Goal: Find specific page/section: Find specific page/section

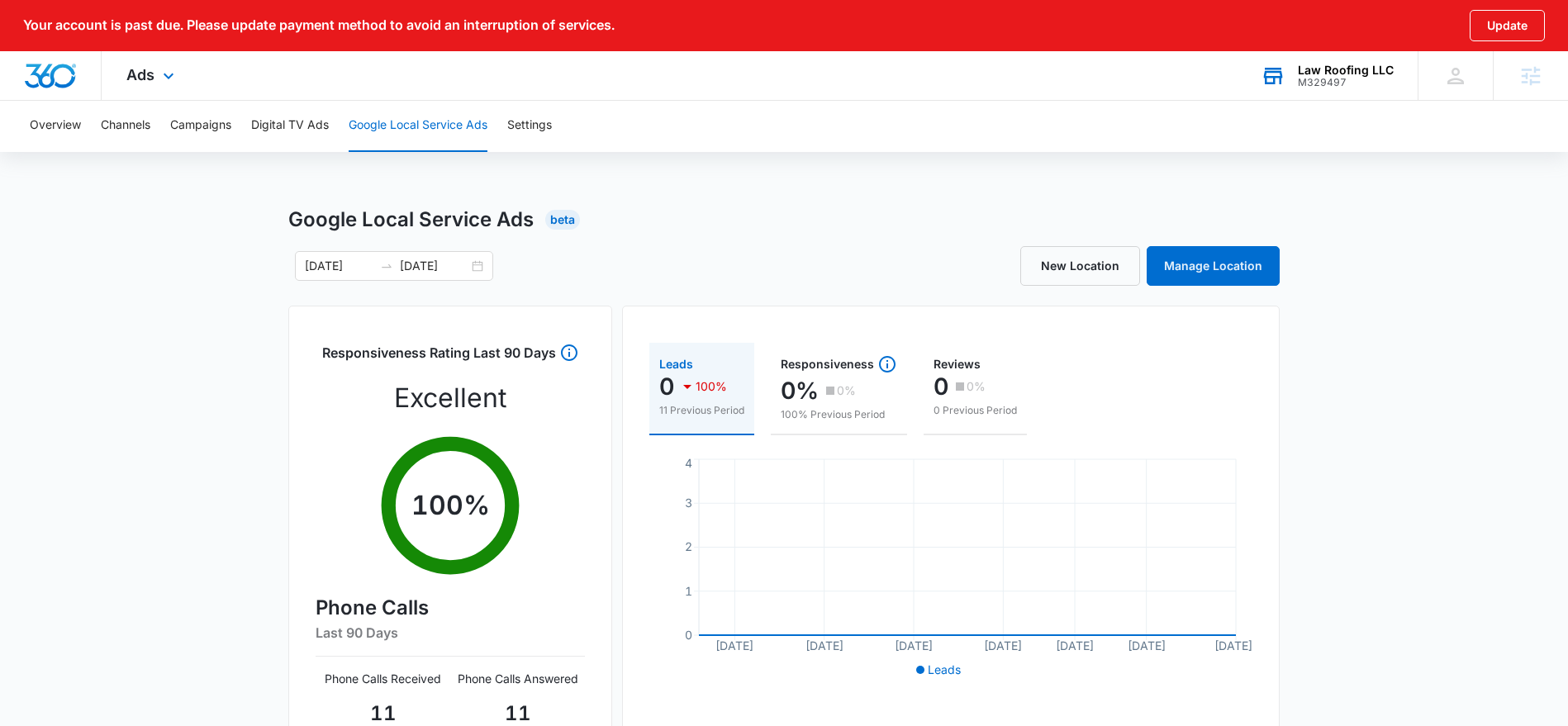
click at [1331, 86] on div "M329497" at bounding box center [1345, 82] width 96 height 11
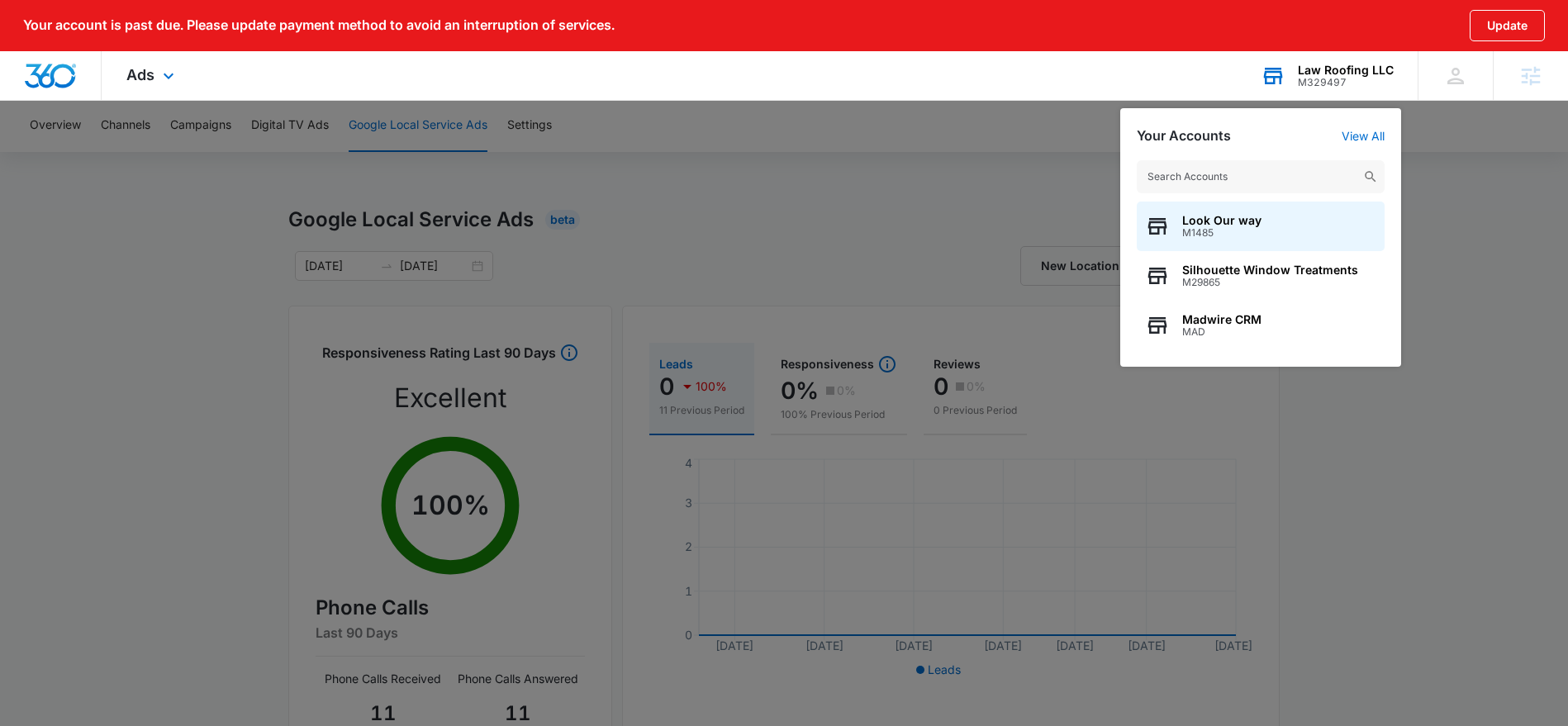
click at [1258, 176] on input "text" at bounding box center [1260, 177] width 248 height 33
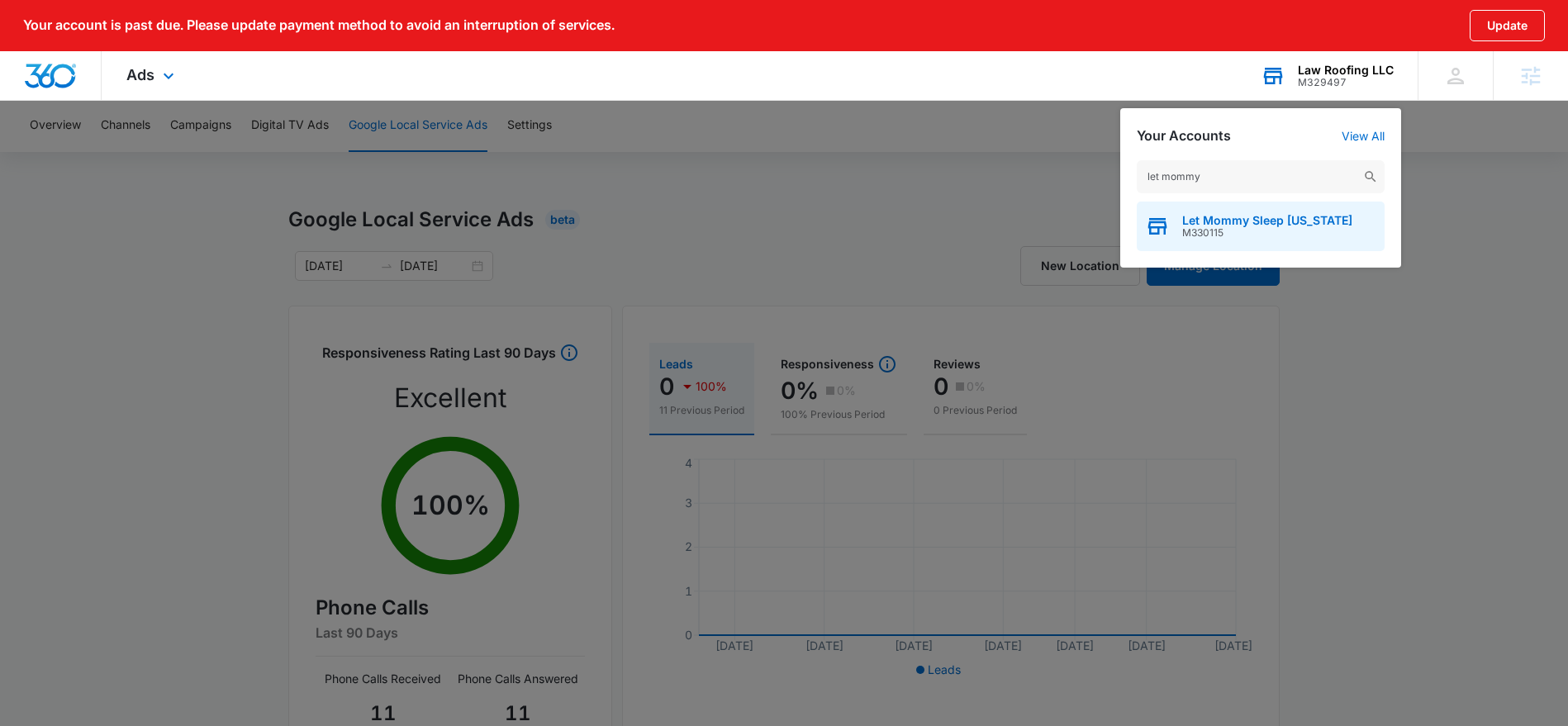
type input "let mommy"
click at [1258, 223] on span "Let Mommy Sleep [US_STATE]" at bounding box center [1267, 220] width 170 height 13
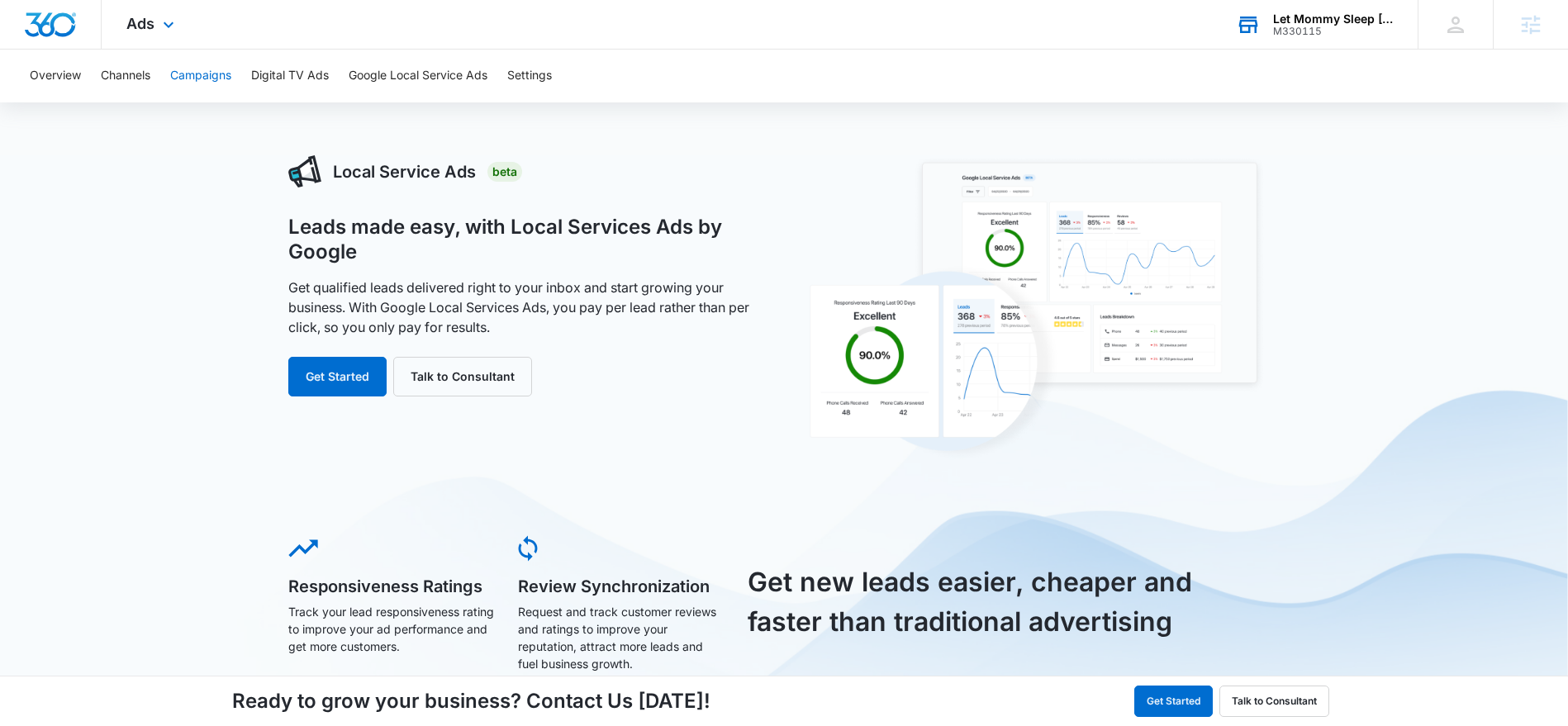
click at [201, 78] on button "Campaigns" at bounding box center [201, 76] width 61 height 53
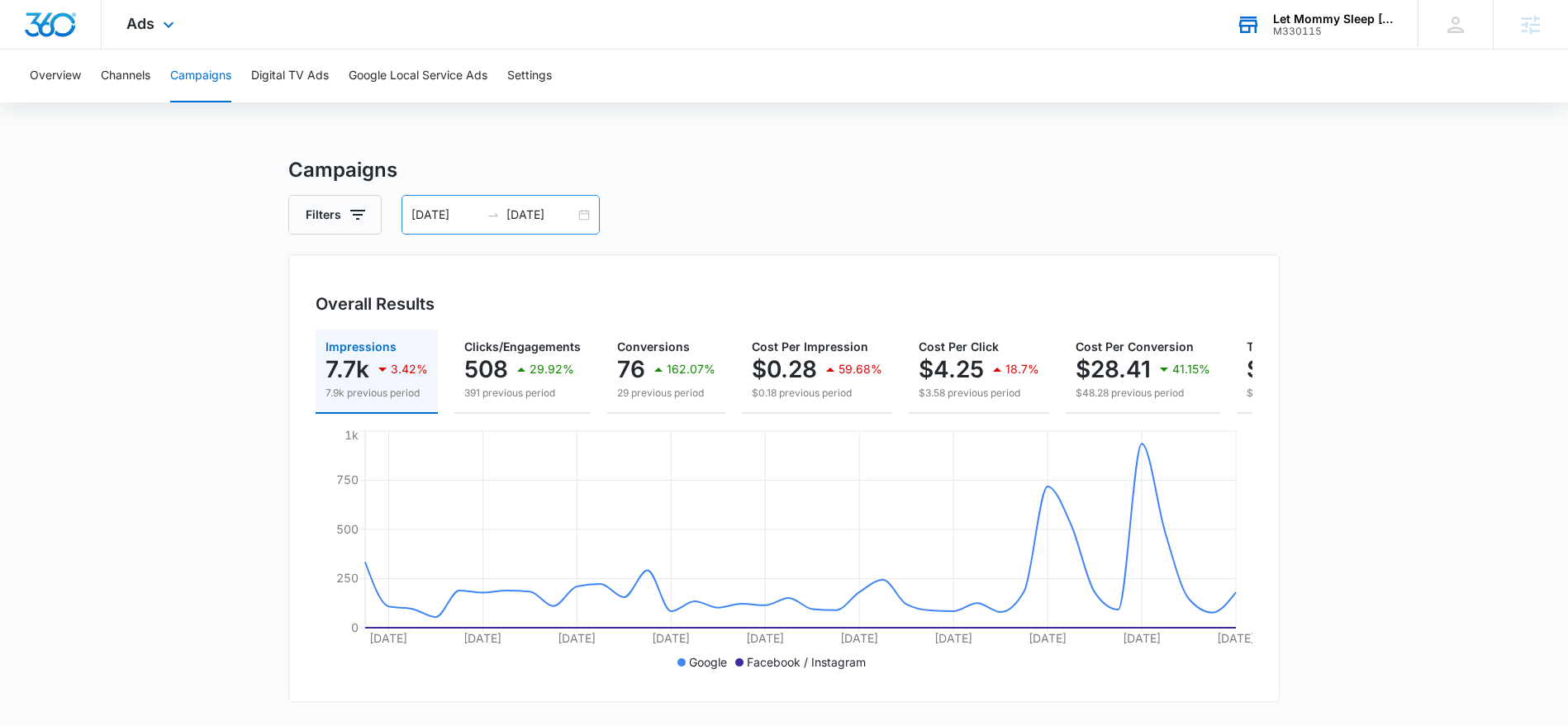
drag, startPoint x: 538, startPoint y: 214, endPoint x: 529, endPoint y: 212, distance: 9.2
click at [538, 214] on input "[DATE]" at bounding box center [540, 215] width 68 height 18
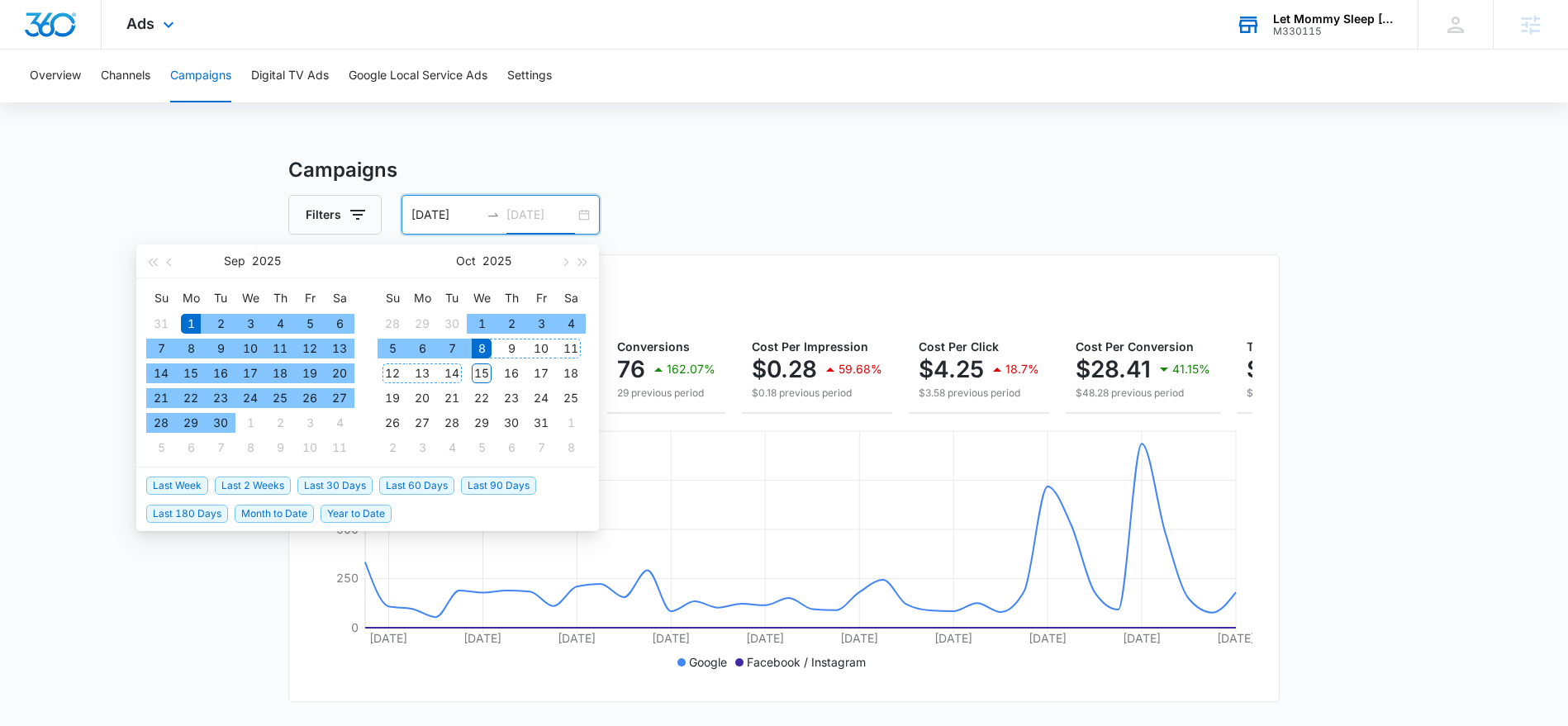
type input "[DATE]"
click at [491, 379] on div "15" at bounding box center [481, 373] width 20 height 20
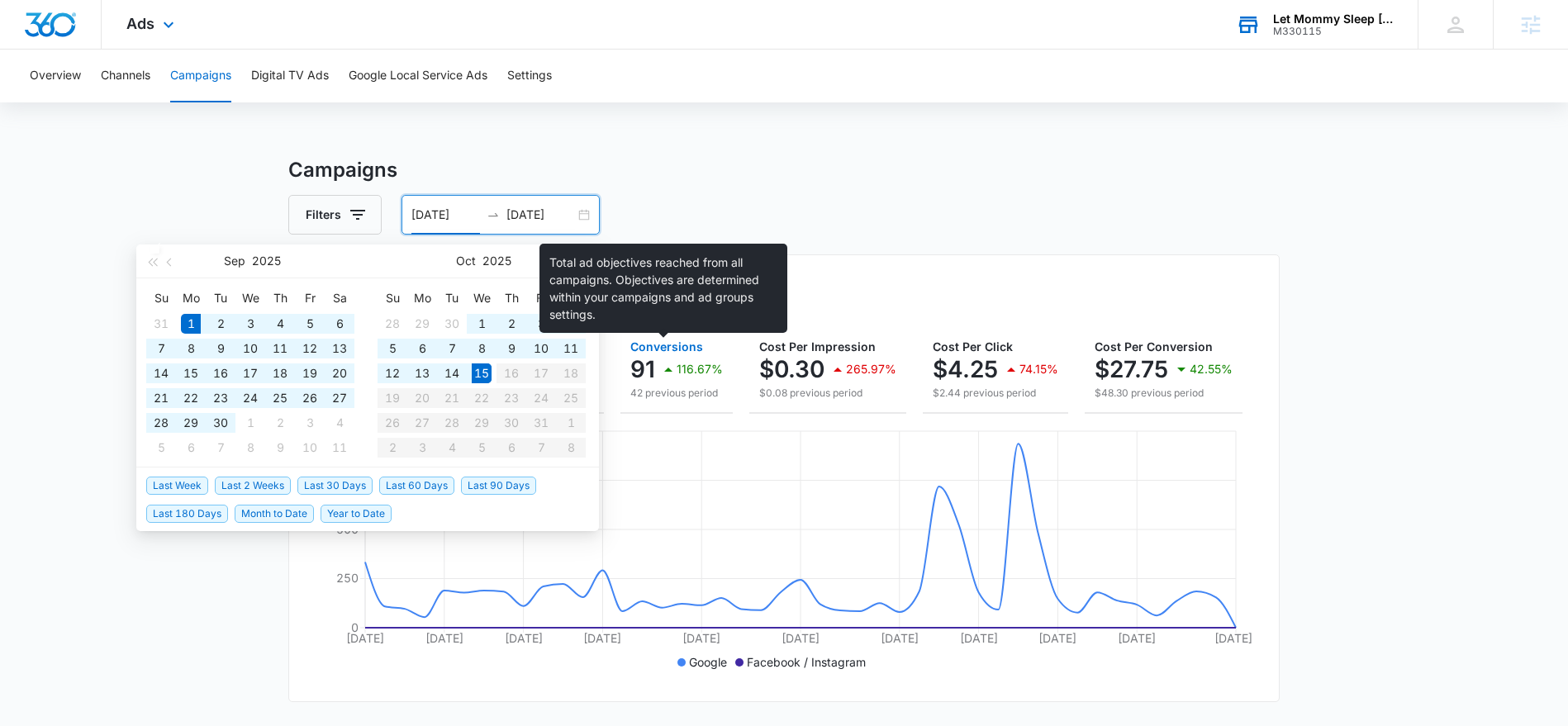
click at [664, 346] on span "Conversions" at bounding box center [666, 346] width 73 height 14
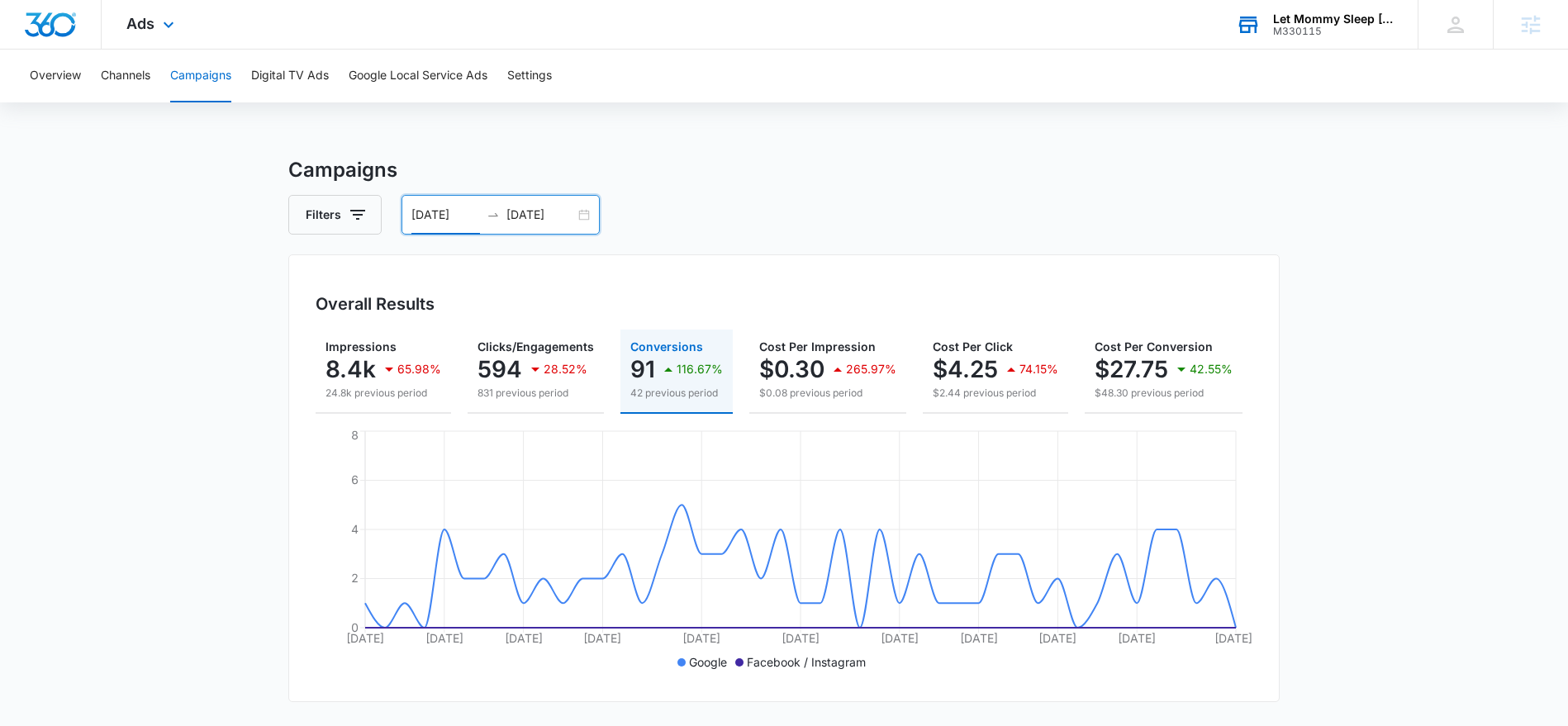
click at [456, 213] on input "[DATE]" at bounding box center [445, 215] width 68 height 18
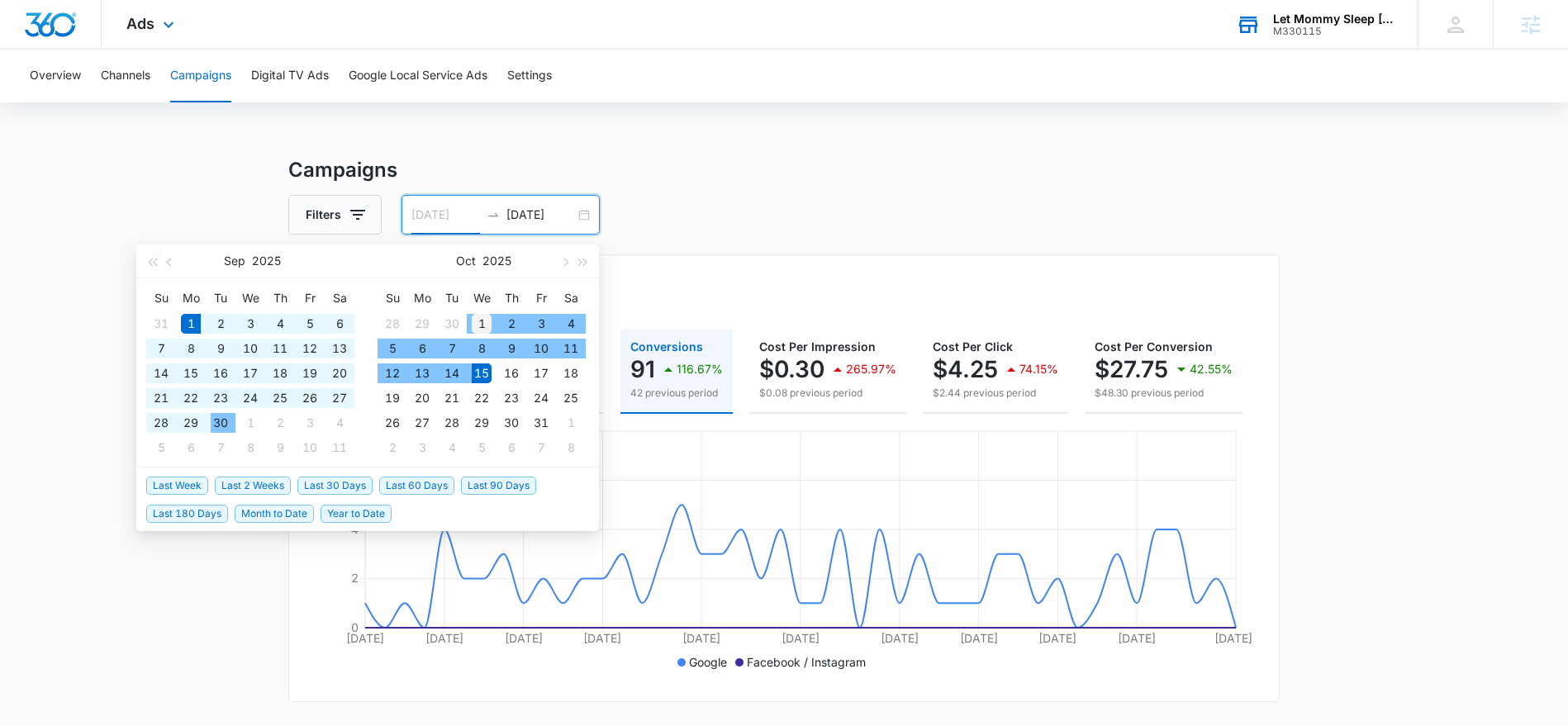
type input "[DATE]"
click at [476, 321] on div "1" at bounding box center [481, 324] width 20 height 20
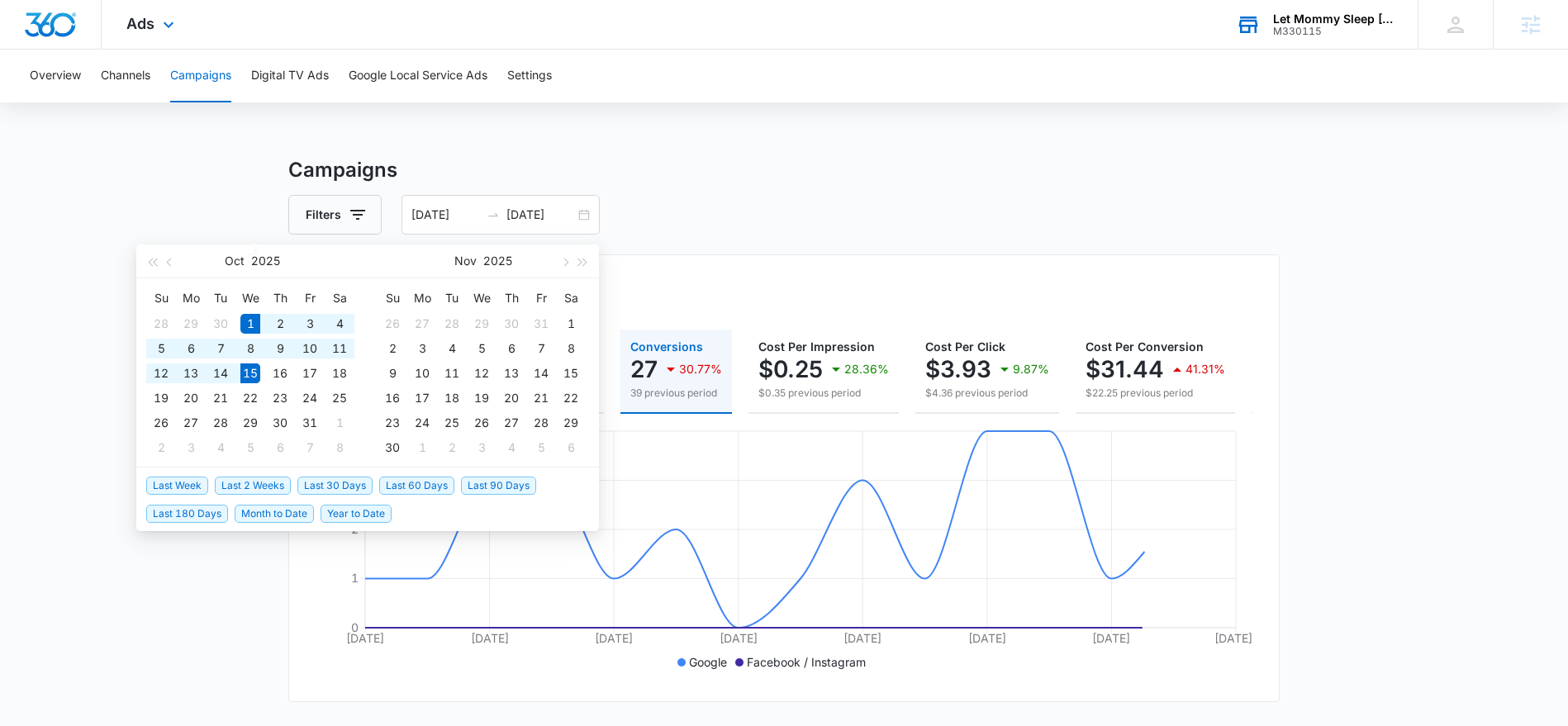
click at [843, 146] on div "Overview Channels Campaigns Digital TV Ads Google Local Service Ads Settings Ca…" at bounding box center [784, 674] width 1568 height 1249
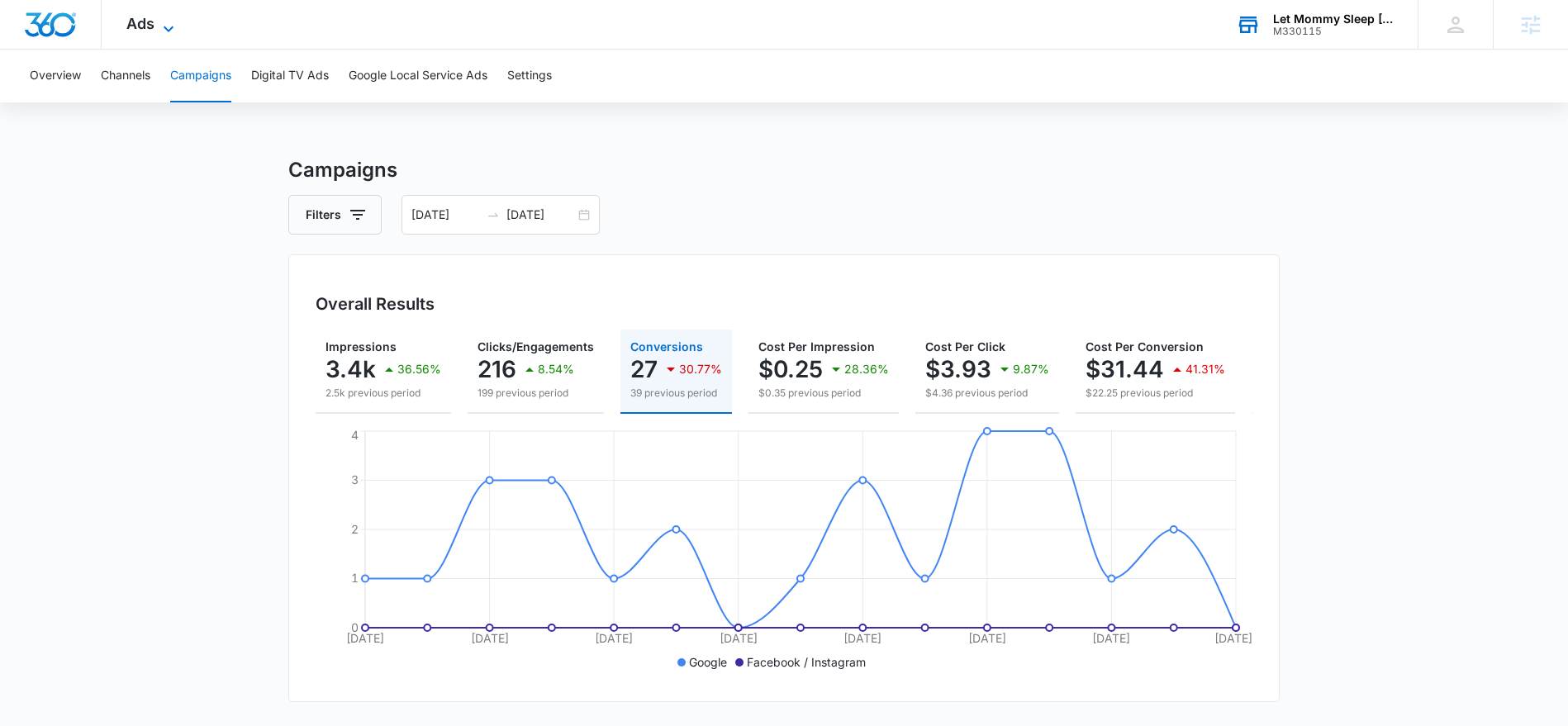
click at [159, 25] on icon at bounding box center [168, 29] width 20 height 20
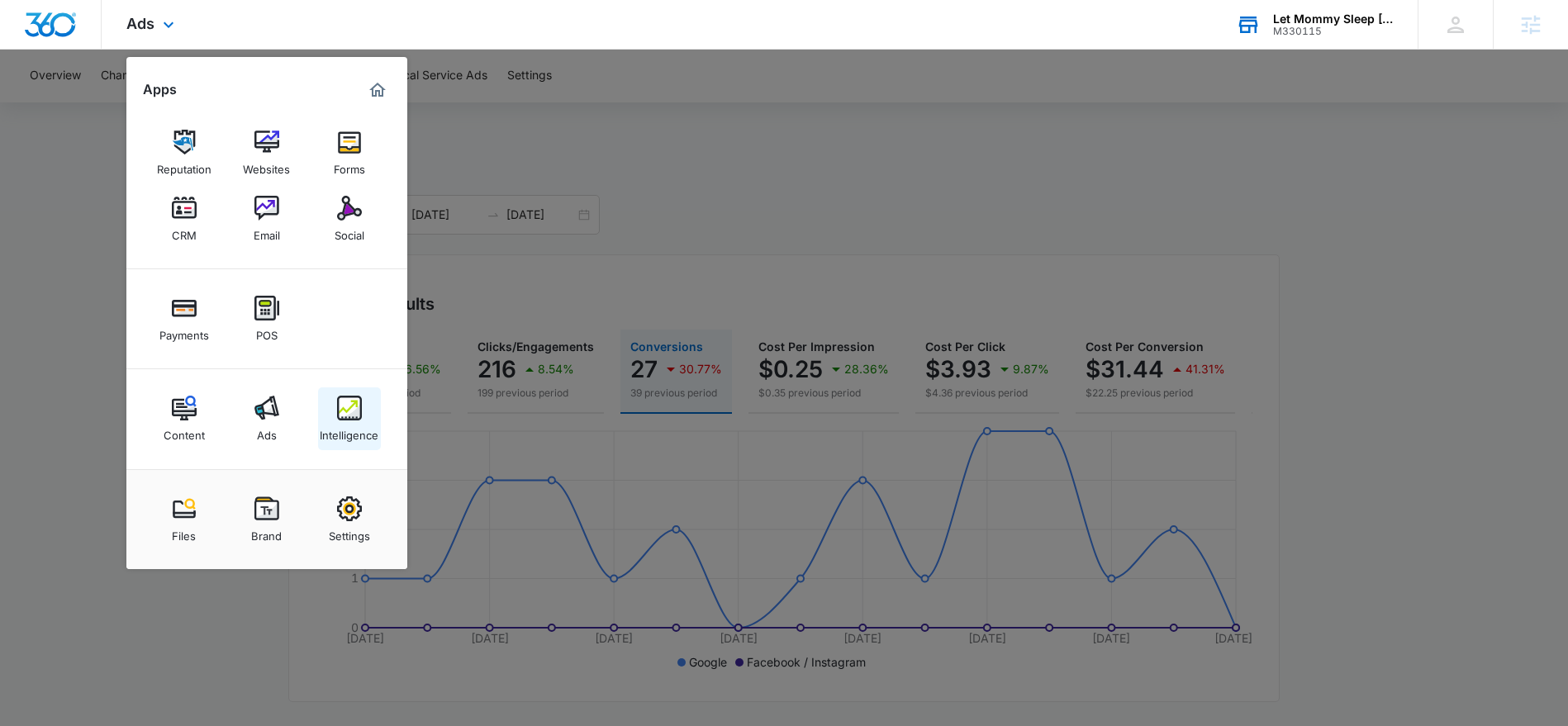
click at [348, 438] on div "Intelligence" at bounding box center [349, 431] width 59 height 21
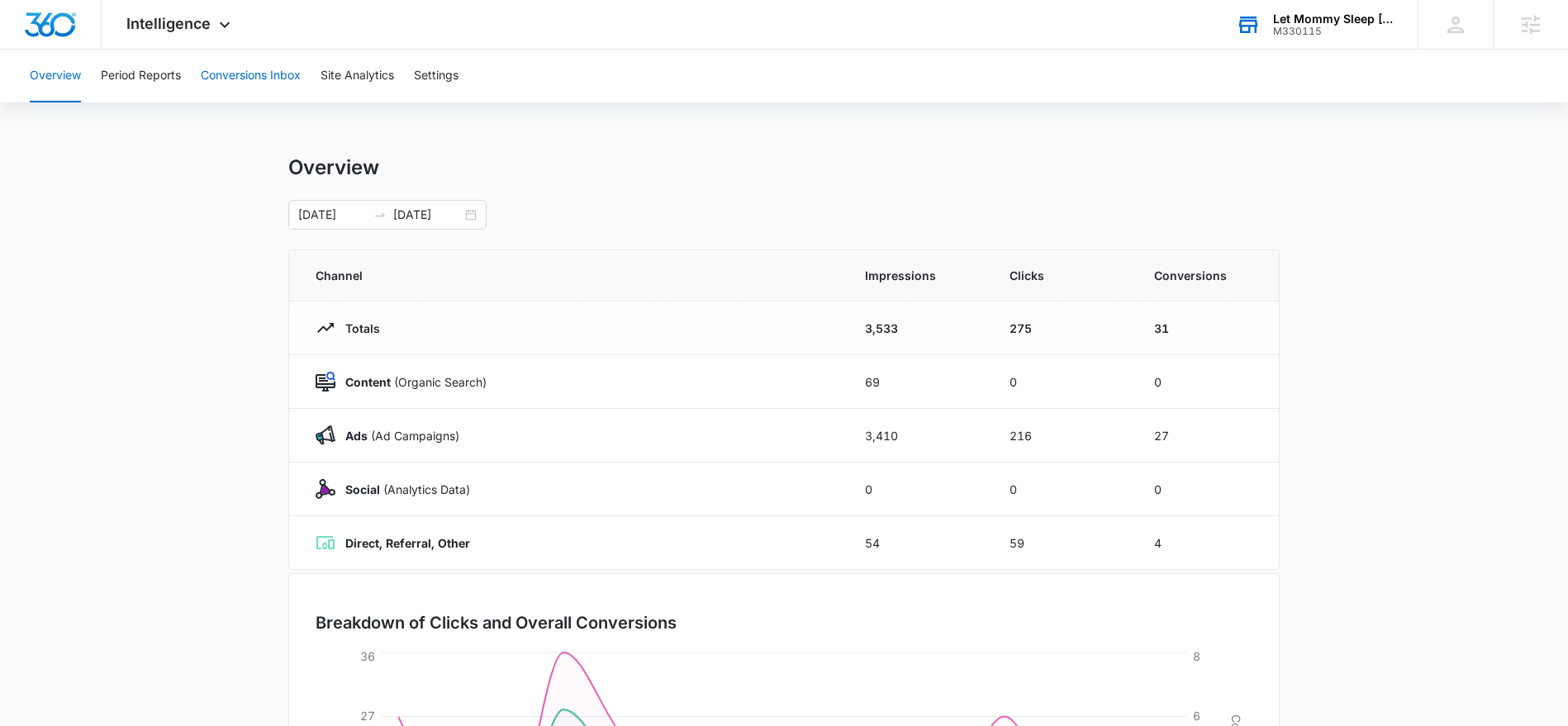
click at [239, 73] on button "Conversions Inbox" at bounding box center [251, 76] width 100 height 53
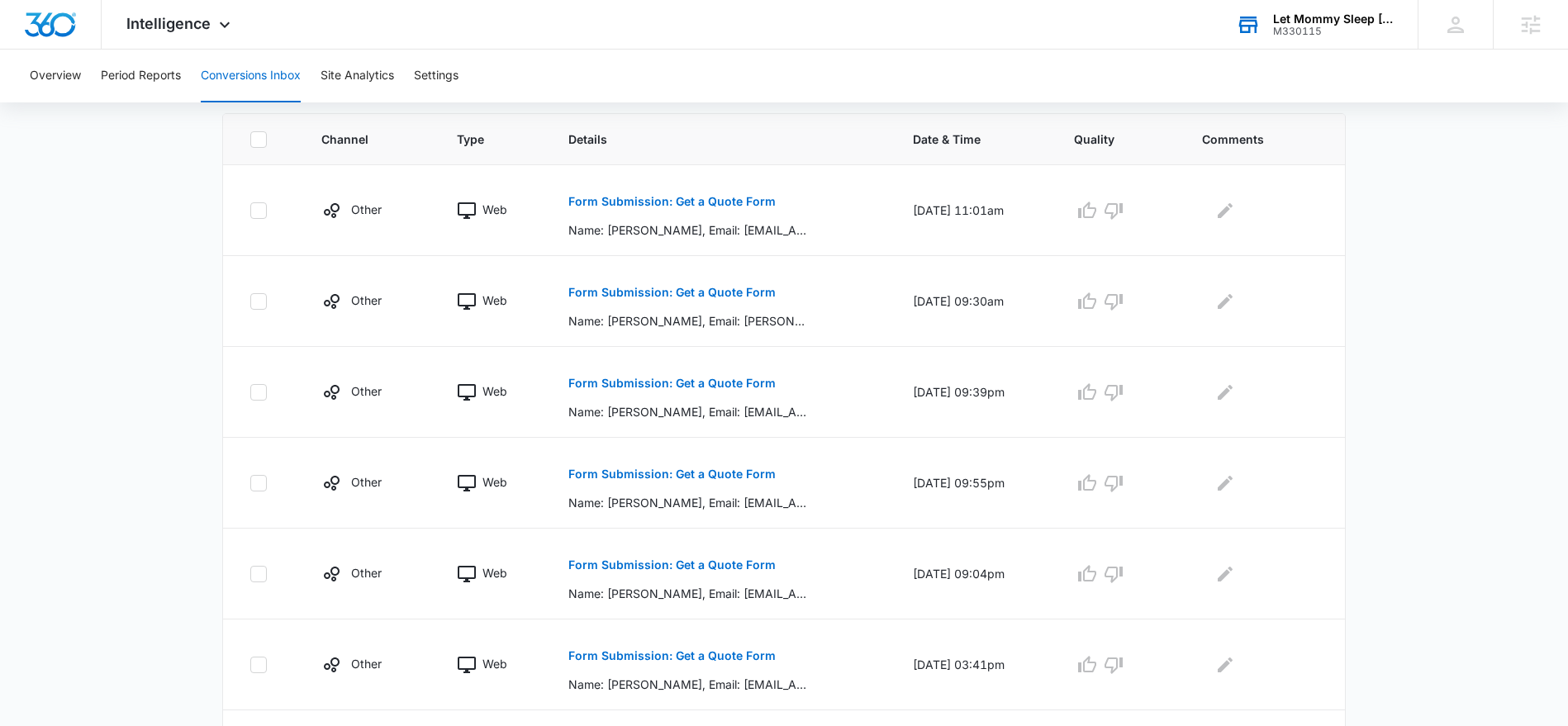
scroll to position [357, 0]
click at [622, 289] on p "Form Submission: Get a Quote Form" at bounding box center [672, 290] width 207 height 11
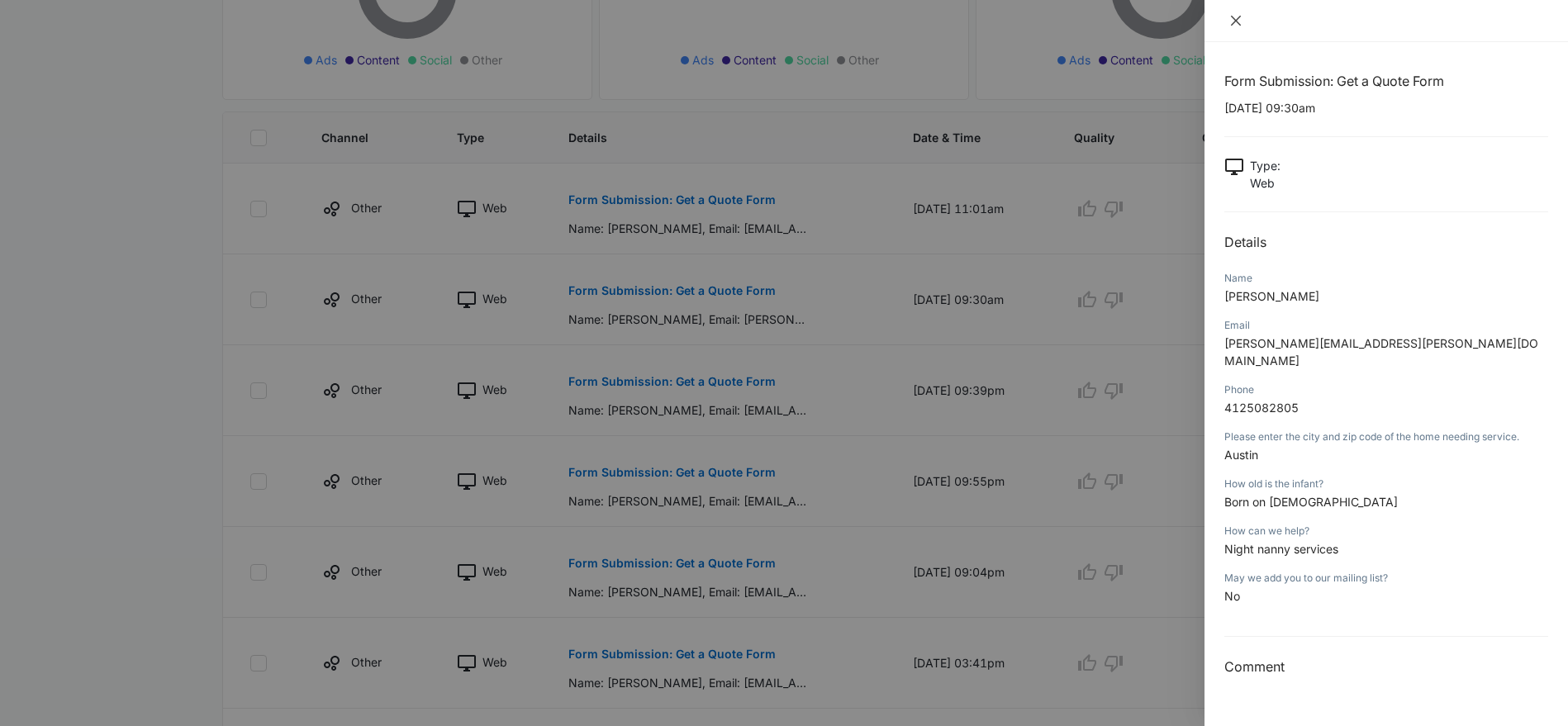
click at [1237, 19] on icon "close" at bounding box center [1236, 20] width 10 height 10
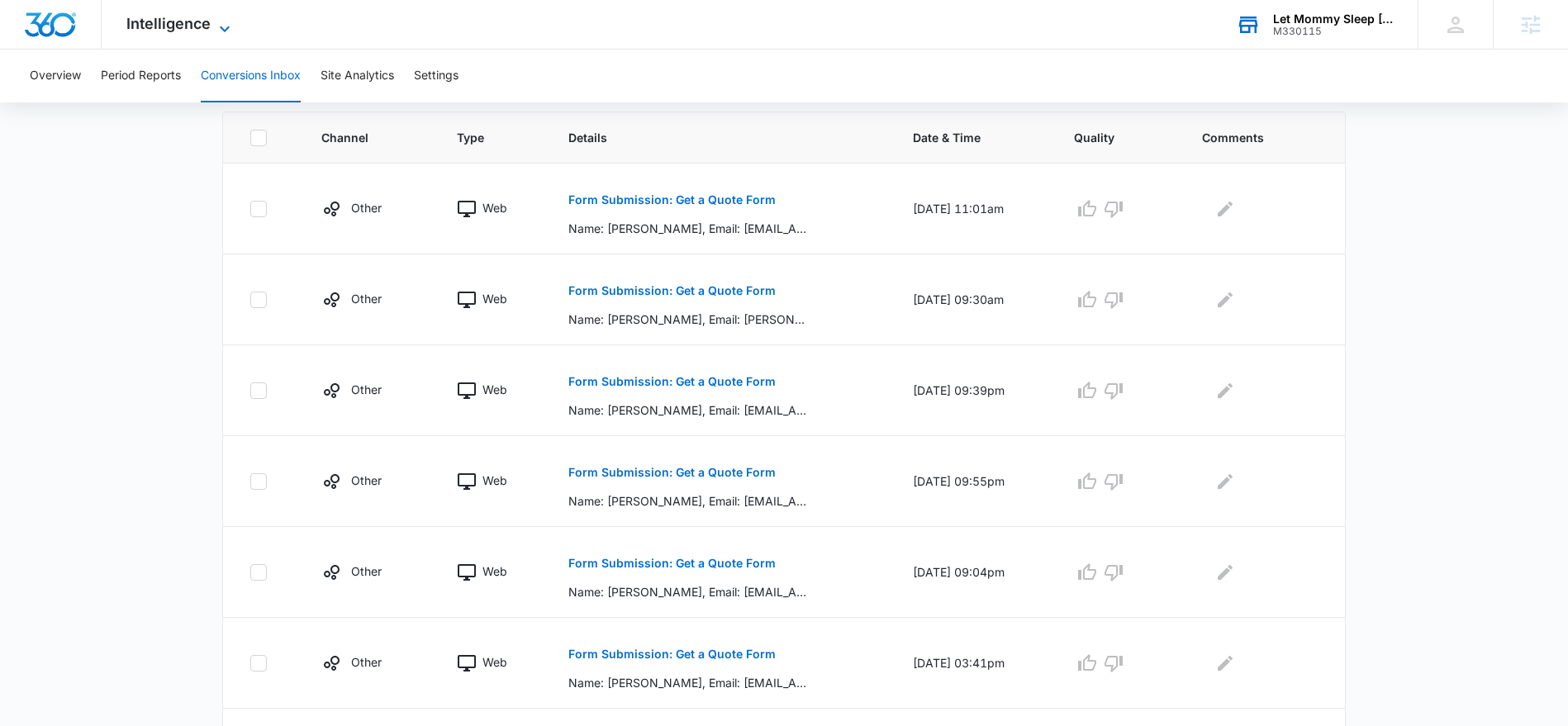
click at [225, 32] on icon at bounding box center [225, 29] width 20 height 20
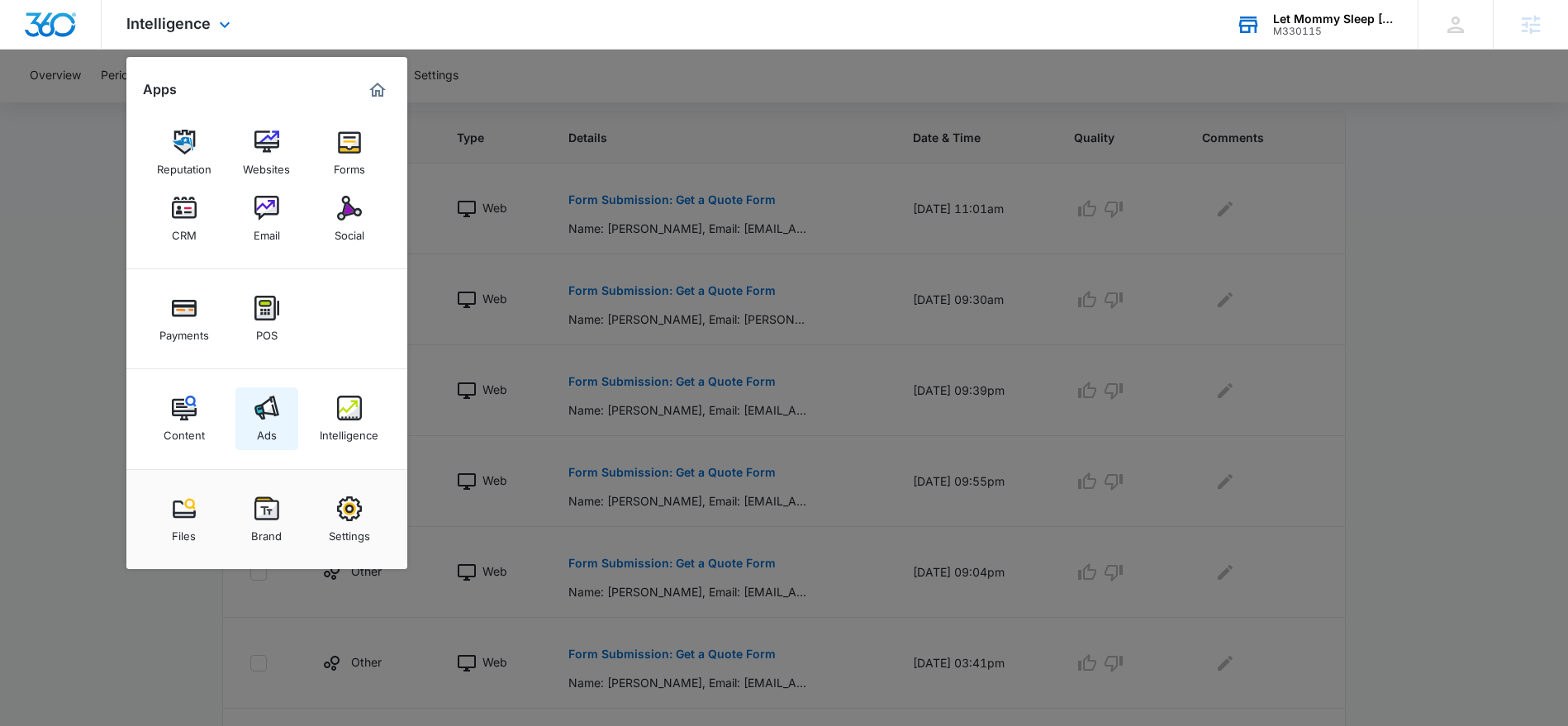
click at [257, 403] on img at bounding box center [267, 408] width 25 height 25
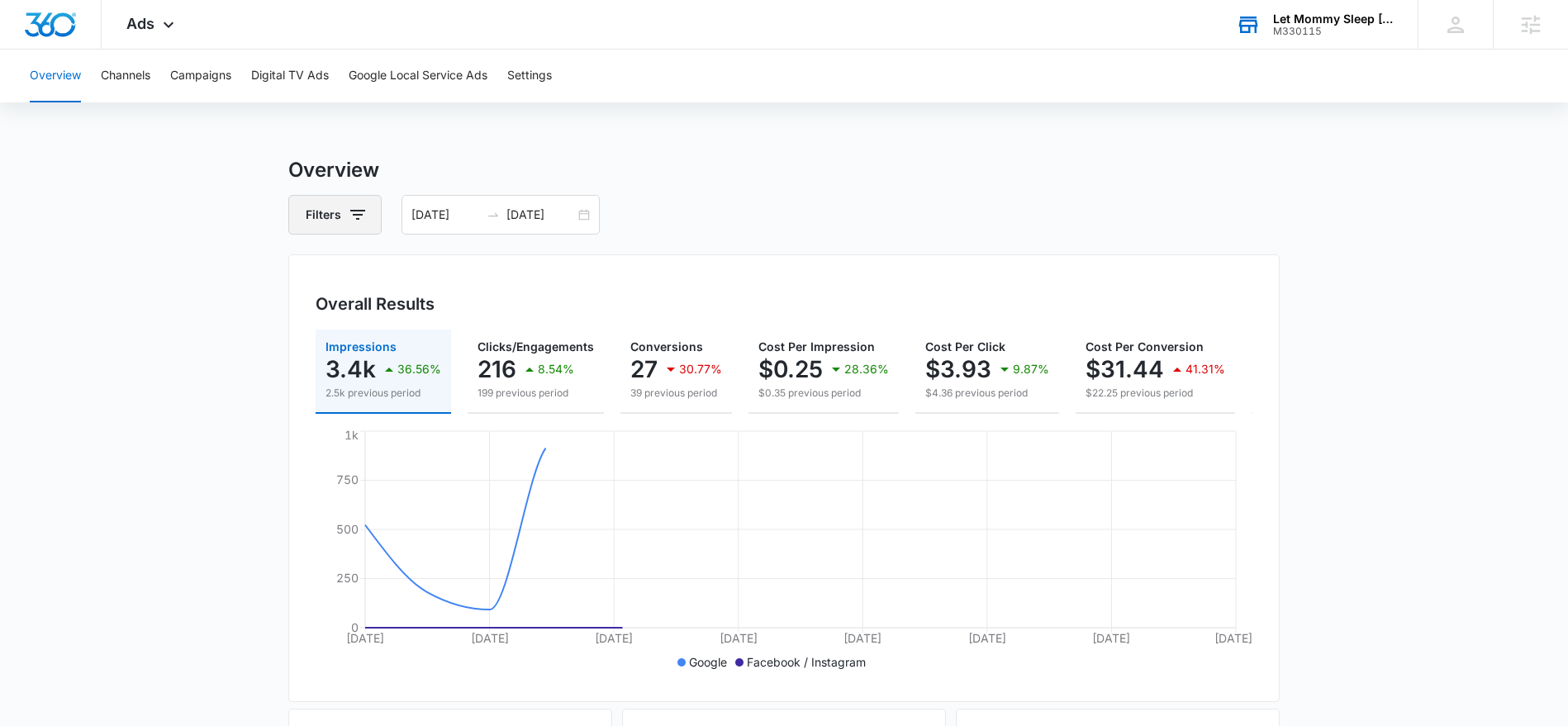
click at [344, 210] on button "Filters" at bounding box center [335, 214] width 93 height 39
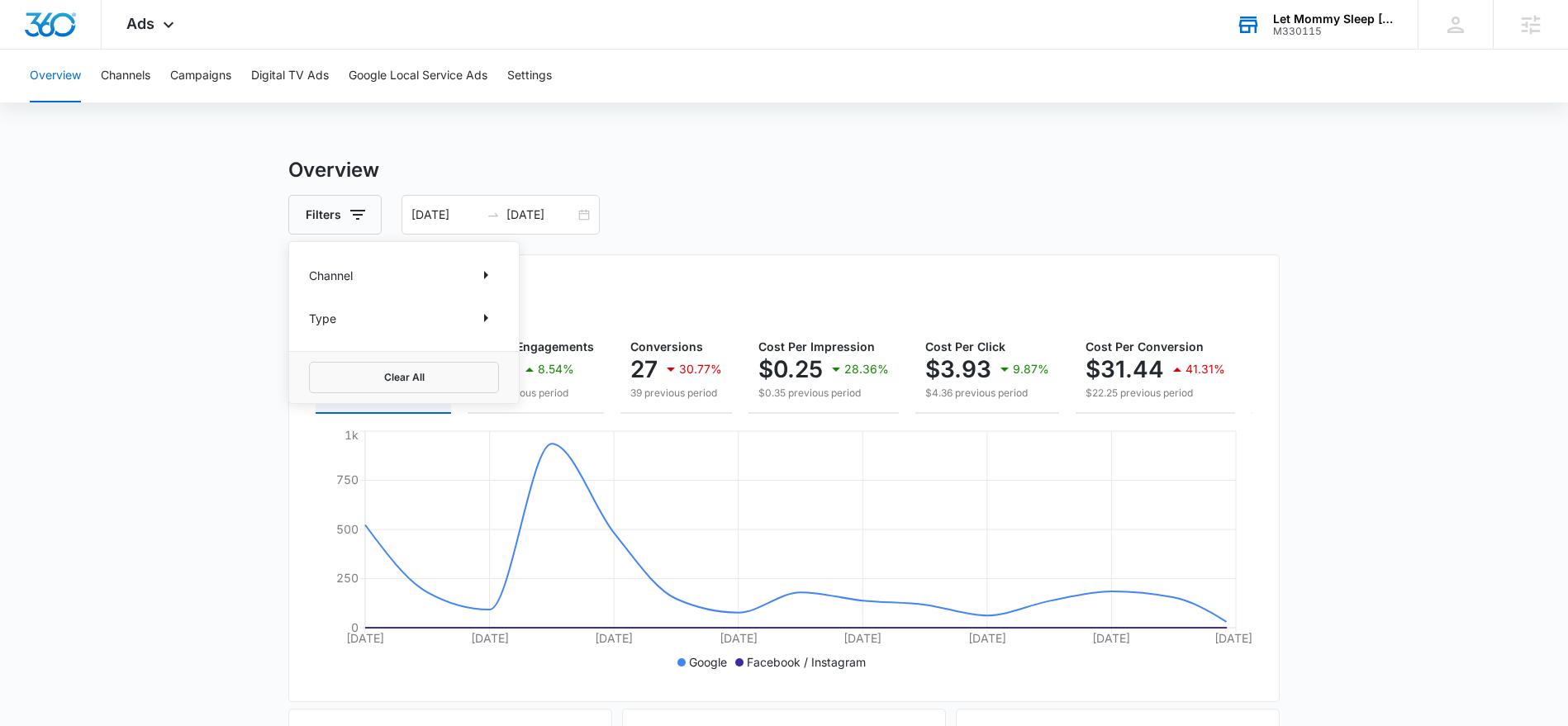
drag, startPoint x: 354, startPoint y: 292, endPoint x: 351, endPoint y: 277, distance: 15.3
click at [355, 289] on div "Channel Type" at bounding box center [404, 296] width 230 height 109
click at [351, 277] on p "Channel" at bounding box center [331, 275] width 44 height 18
click at [482, 268] on icon "Show Channel filters" at bounding box center [486, 274] width 20 height 20
click at [324, 361] on icon at bounding box center [317, 357] width 15 height 15
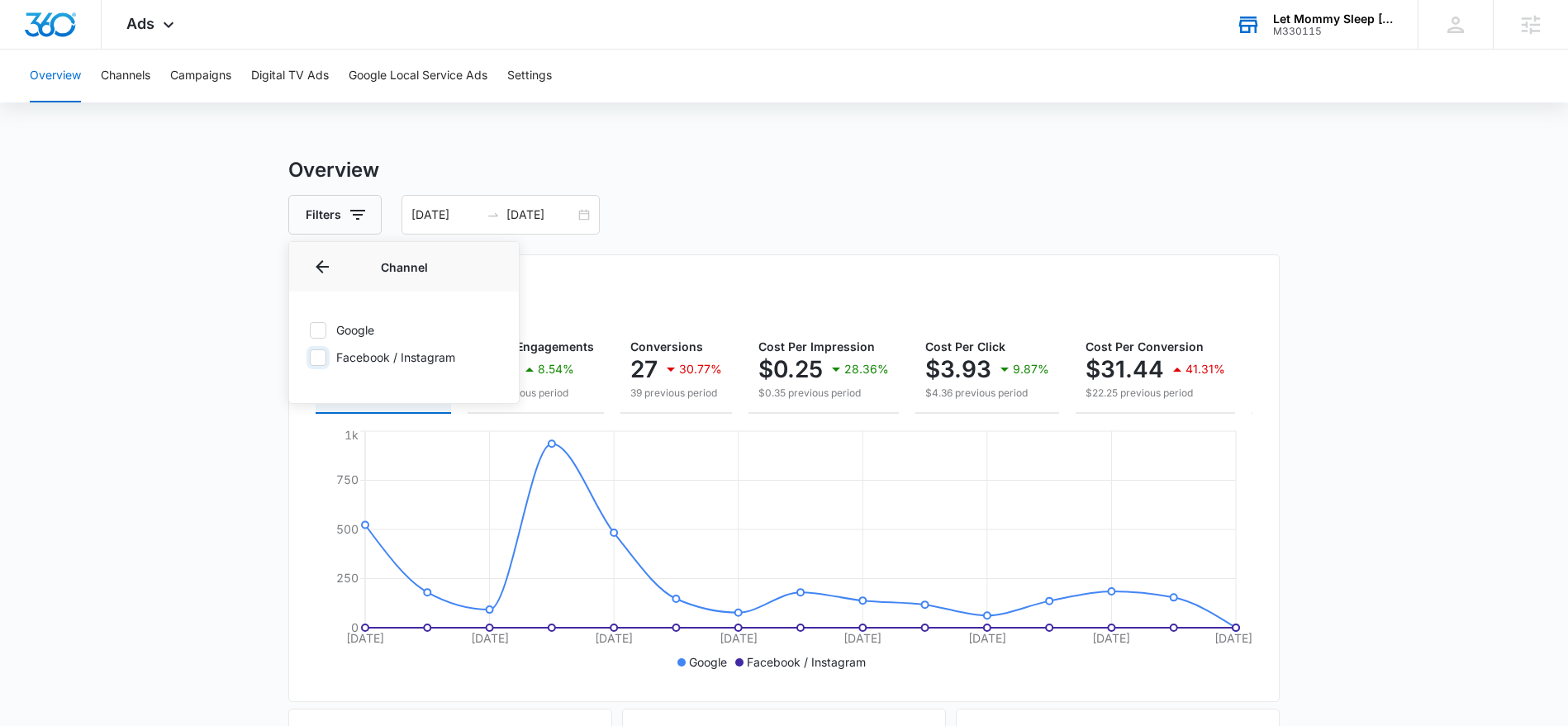
click at [310, 358] on input "Facebook / Instagram" at bounding box center [309, 357] width 1 height 1
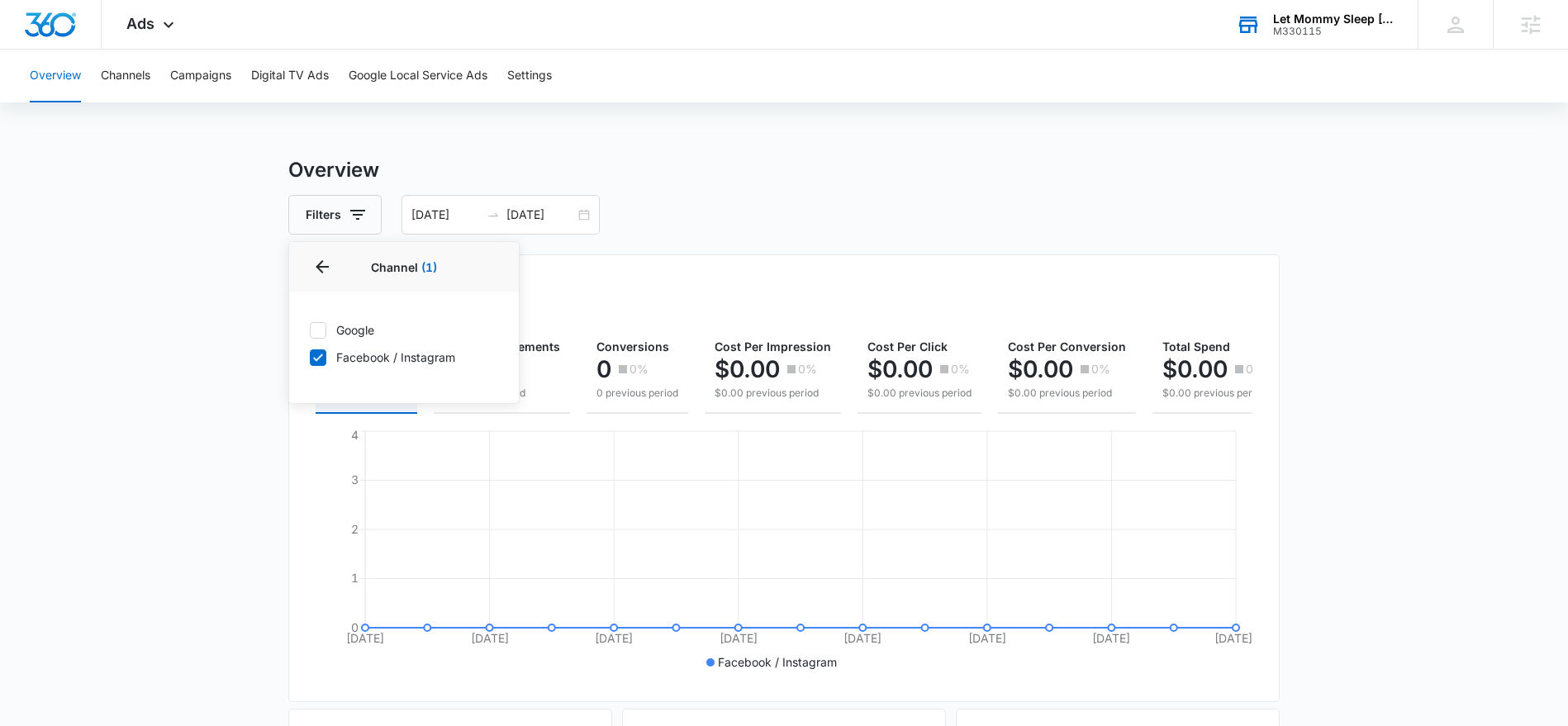
drag, startPoint x: 309, startPoint y: 352, endPoint x: 313, endPoint y: 318, distance: 34.2
click at [310, 352] on div at bounding box center [317, 357] width 17 height 17
click at [310, 357] on input "Facebook / Instagram" at bounding box center [309, 357] width 1 height 1
checkbox input "false"
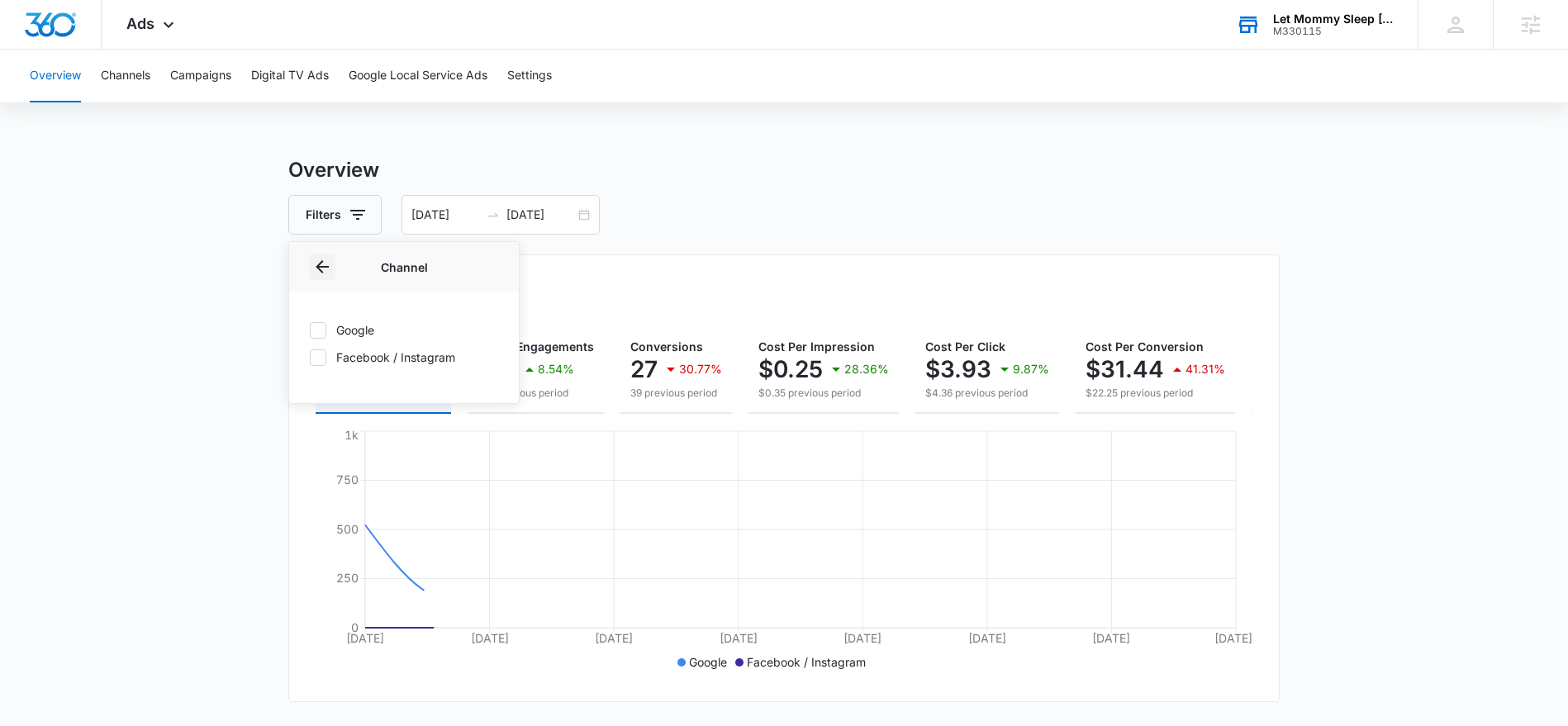
click at [320, 272] on icon "Back" at bounding box center [322, 267] width 20 height 20
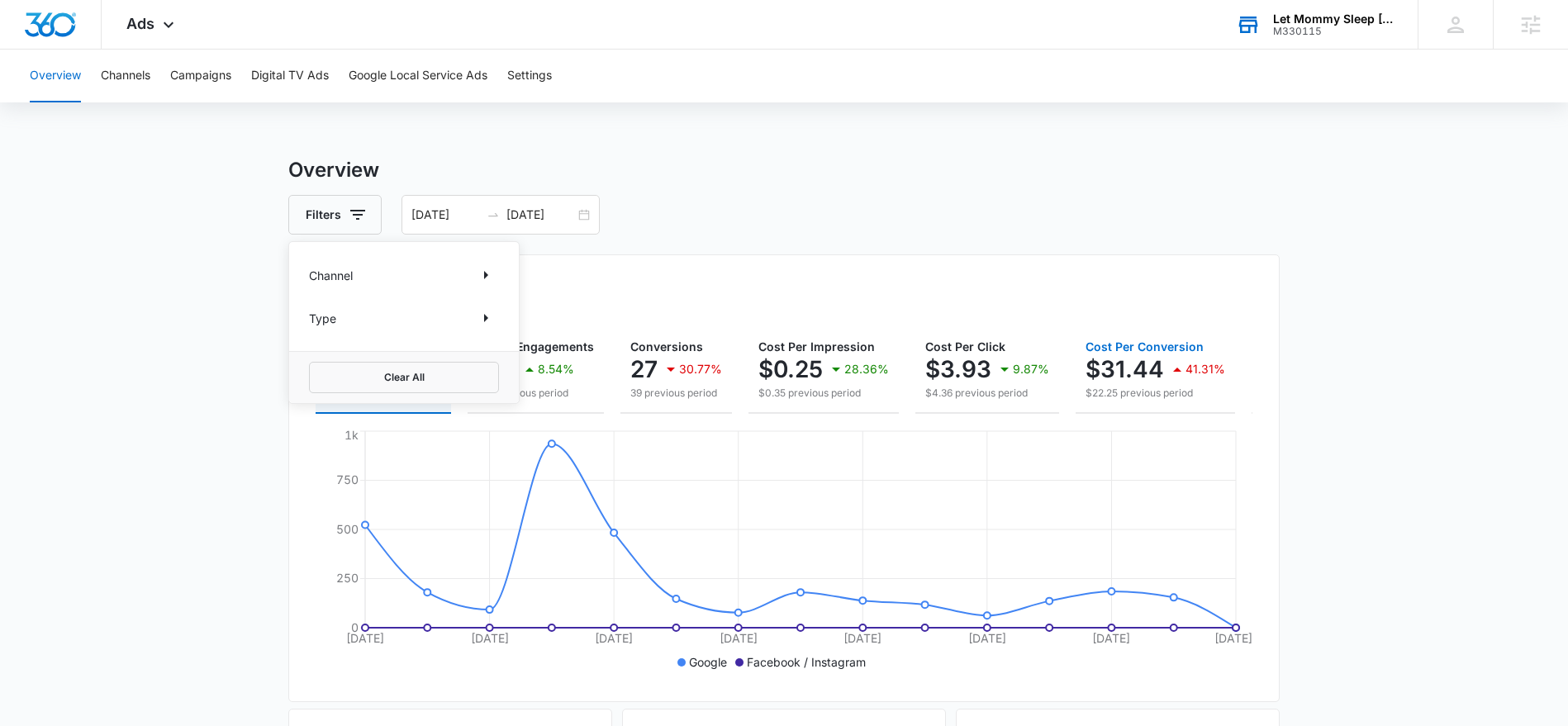
scroll to position [0, 171]
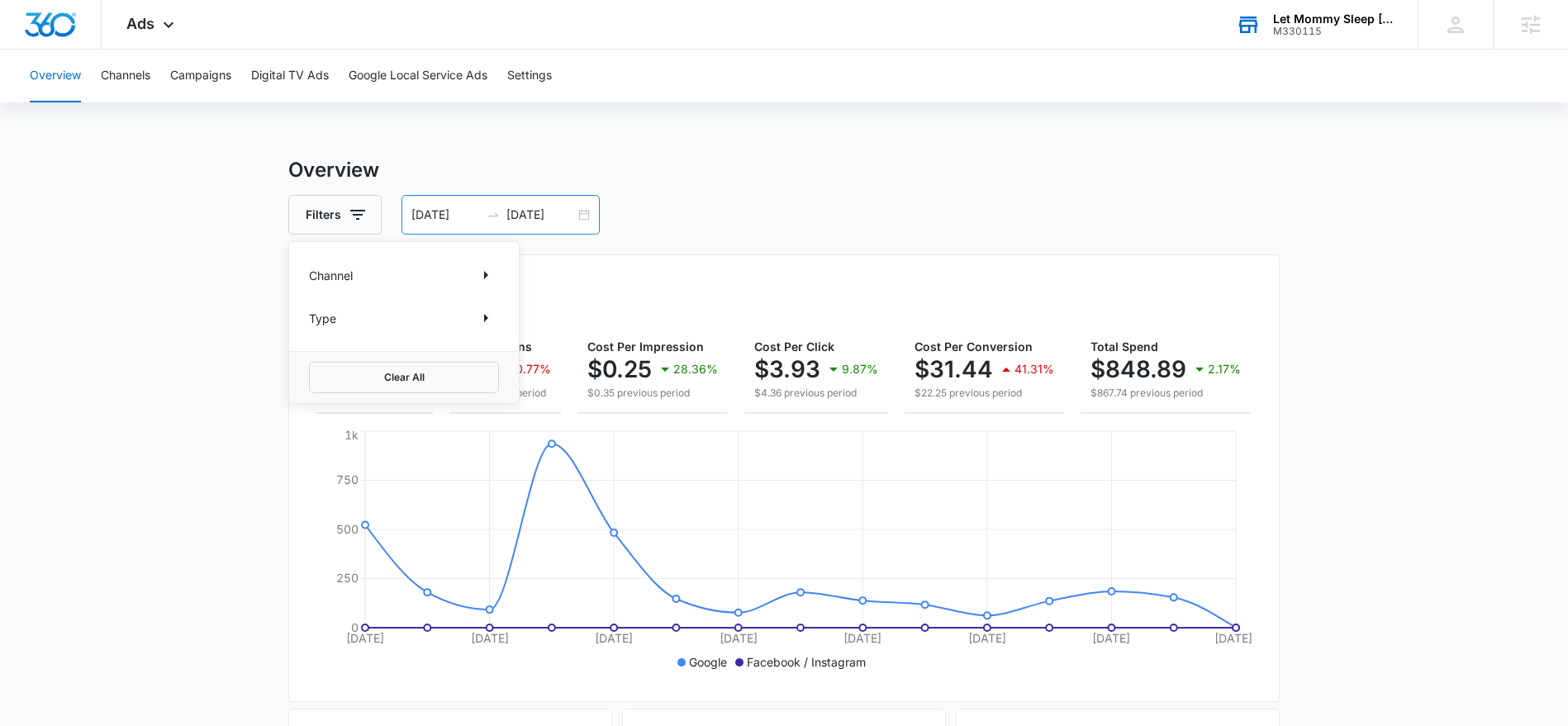
click at [427, 212] on input "[DATE]" at bounding box center [445, 215] width 68 height 18
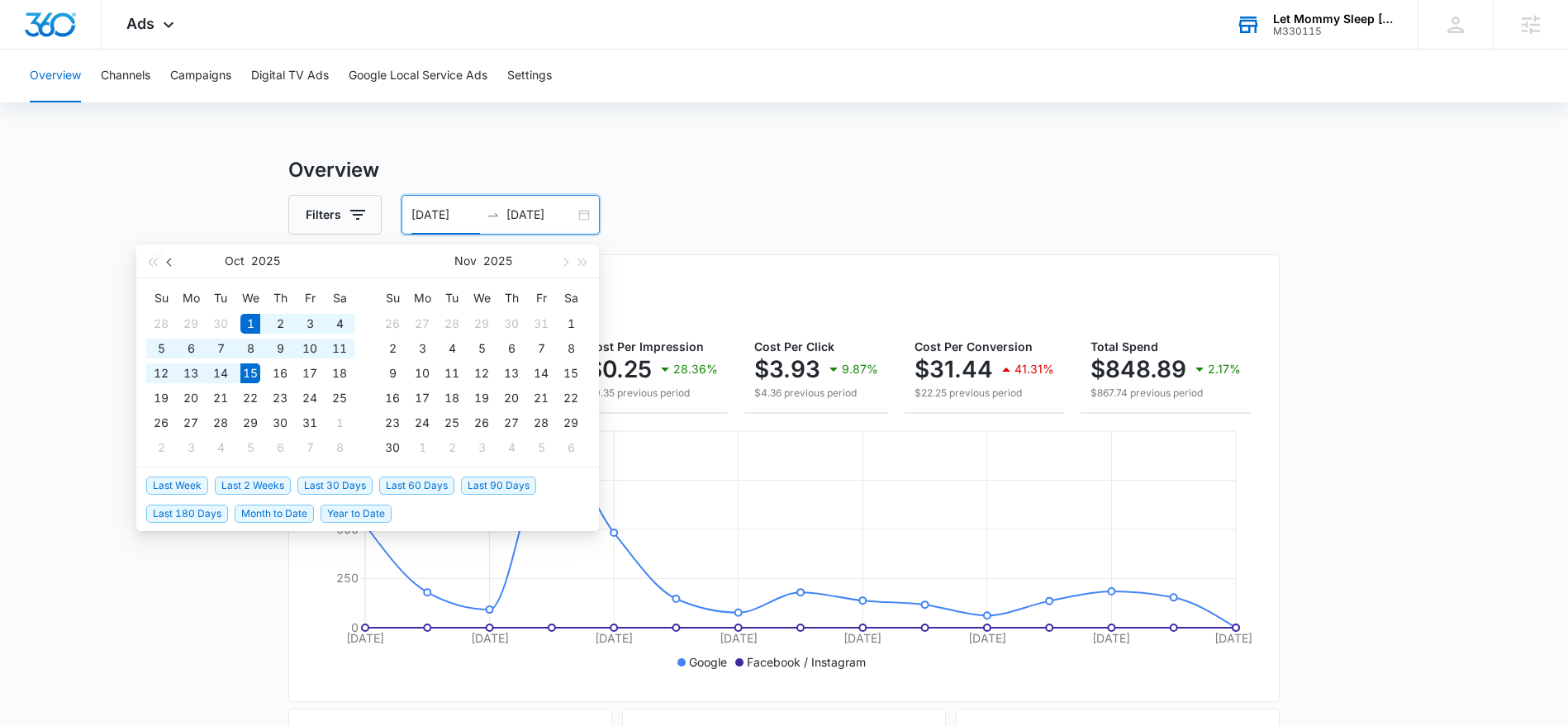
click at [170, 263] on span "button" at bounding box center [170, 261] width 8 height 8
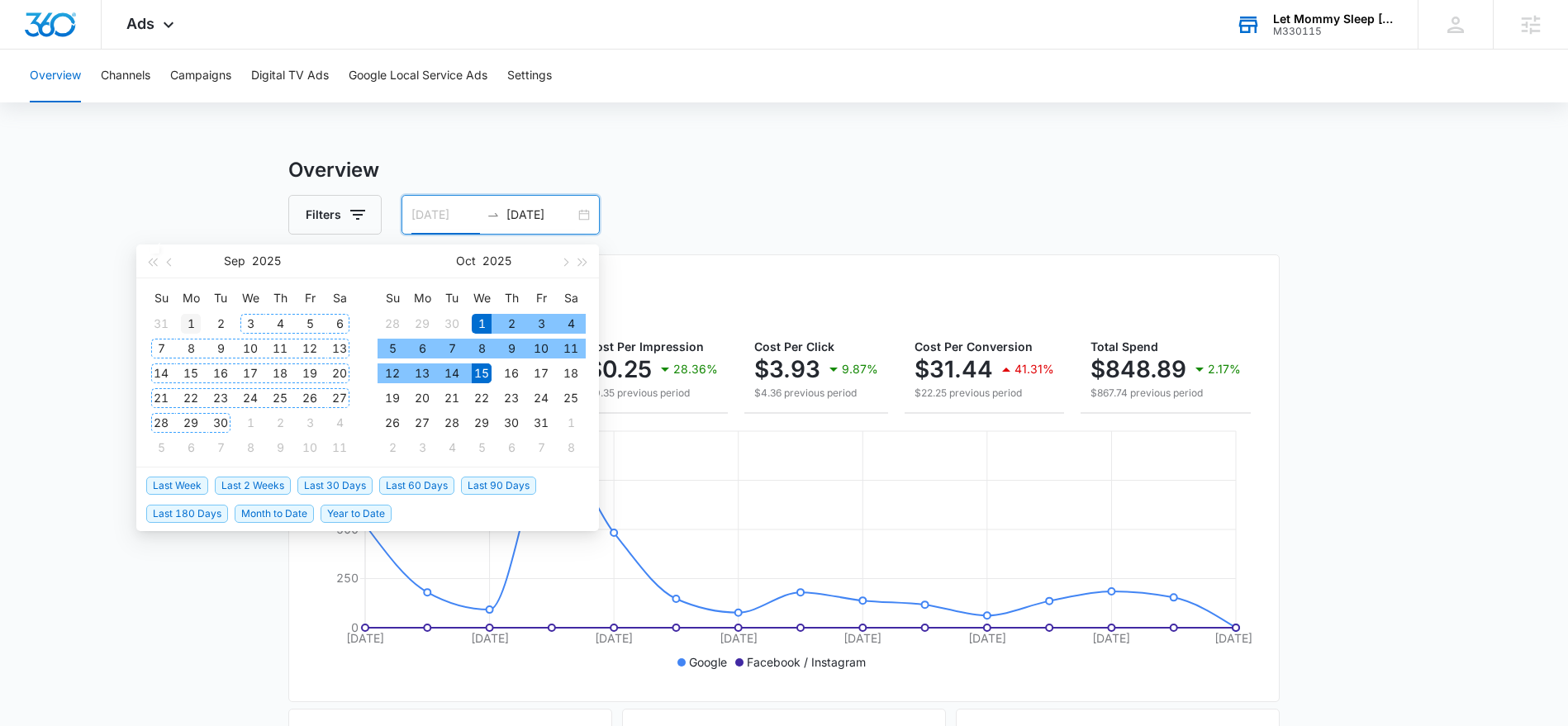
type input "[DATE]"
drag, startPoint x: 191, startPoint y: 321, endPoint x: 209, endPoint y: 395, distance: 76.2
click at [196, 324] on div "1" at bounding box center [190, 324] width 20 height 20
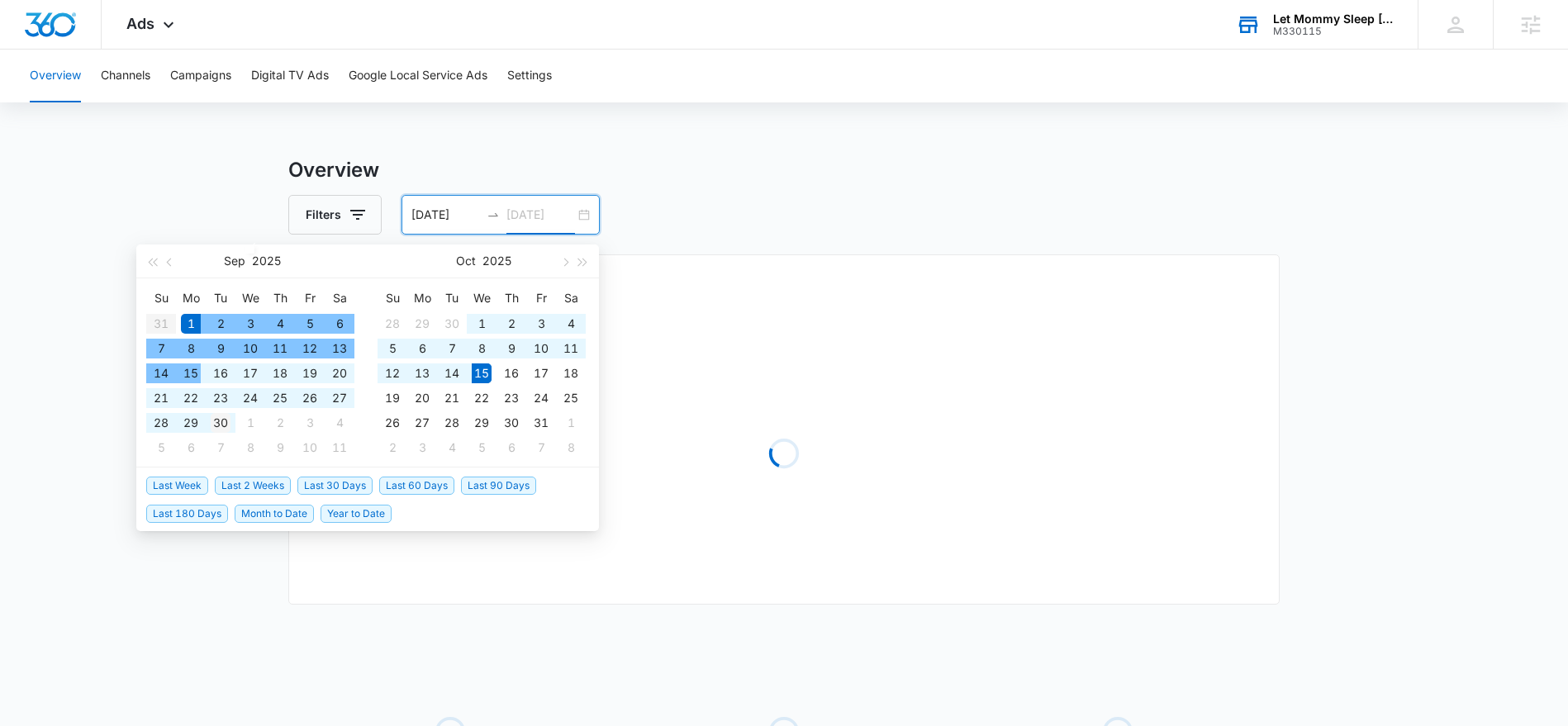
type input "[DATE]"
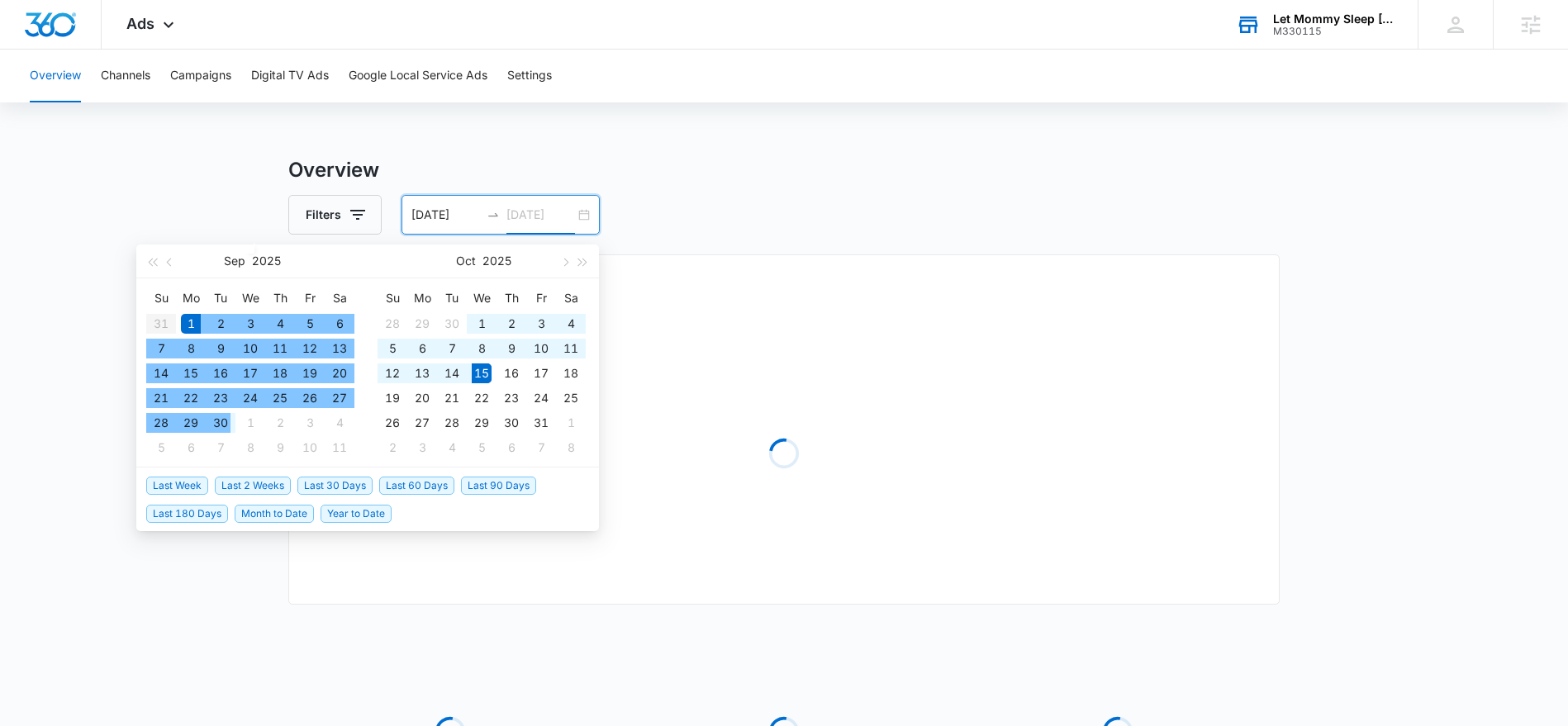
click at [225, 425] on div "30" at bounding box center [220, 423] width 20 height 20
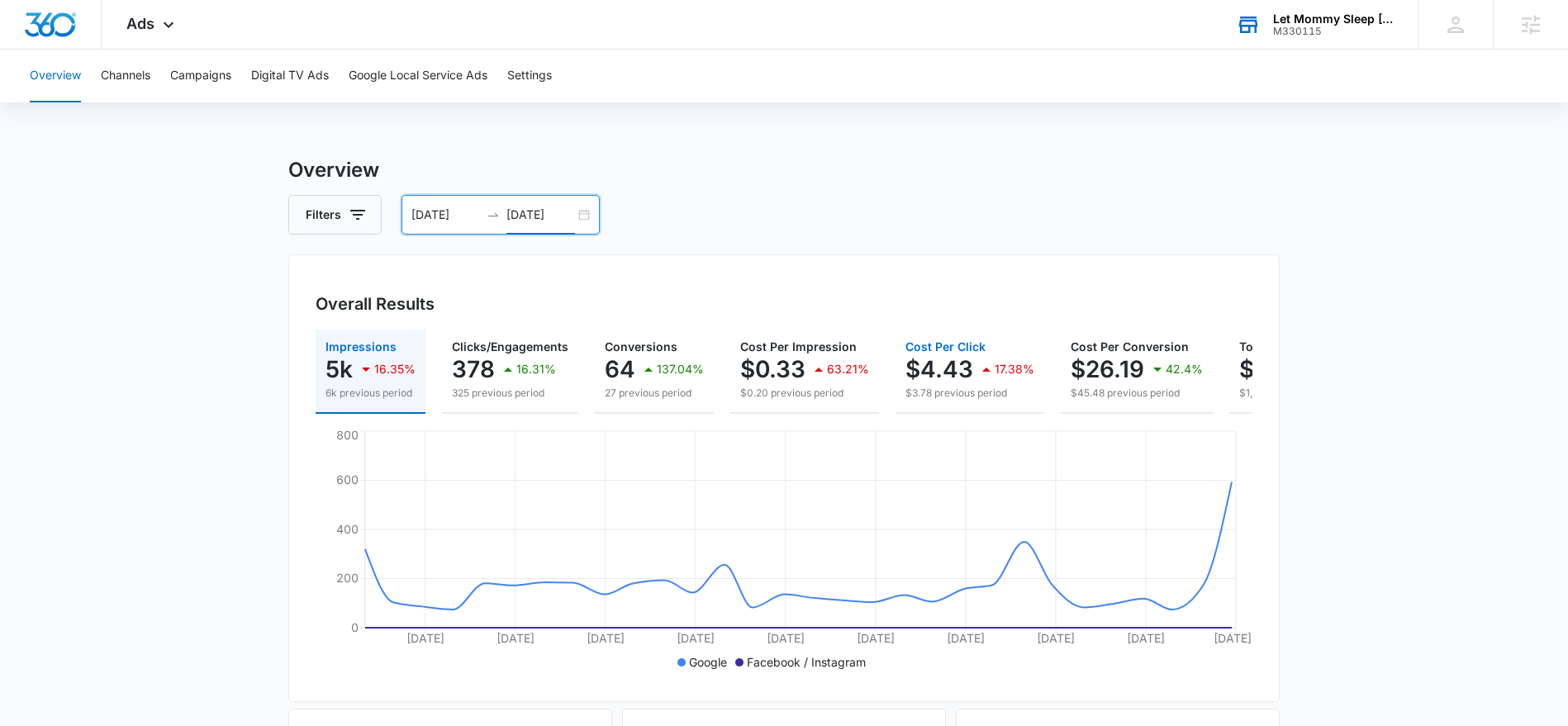
scroll to position [0, 174]
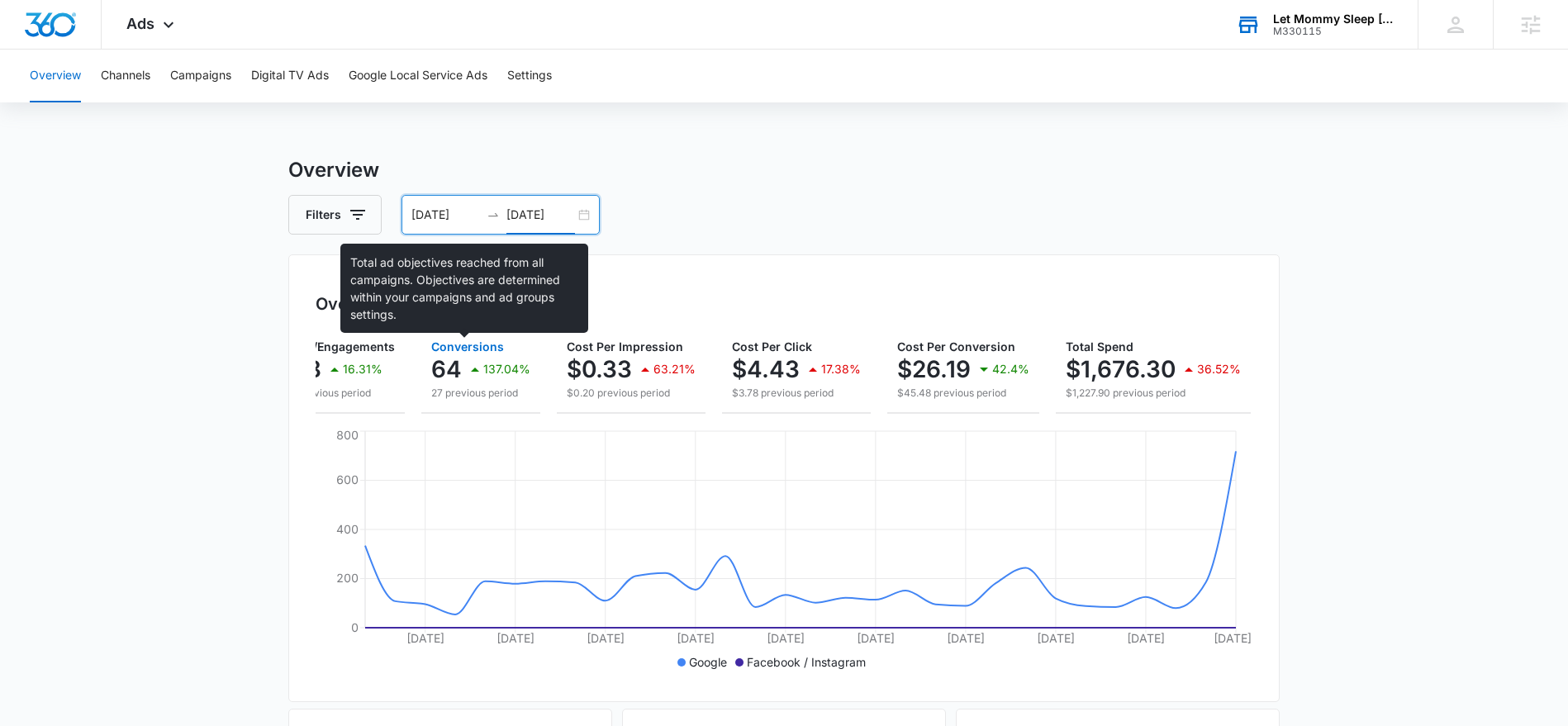
click at [460, 348] on span "Conversions" at bounding box center [467, 346] width 73 height 14
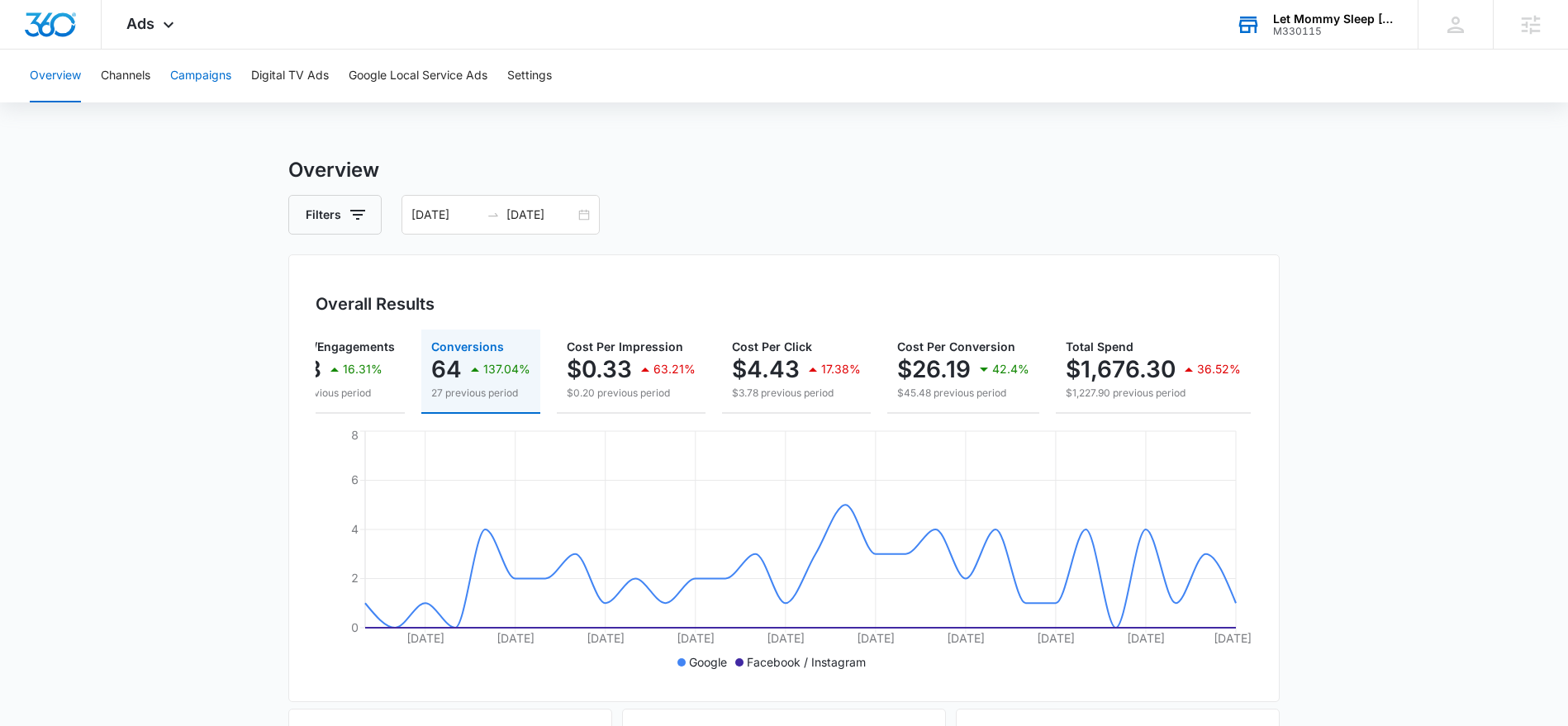
drag, startPoint x: 206, startPoint y: 73, endPoint x: 196, endPoint y: 78, distance: 11.2
click at [205, 74] on button "Campaigns" at bounding box center [201, 76] width 61 height 53
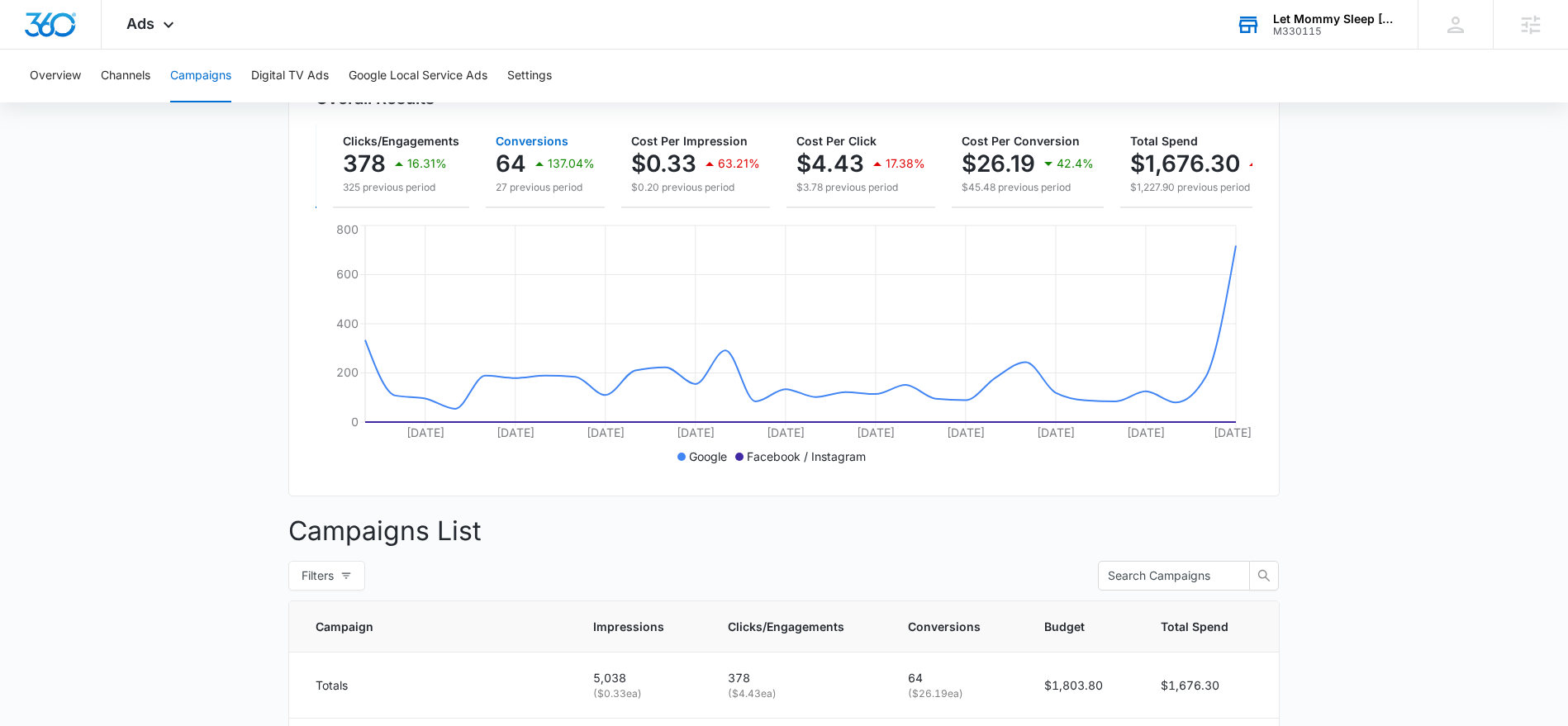
scroll to position [0, 174]
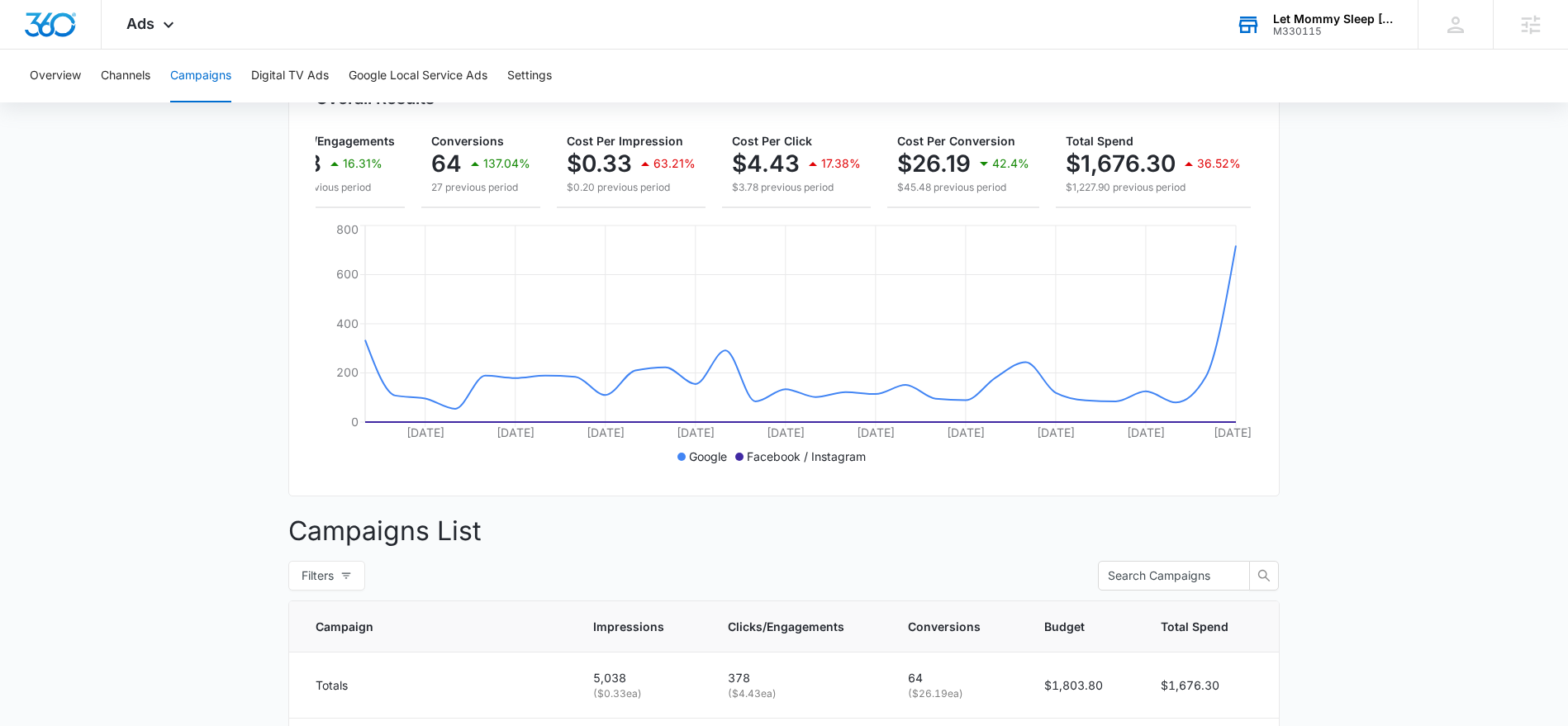
drag, startPoint x: 149, startPoint y: 206, endPoint x: 201, endPoint y: 229, distance: 56.9
click at [151, 206] on main "Campaigns Filters [DATE] [DATE] Overall Results Impressions 5k 16.35% 6k previo…" at bounding box center [784, 522] width 1568 height 1143
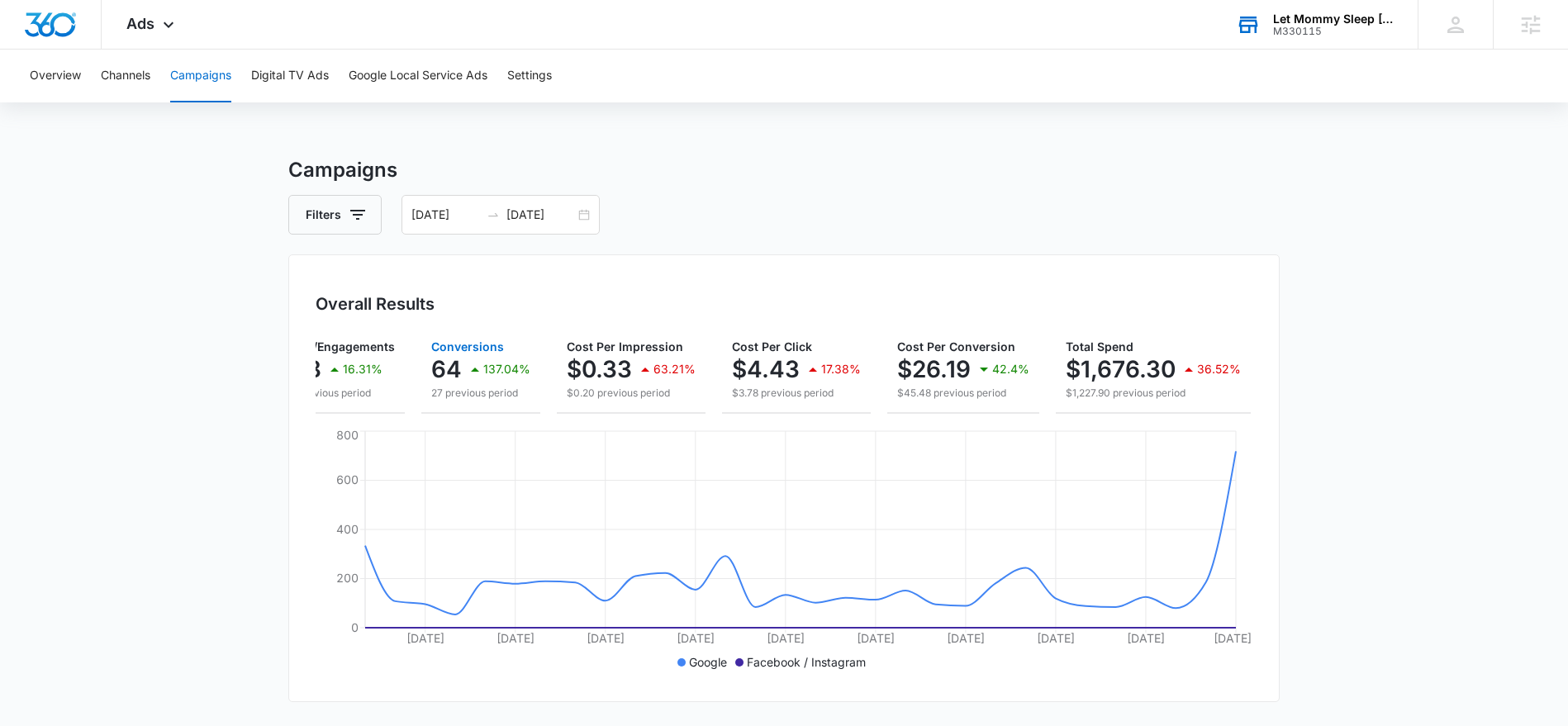
click at [440, 370] on p "64" at bounding box center [446, 369] width 31 height 26
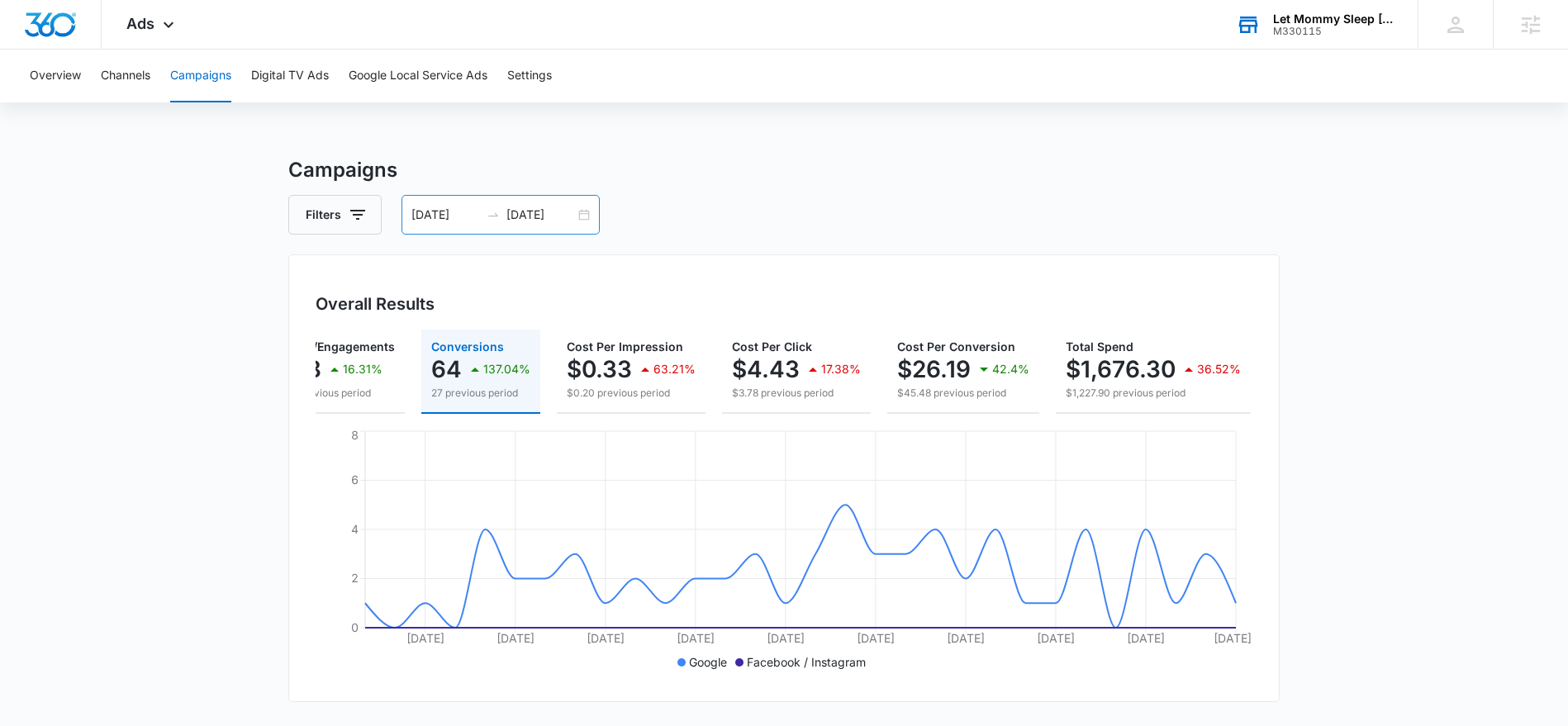
click at [543, 210] on input "[DATE]" at bounding box center [540, 215] width 68 height 18
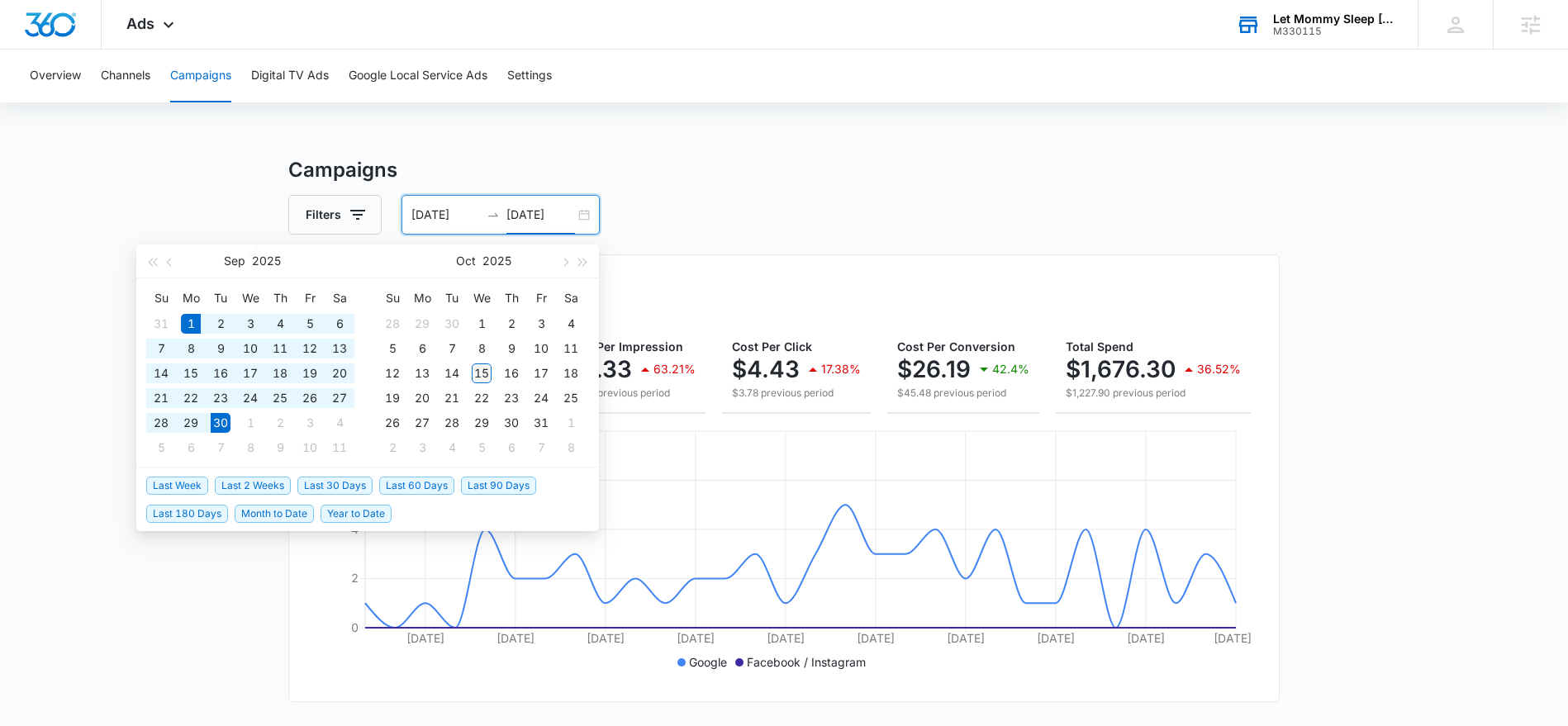
type input "[DATE]"
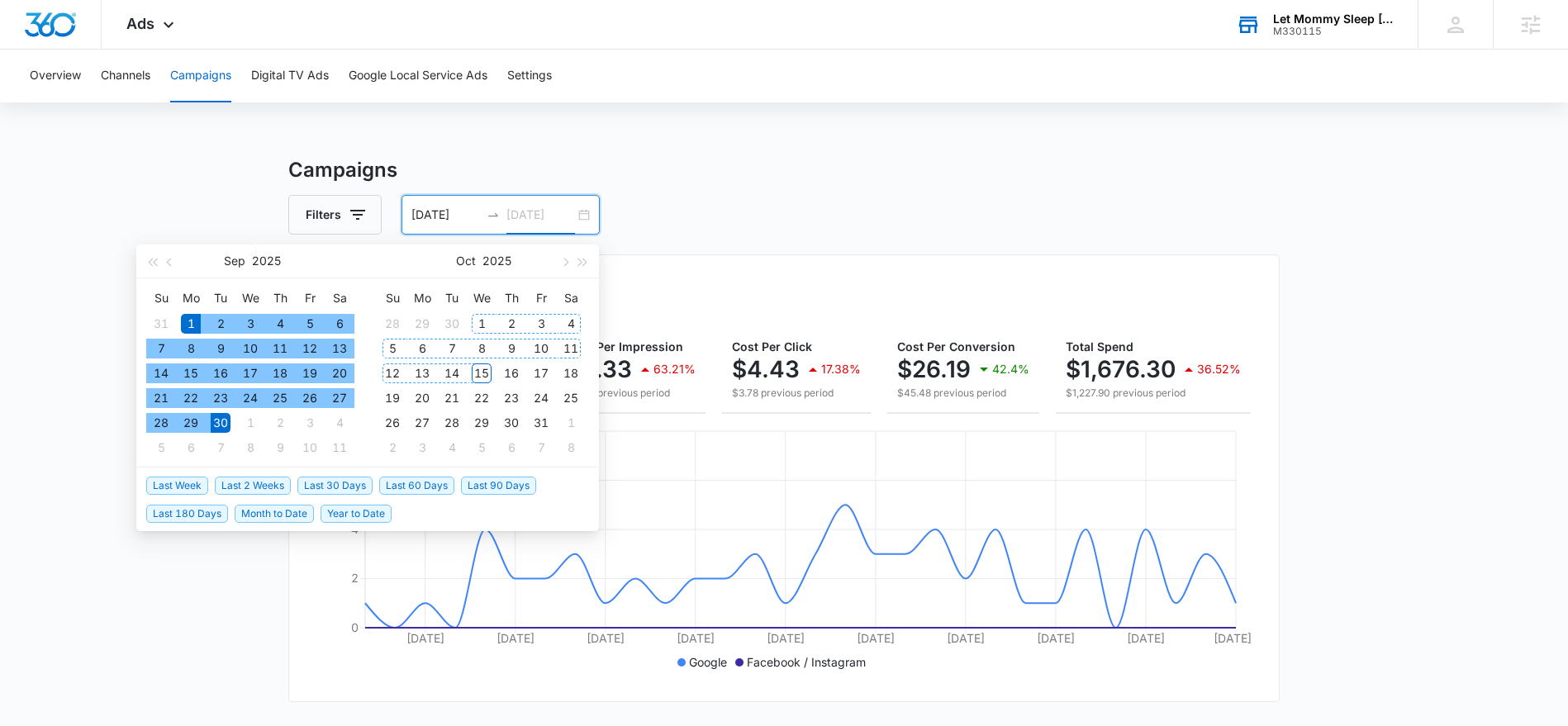
click at [481, 375] on div "15" at bounding box center [481, 373] width 20 height 20
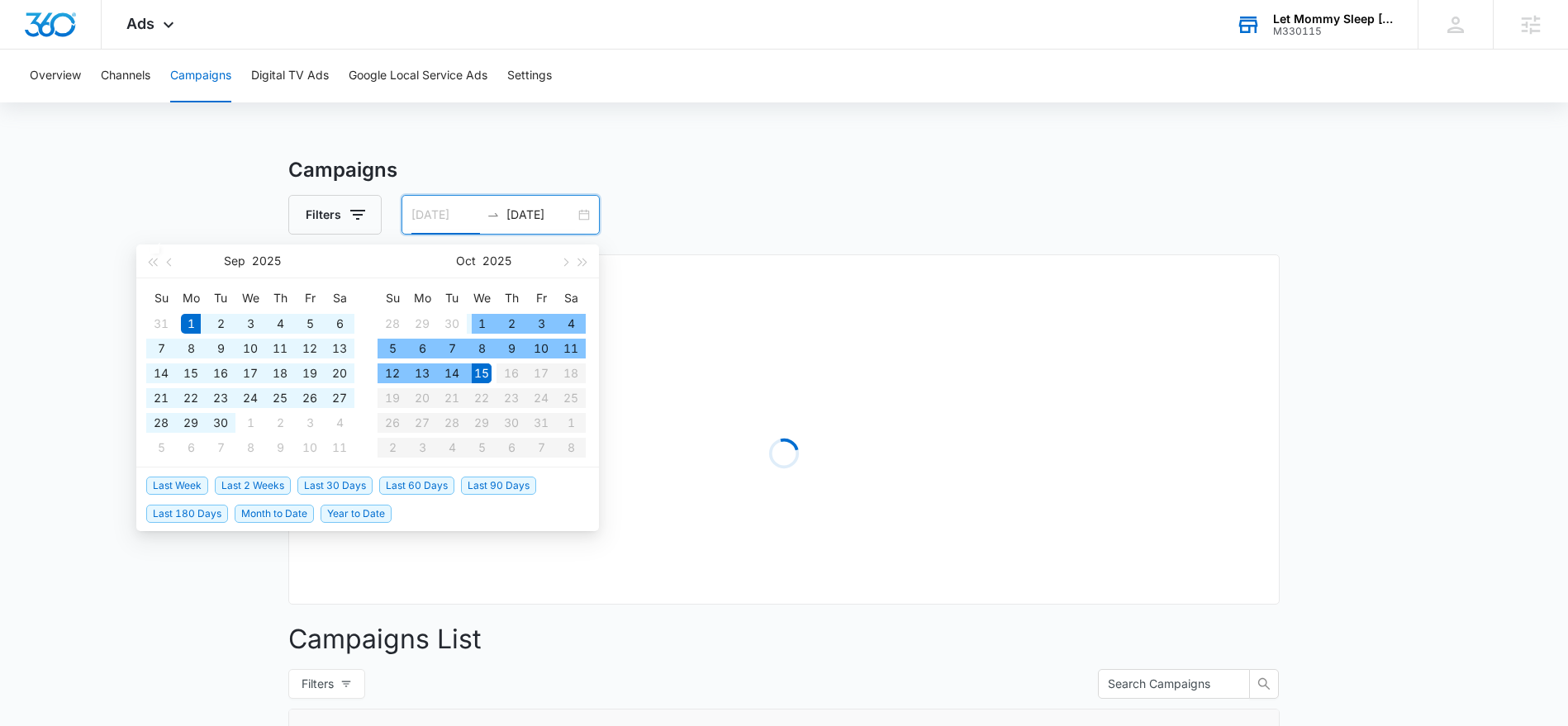
click at [486, 321] on div "1" at bounding box center [481, 324] width 20 height 20
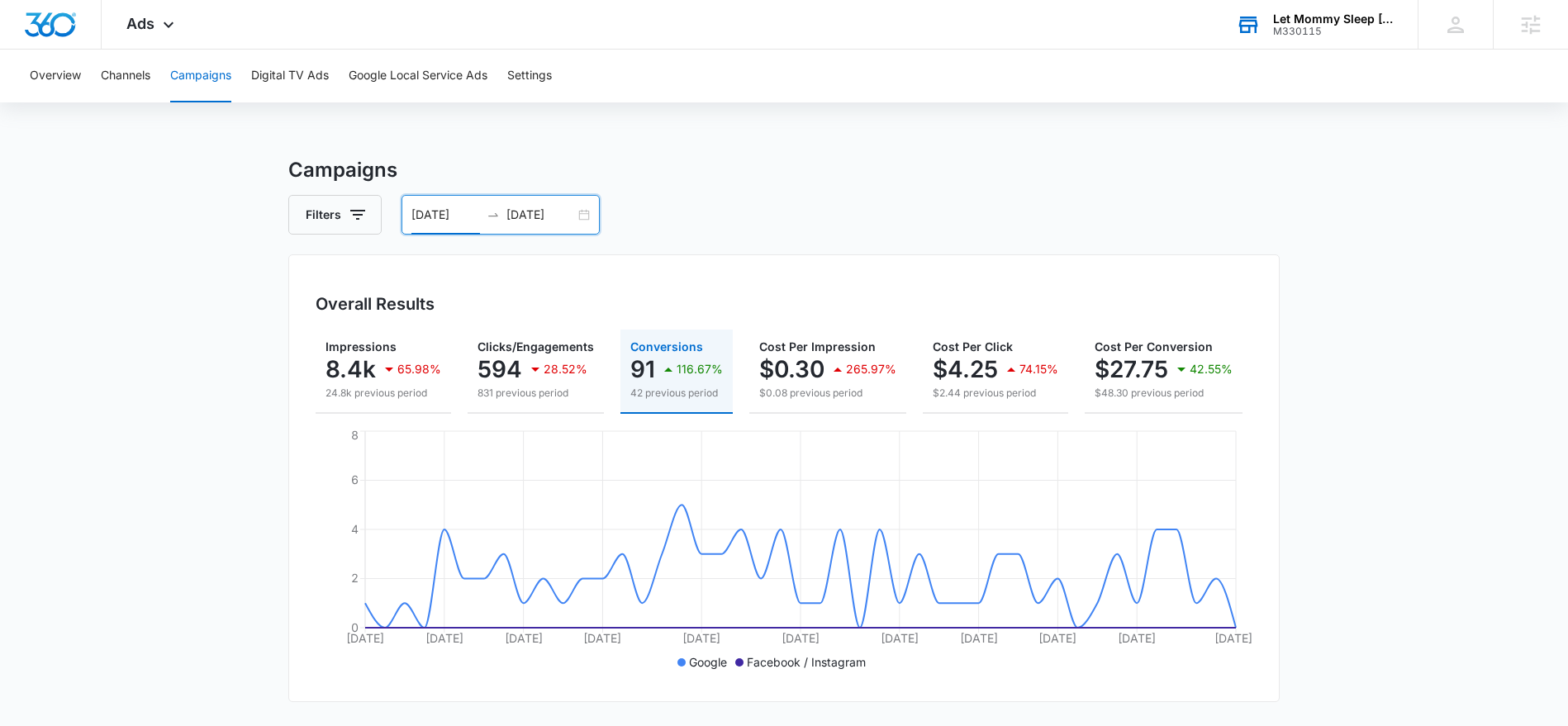
click at [434, 215] on input "[DATE]" at bounding box center [445, 215] width 68 height 18
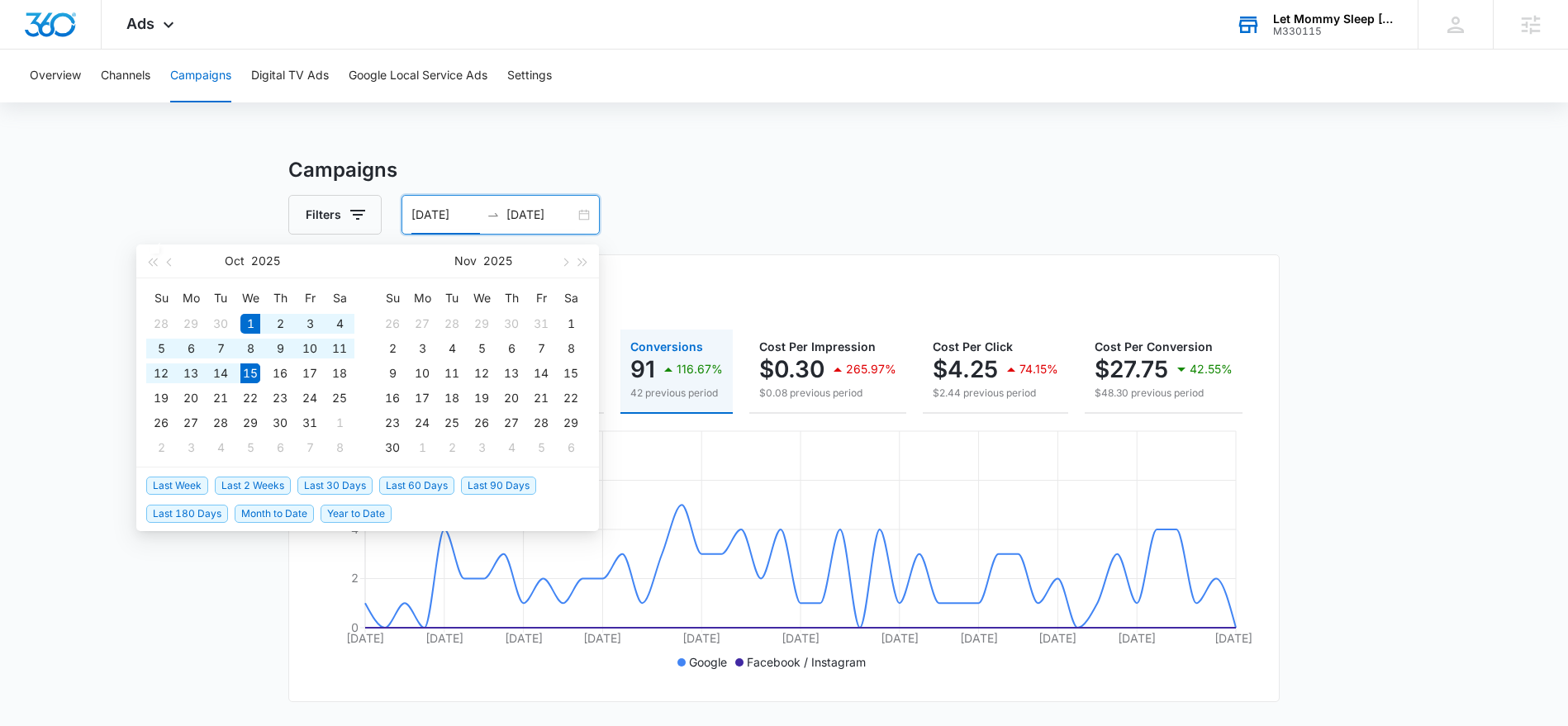
type input "[DATE]"
click at [253, 322] on div "1" at bounding box center [250, 324] width 20 height 20
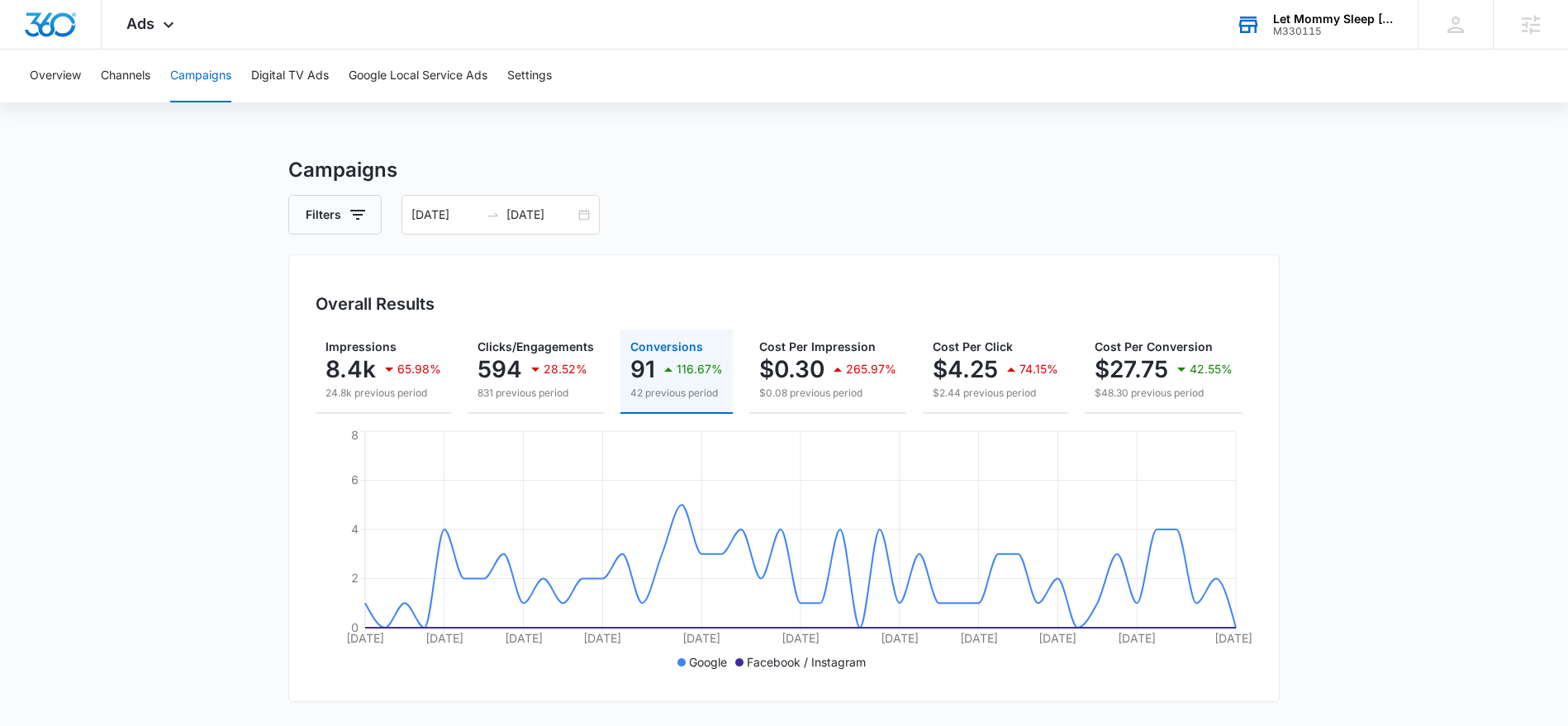
click at [475, 167] on h3 "Campaigns" at bounding box center [784, 170] width 991 height 30
click at [541, 220] on input "[DATE]" at bounding box center [540, 215] width 68 height 18
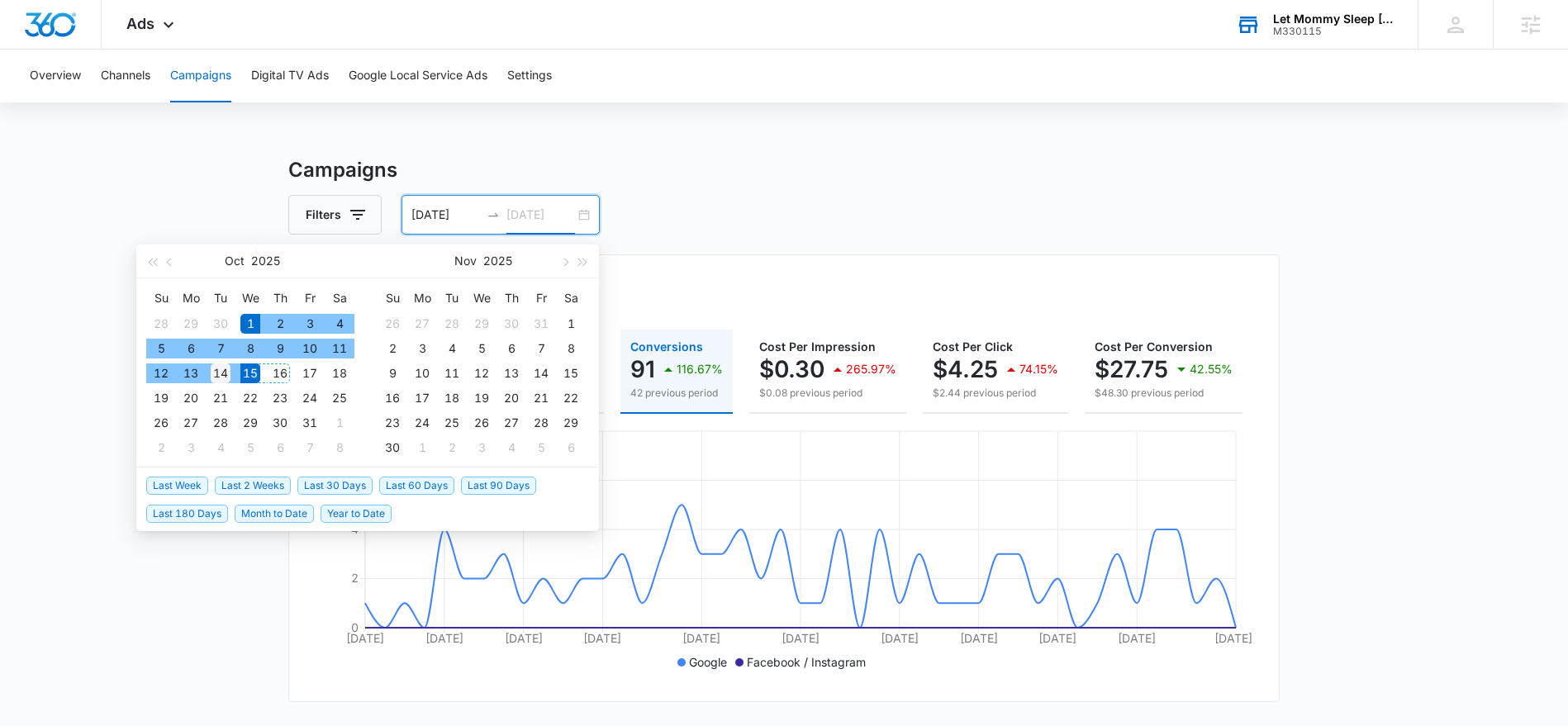
type input "[DATE]"
click at [231, 376] on td "14" at bounding box center [221, 374] width 30 height 25
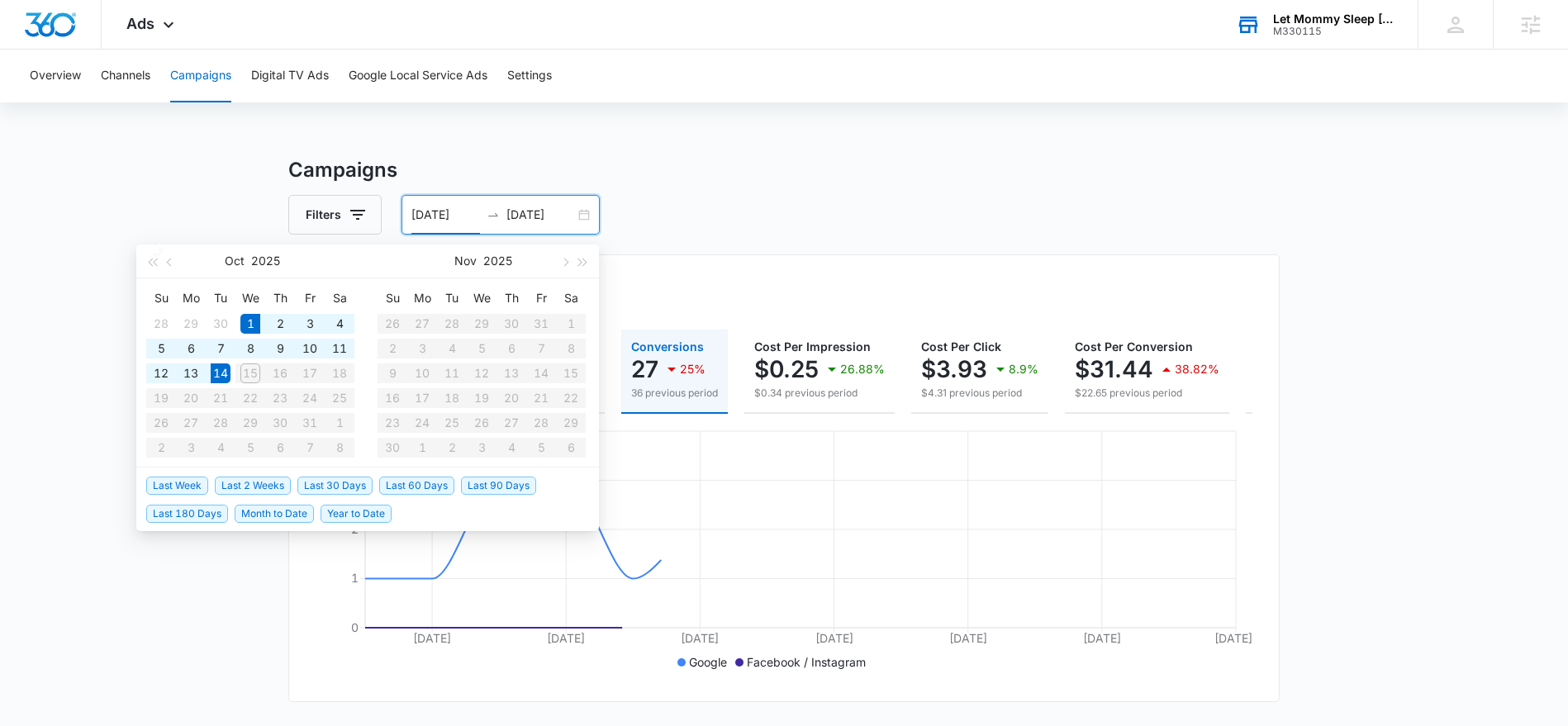
type input "[DATE]"
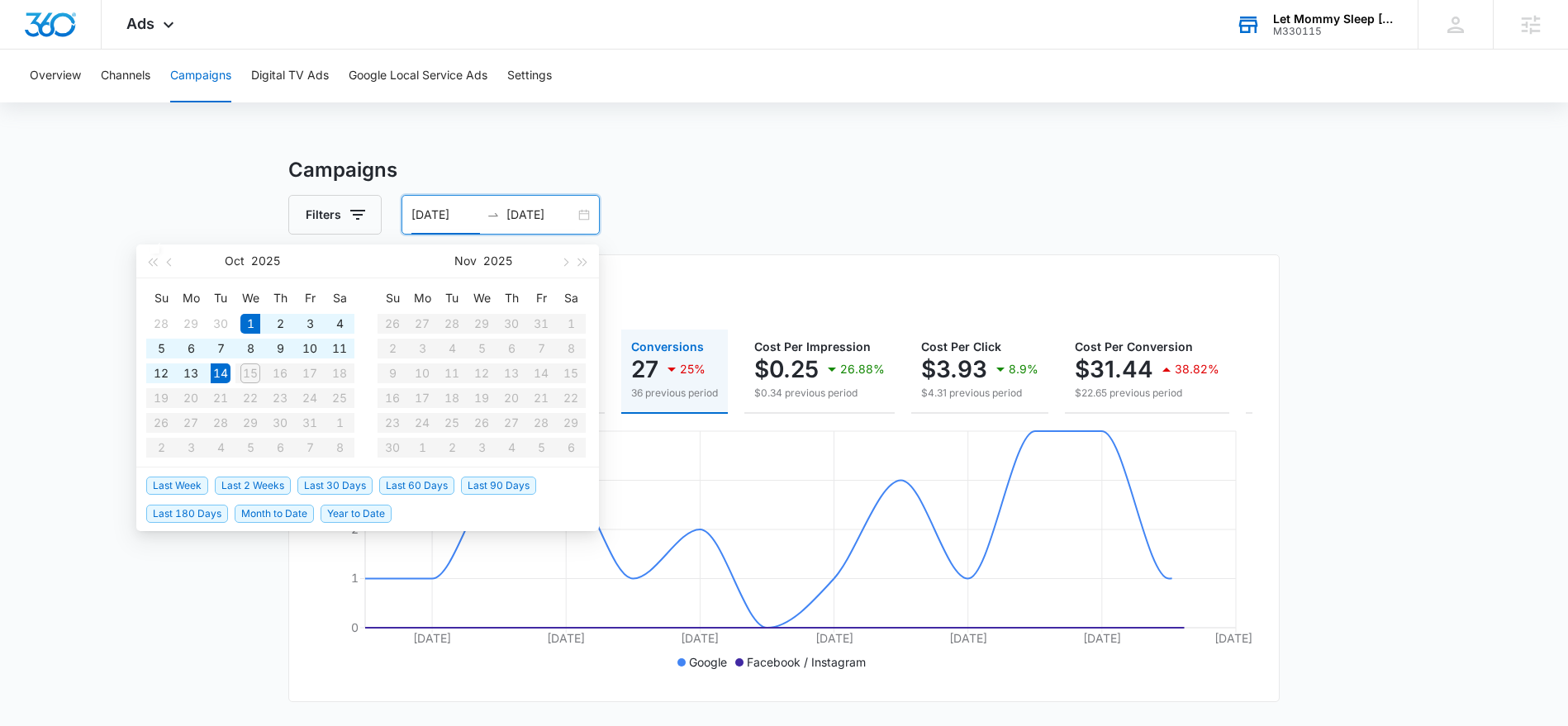
click at [535, 211] on input "[DATE]" at bounding box center [540, 215] width 68 height 18
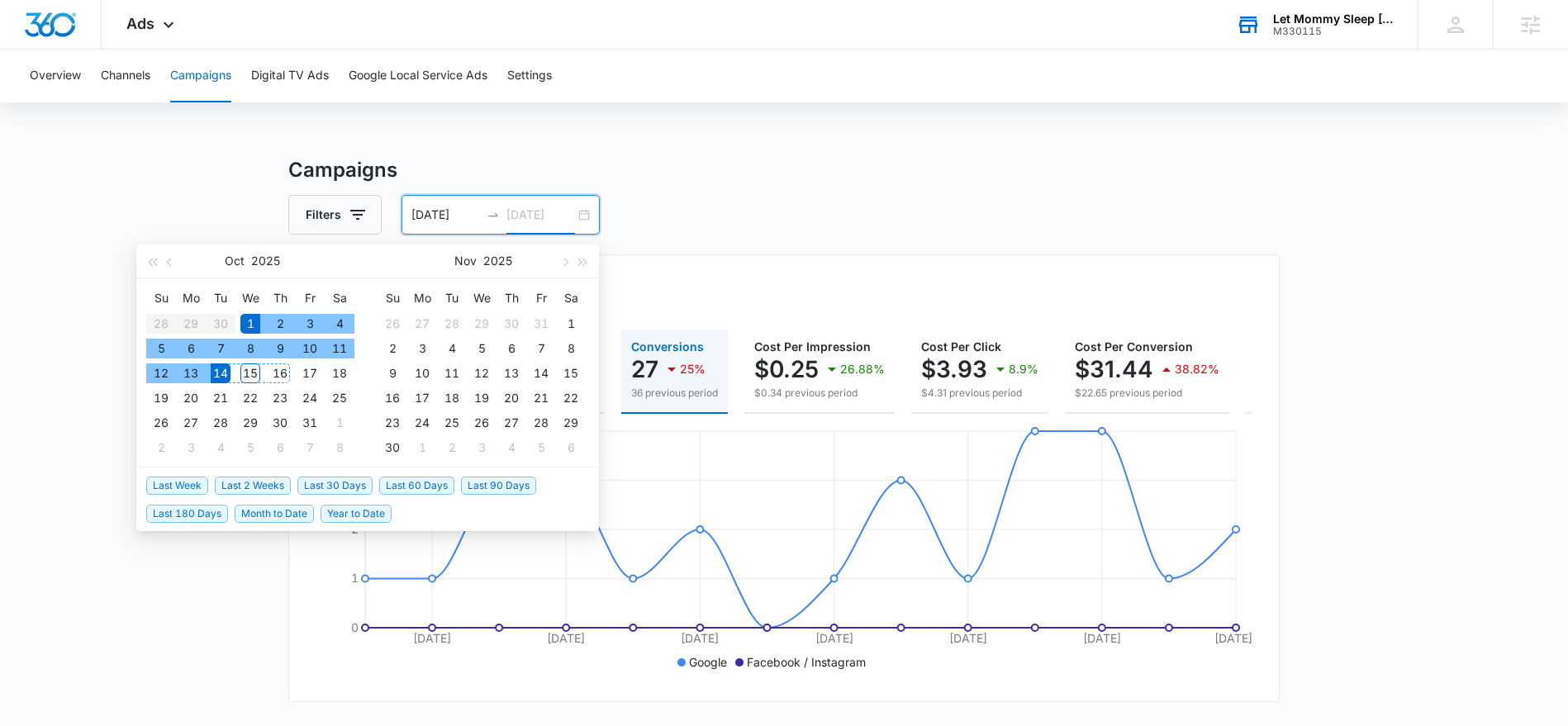
type input "[DATE]"
click at [253, 374] on div "15" at bounding box center [250, 373] width 20 height 20
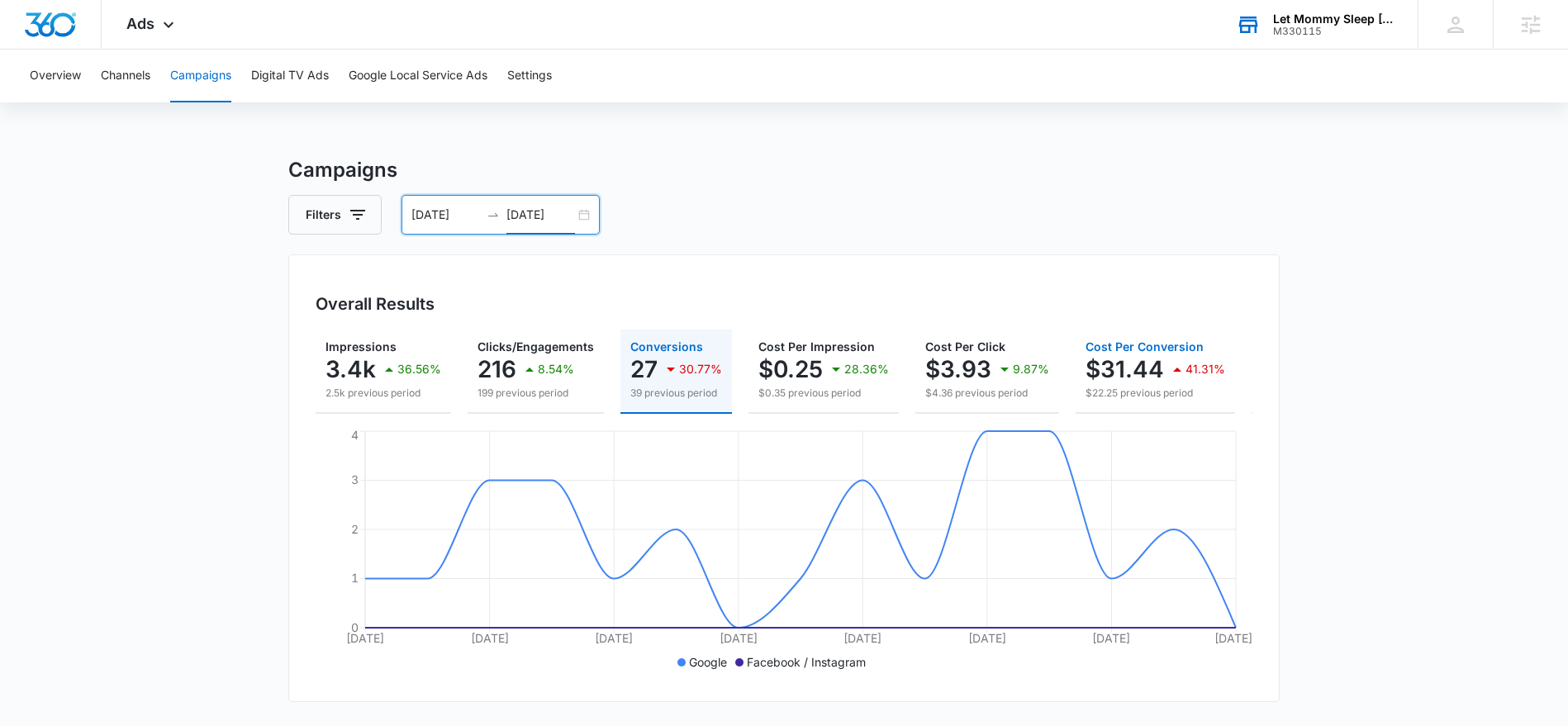
scroll to position [0, 171]
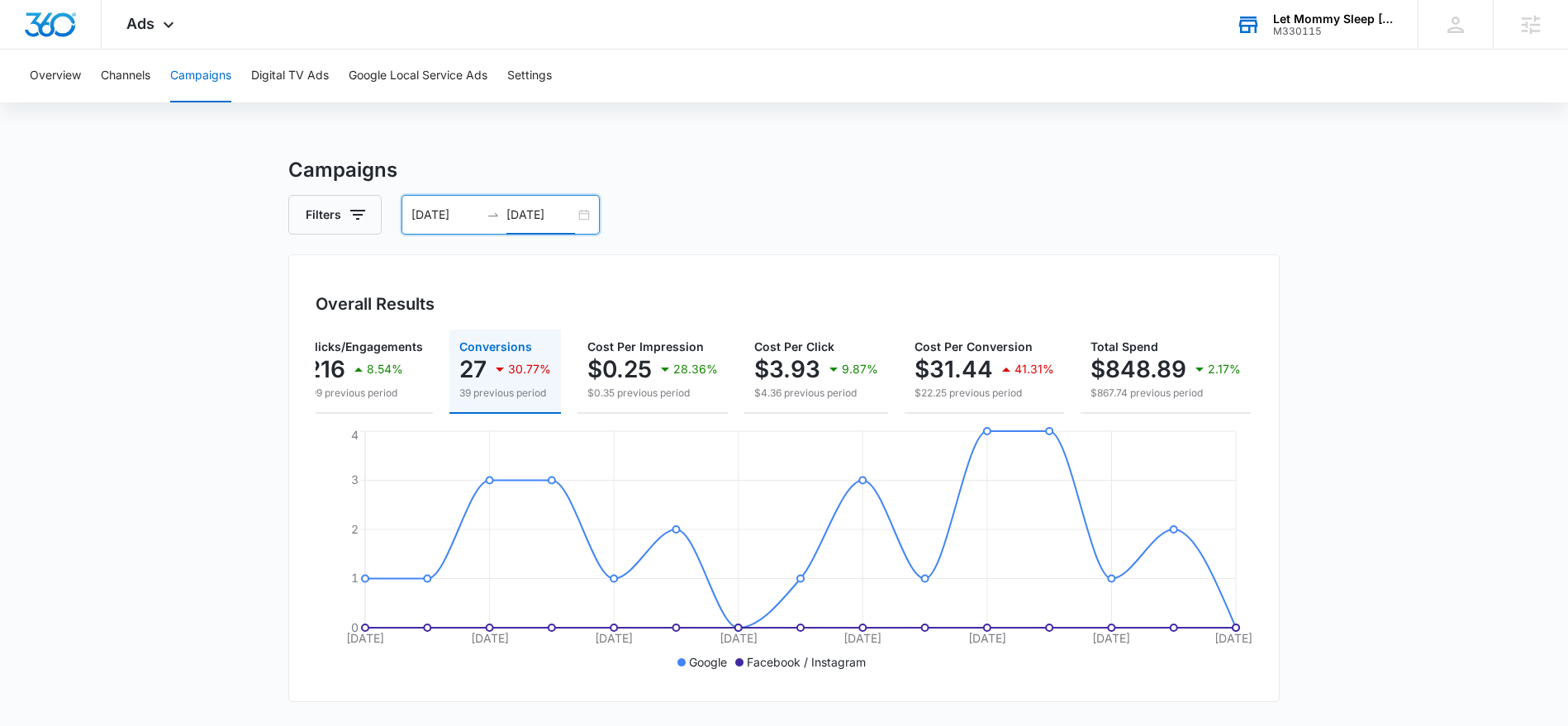
click at [445, 218] on input "[DATE]" at bounding box center [445, 215] width 68 height 18
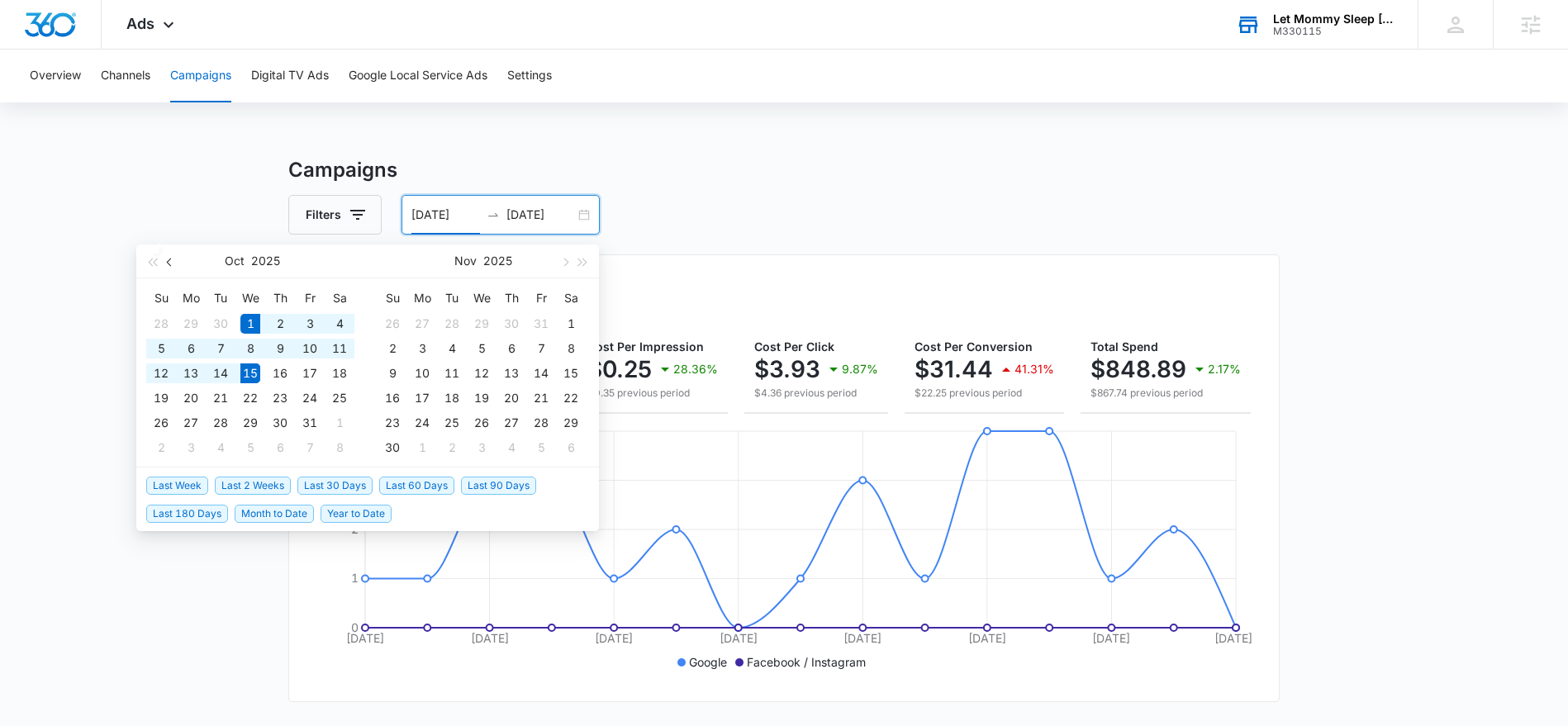
click at [169, 263] on span "button" at bounding box center [170, 261] width 8 height 8
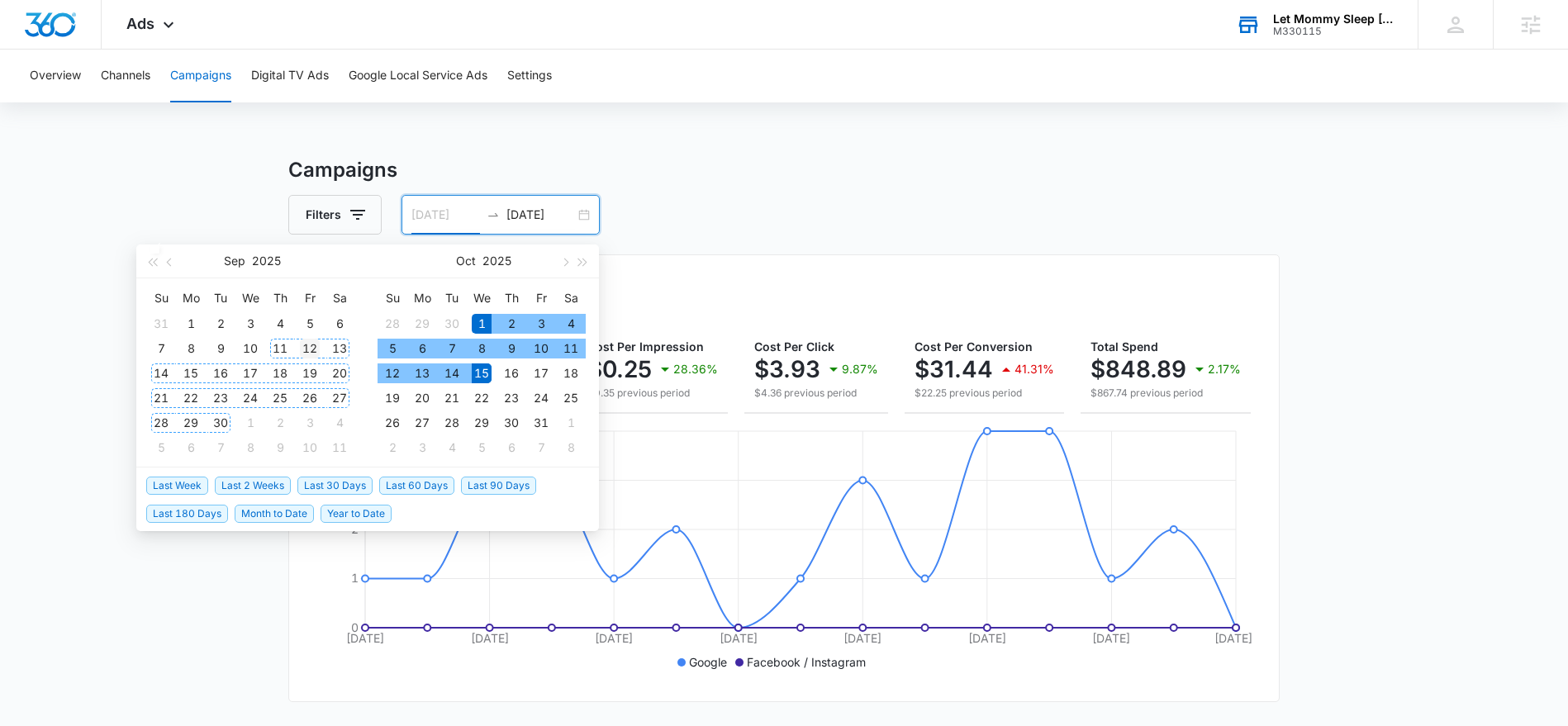
type input "[DATE]"
click at [307, 351] on div "12" at bounding box center [310, 348] width 20 height 20
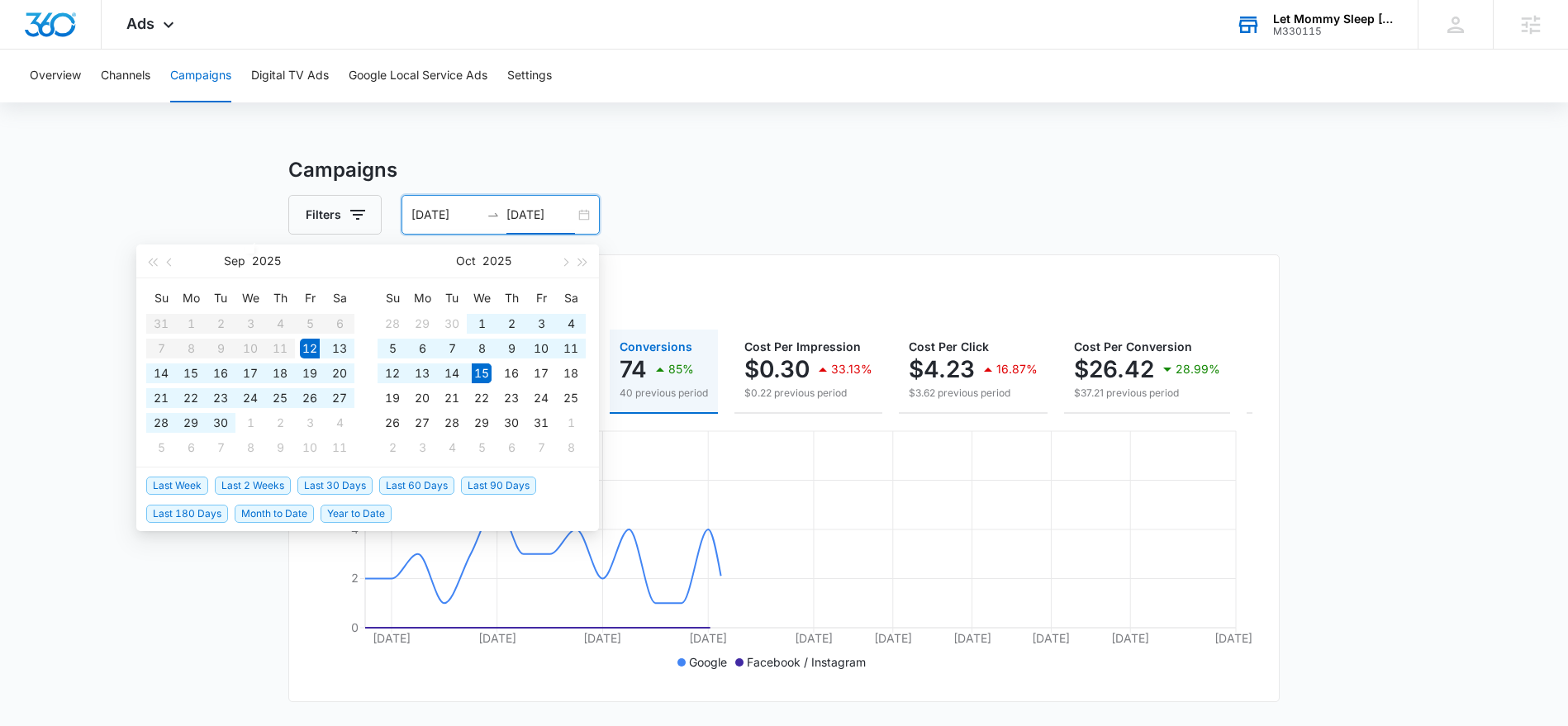
click at [532, 213] on input "[DATE]" at bounding box center [540, 215] width 68 height 18
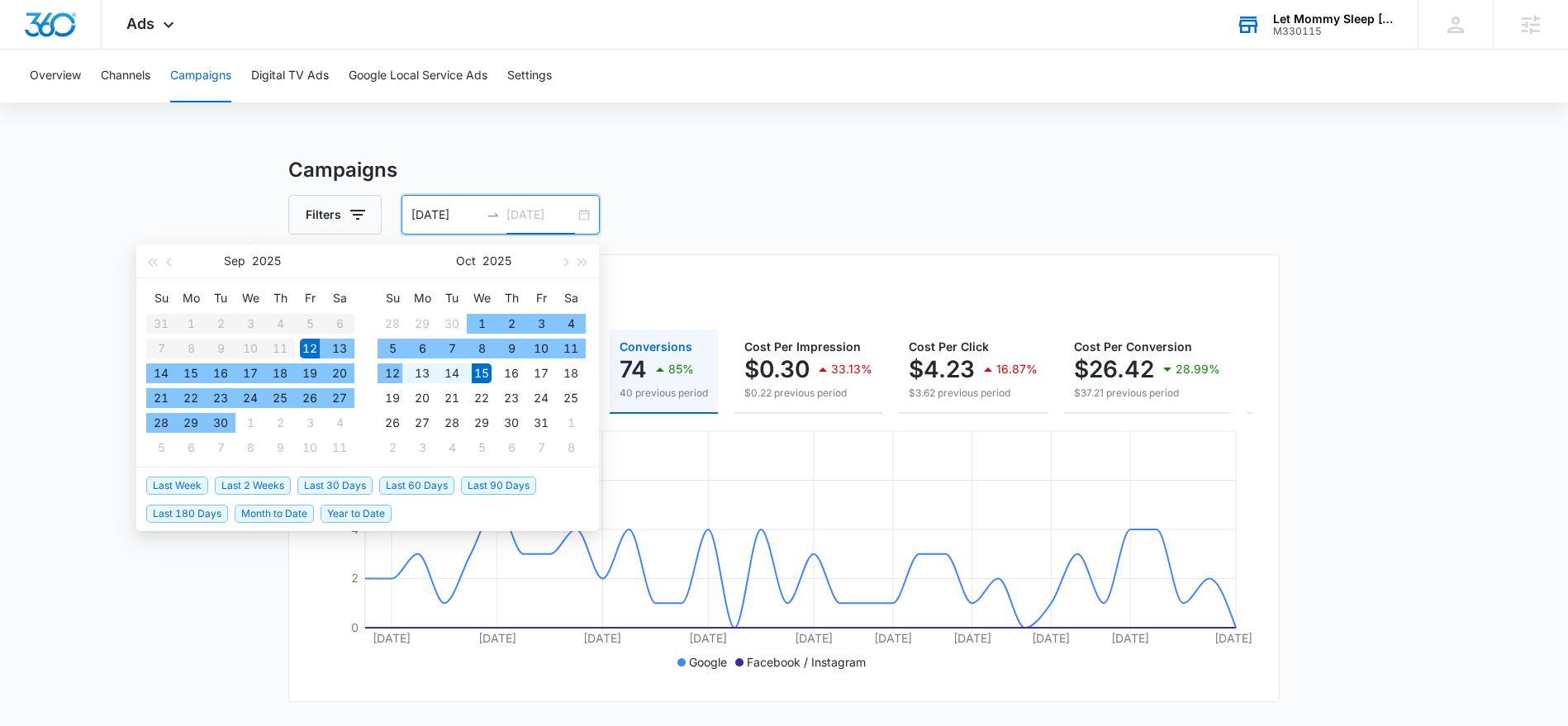
click at [403, 372] on td "12" at bounding box center [392, 374] width 30 height 25
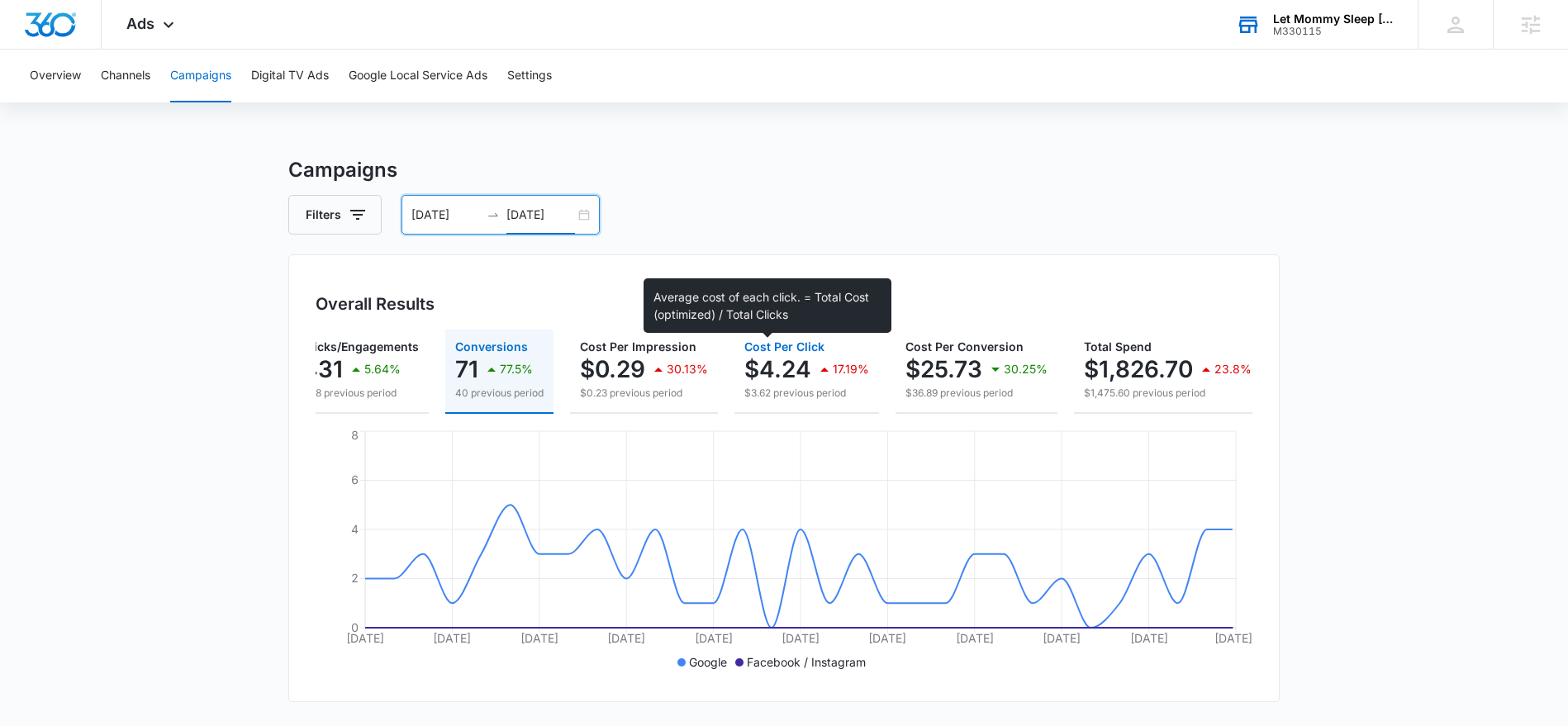
scroll to position [0, 180]
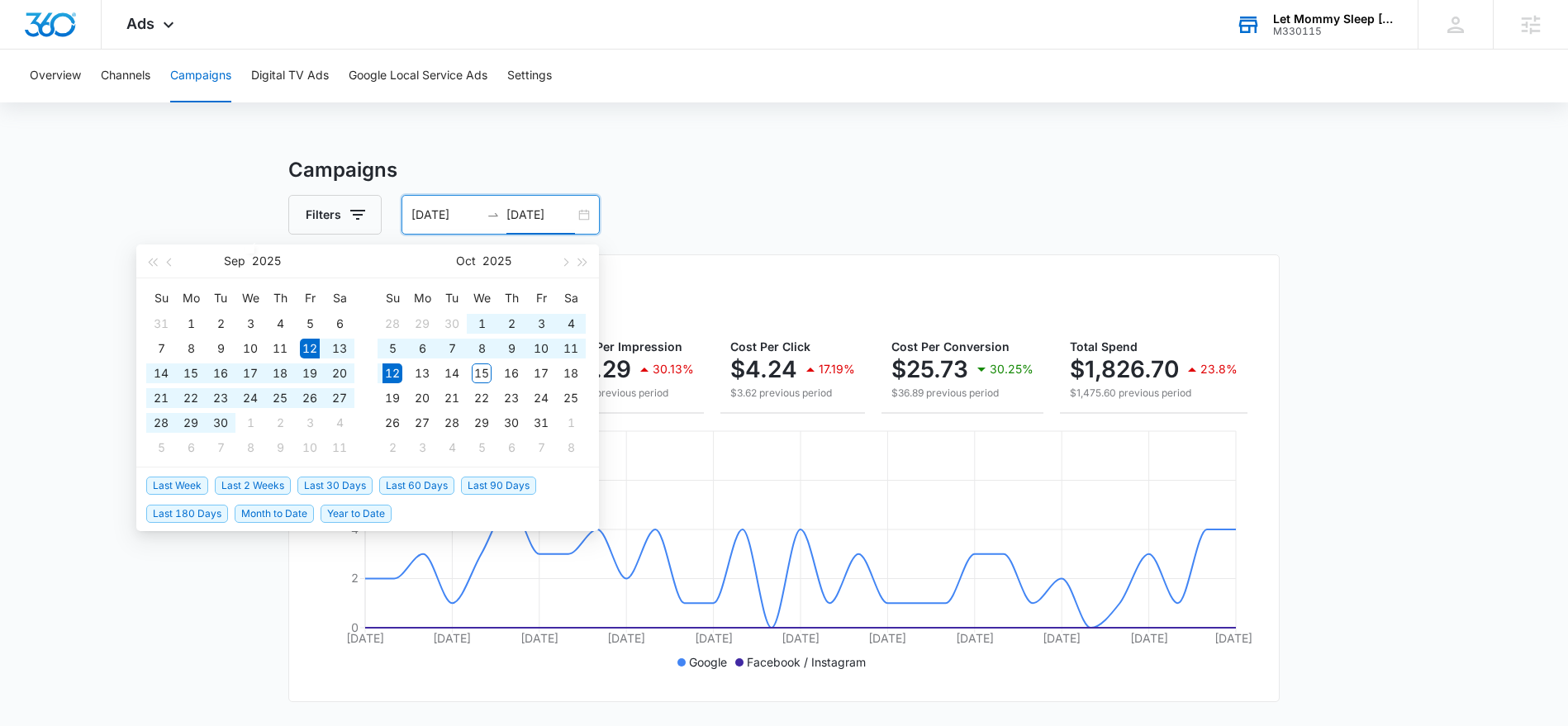
click at [535, 213] on input "[DATE]" at bounding box center [540, 215] width 68 height 18
click at [662, 237] on div "Campaigns Filters [DATE] [DATE] Overall Results Impressions 6.2k 4.87% 6.6k pre…" at bounding box center [784, 727] width 991 height 1143
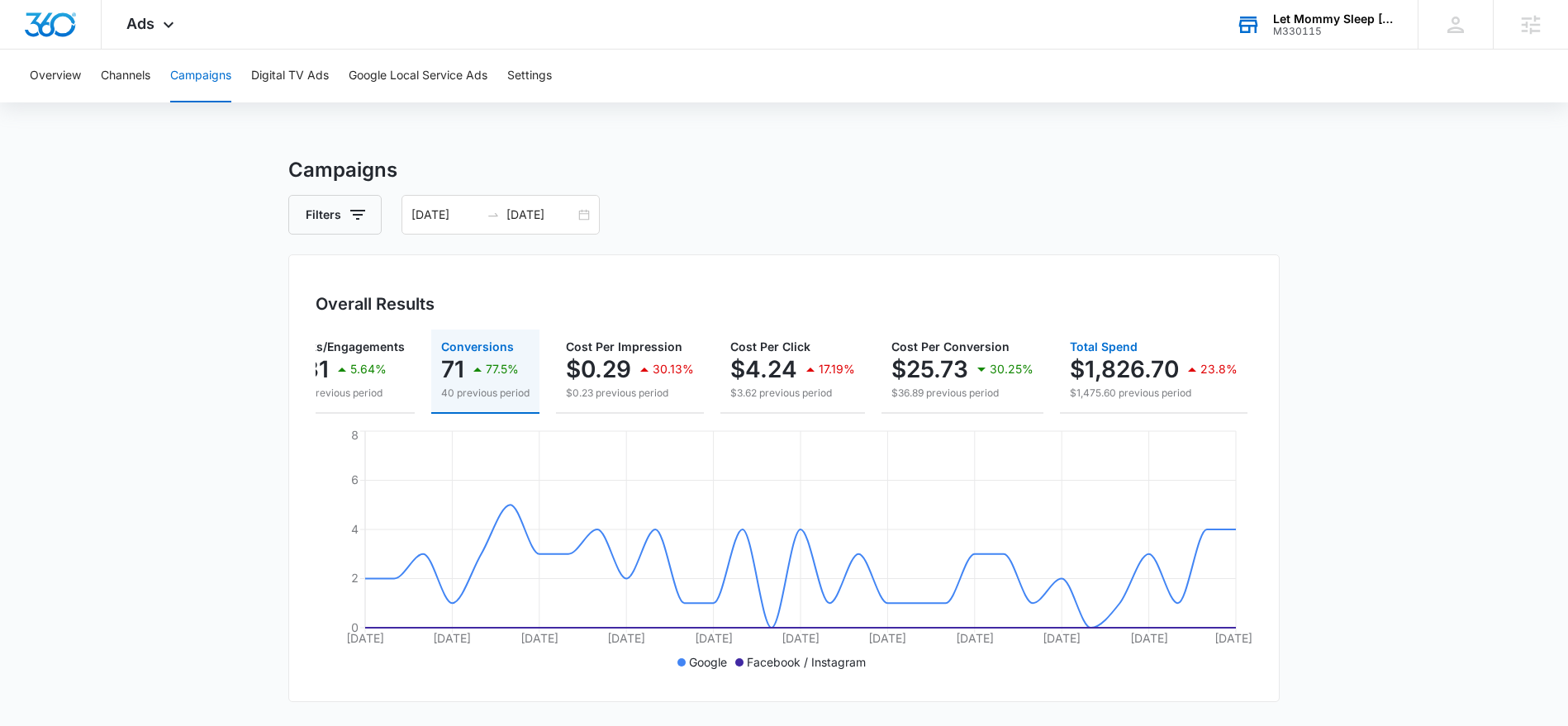
scroll to position [0, 102]
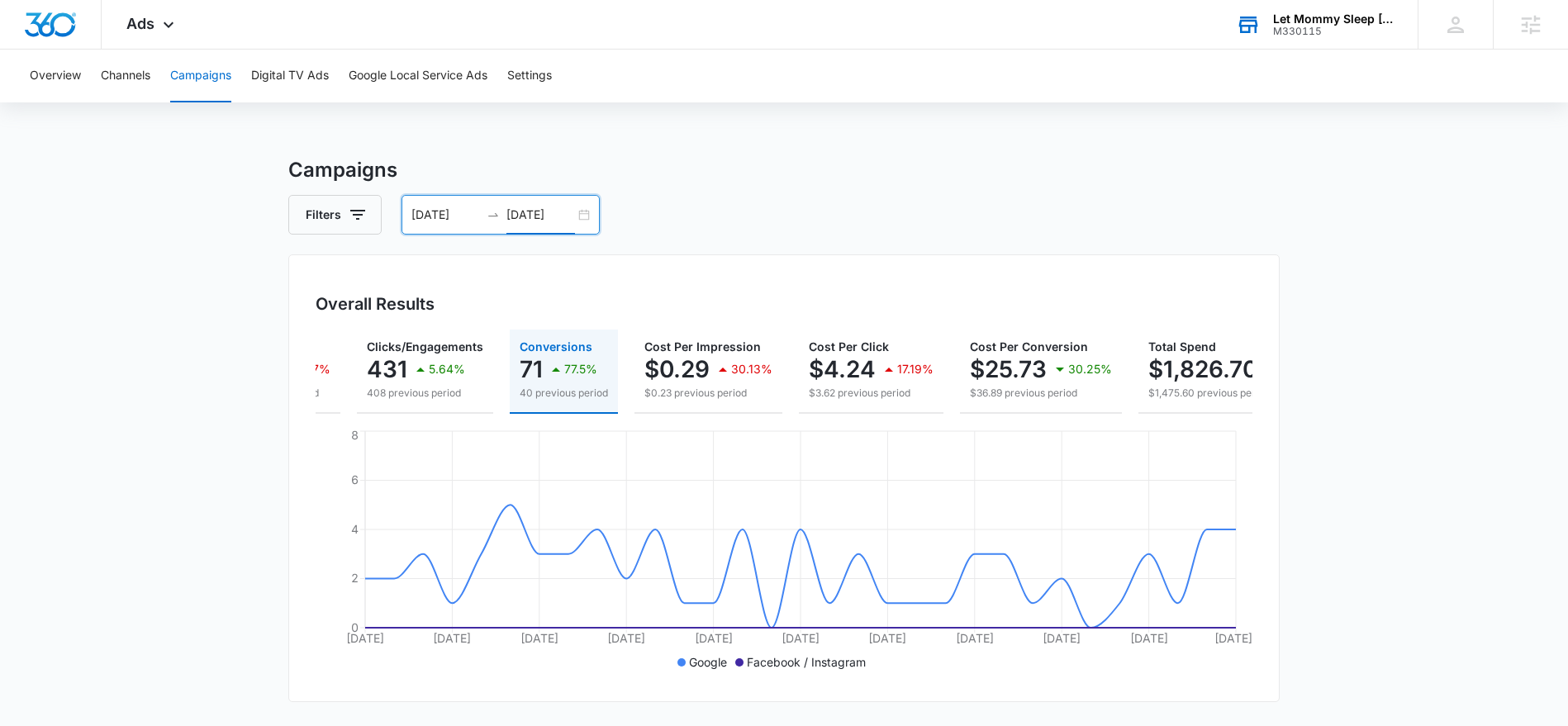
click at [538, 221] on input "[DATE]" at bounding box center [540, 215] width 68 height 18
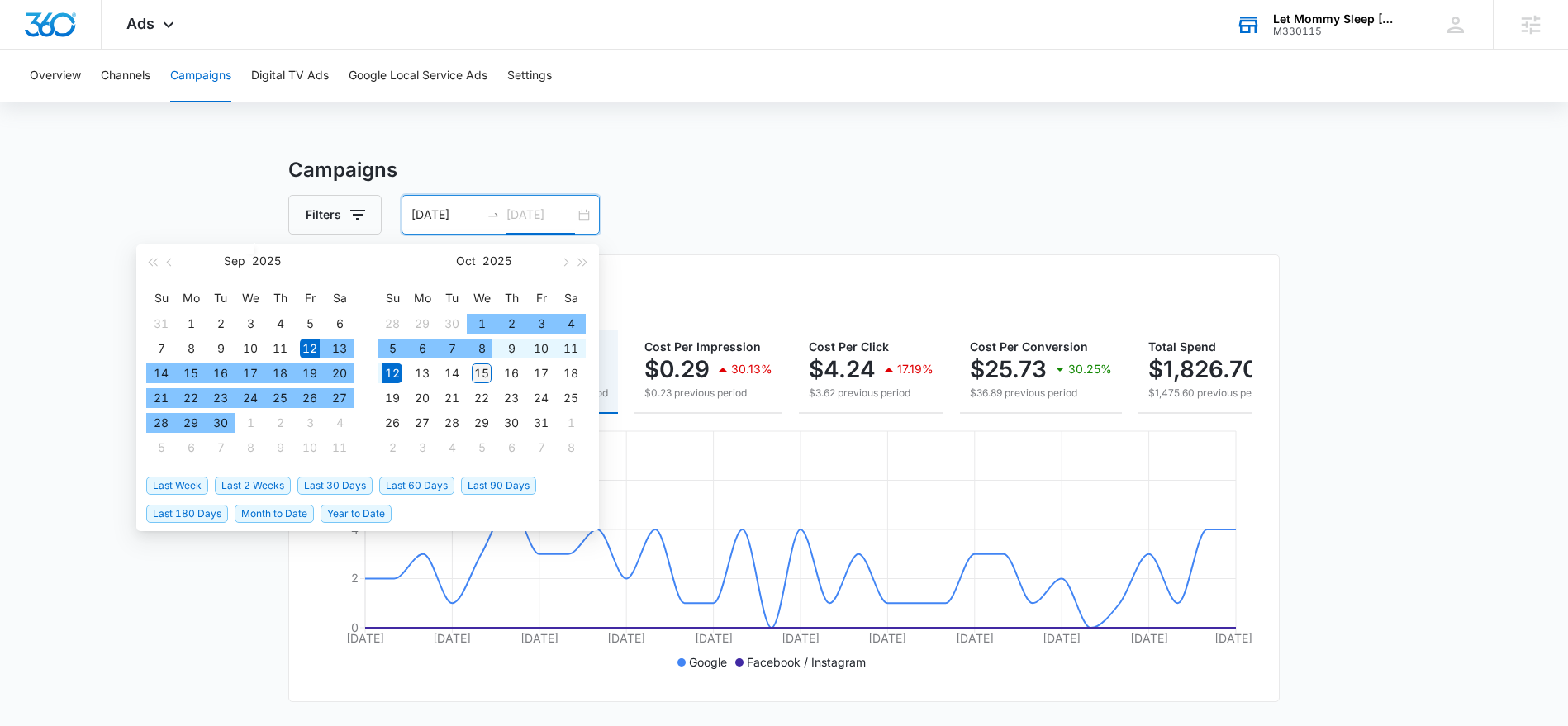
type input "[DATE]"
click at [479, 371] on div "15" at bounding box center [481, 373] width 20 height 20
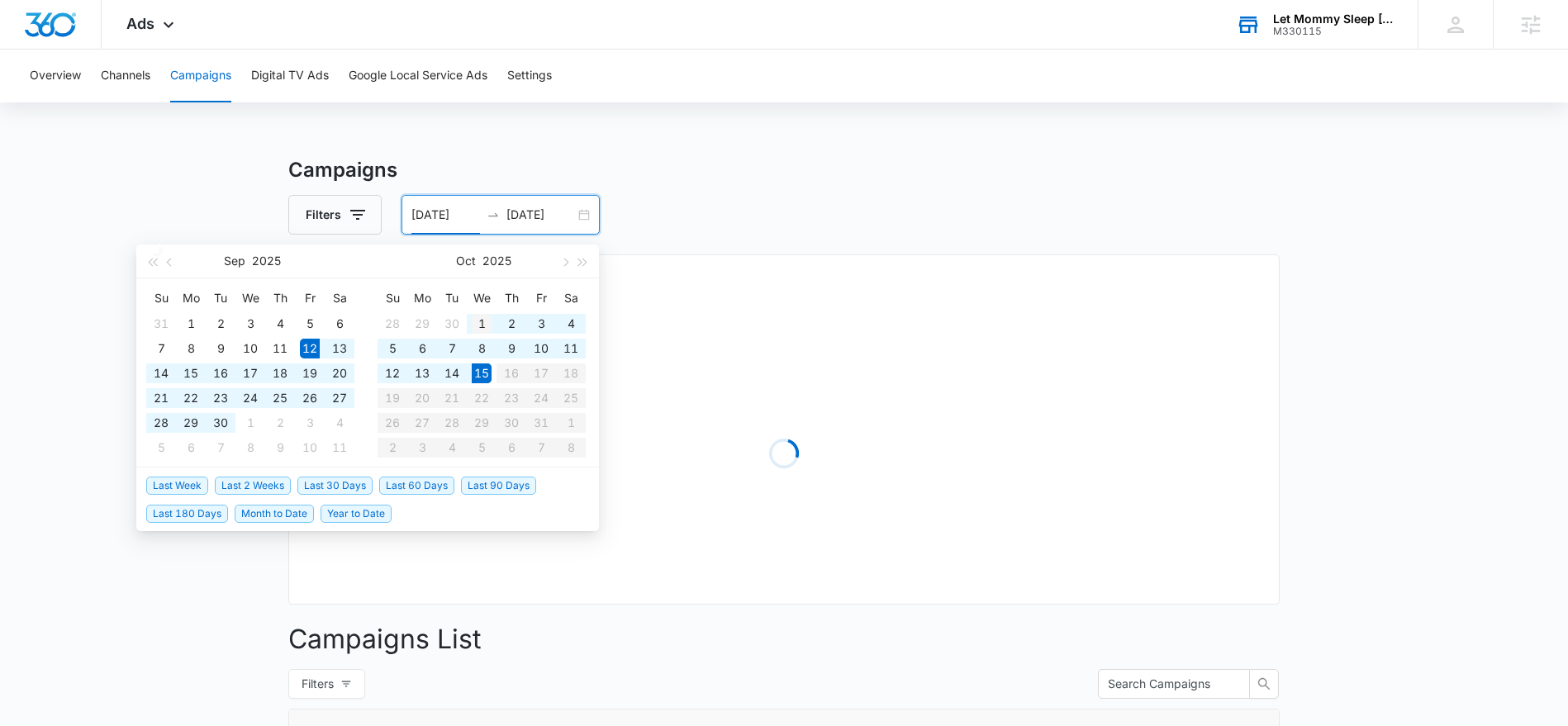
type input "[DATE]"
drag, startPoint x: 477, startPoint y: 324, endPoint x: 485, endPoint y: 306, distance: 19.7
click at [477, 323] on div "1" at bounding box center [481, 324] width 20 height 20
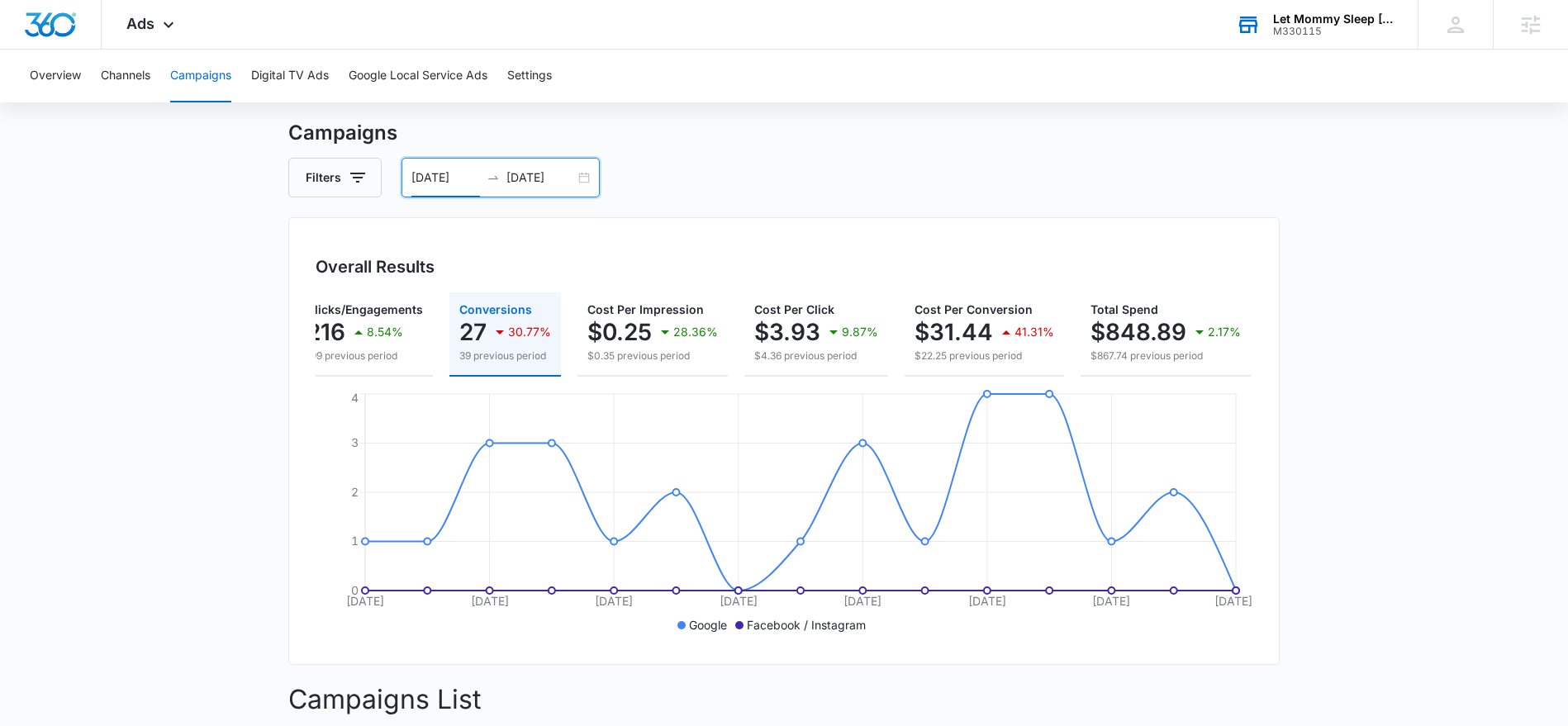
scroll to position [0, 0]
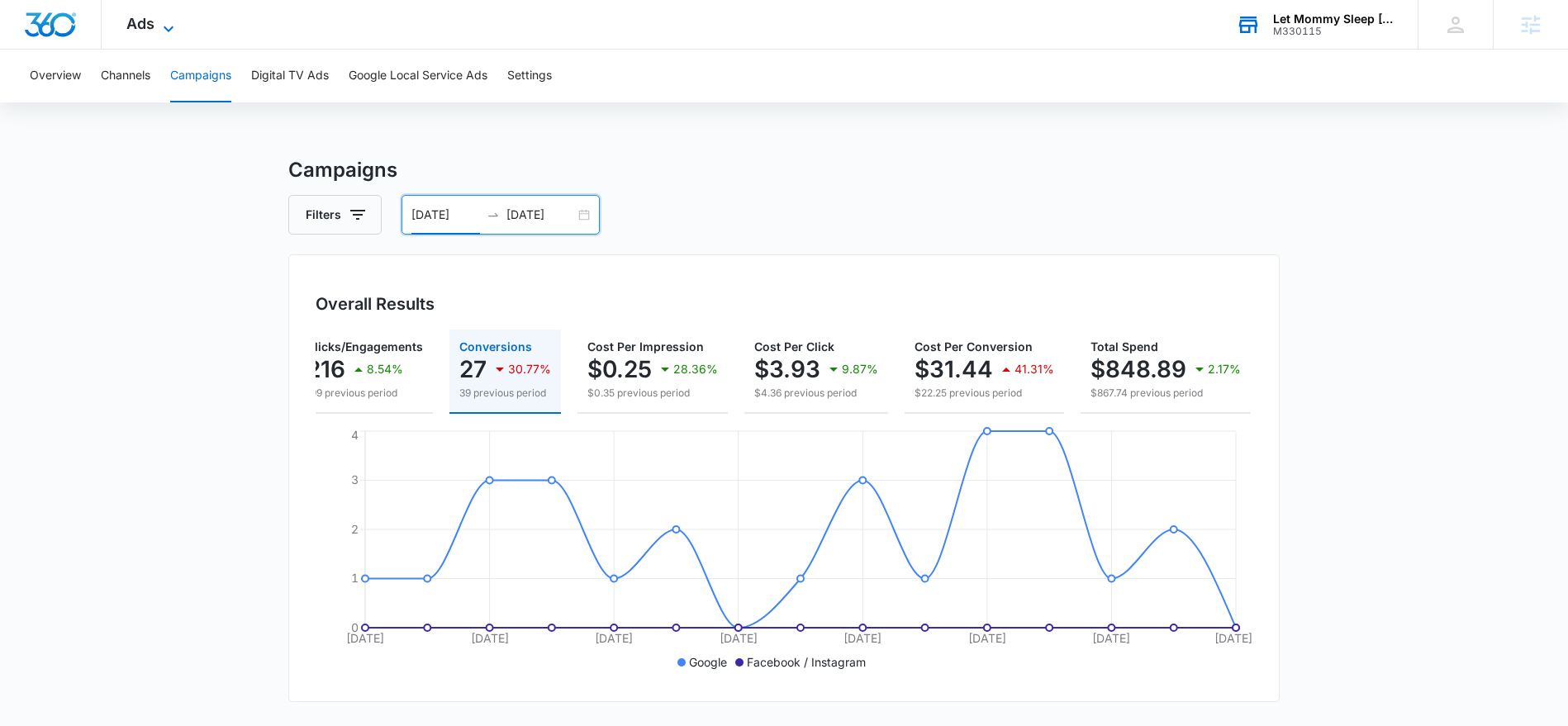
click at [164, 27] on icon at bounding box center [168, 28] width 10 height 6
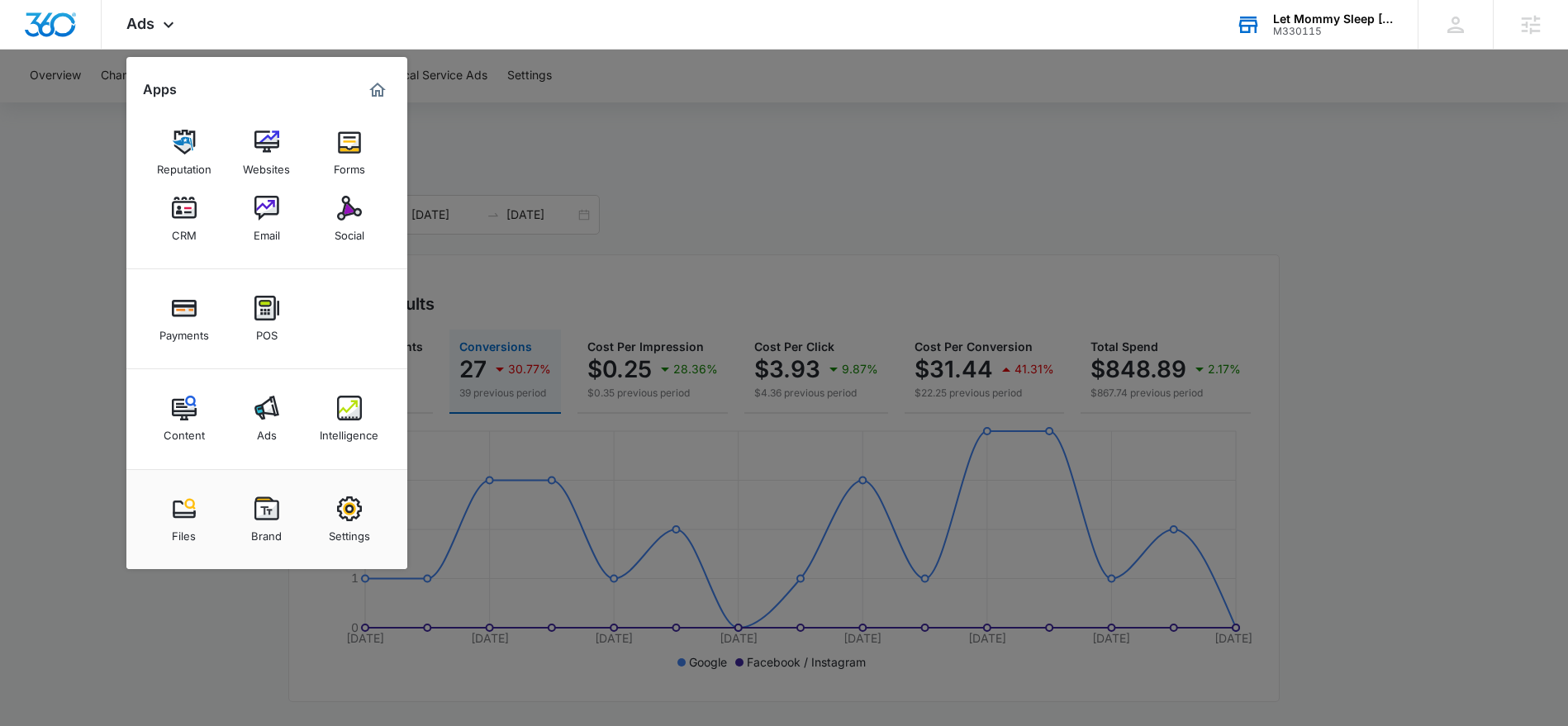
click at [703, 148] on div at bounding box center [784, 363] width 1568 height 726
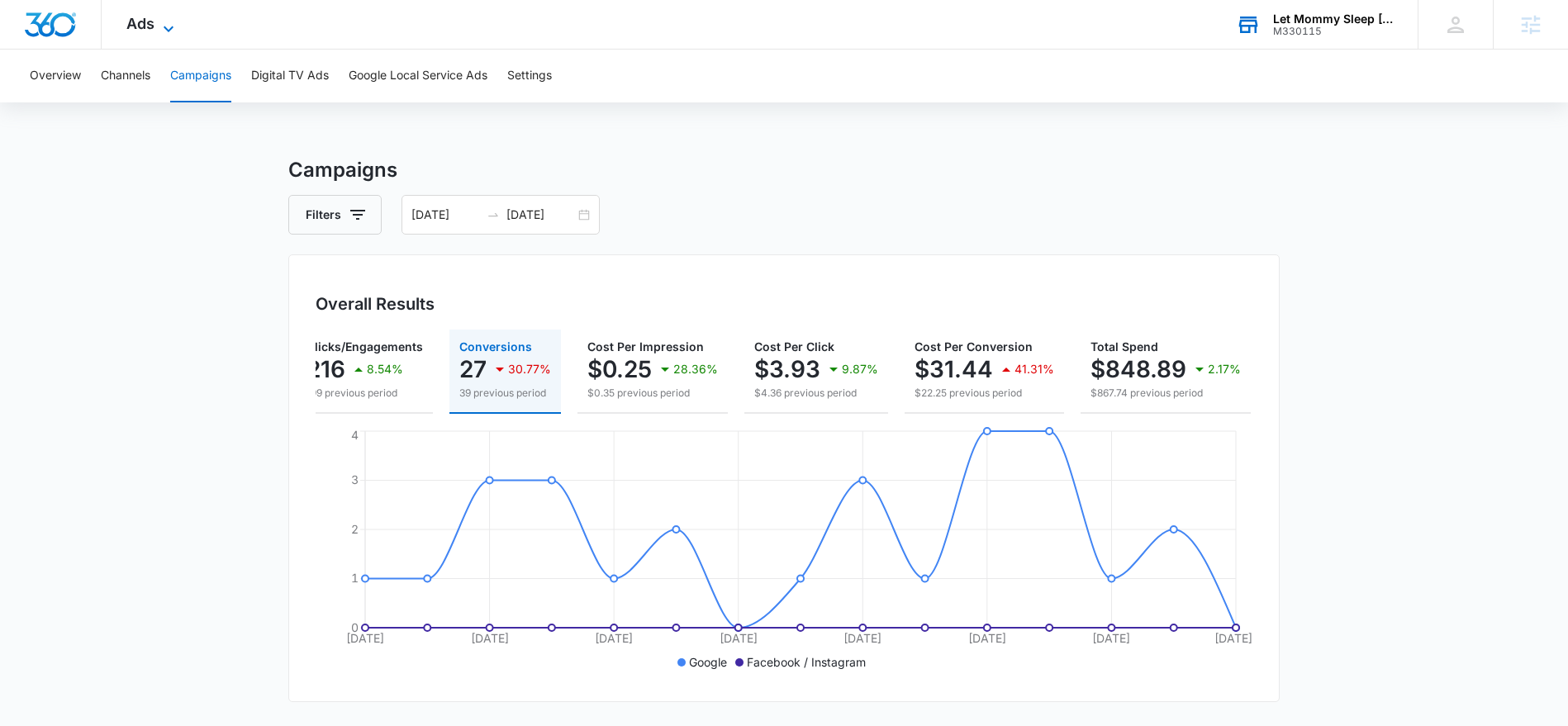
click at [167, 25] on icon at bounding box center [168, 29] width 20 height 20
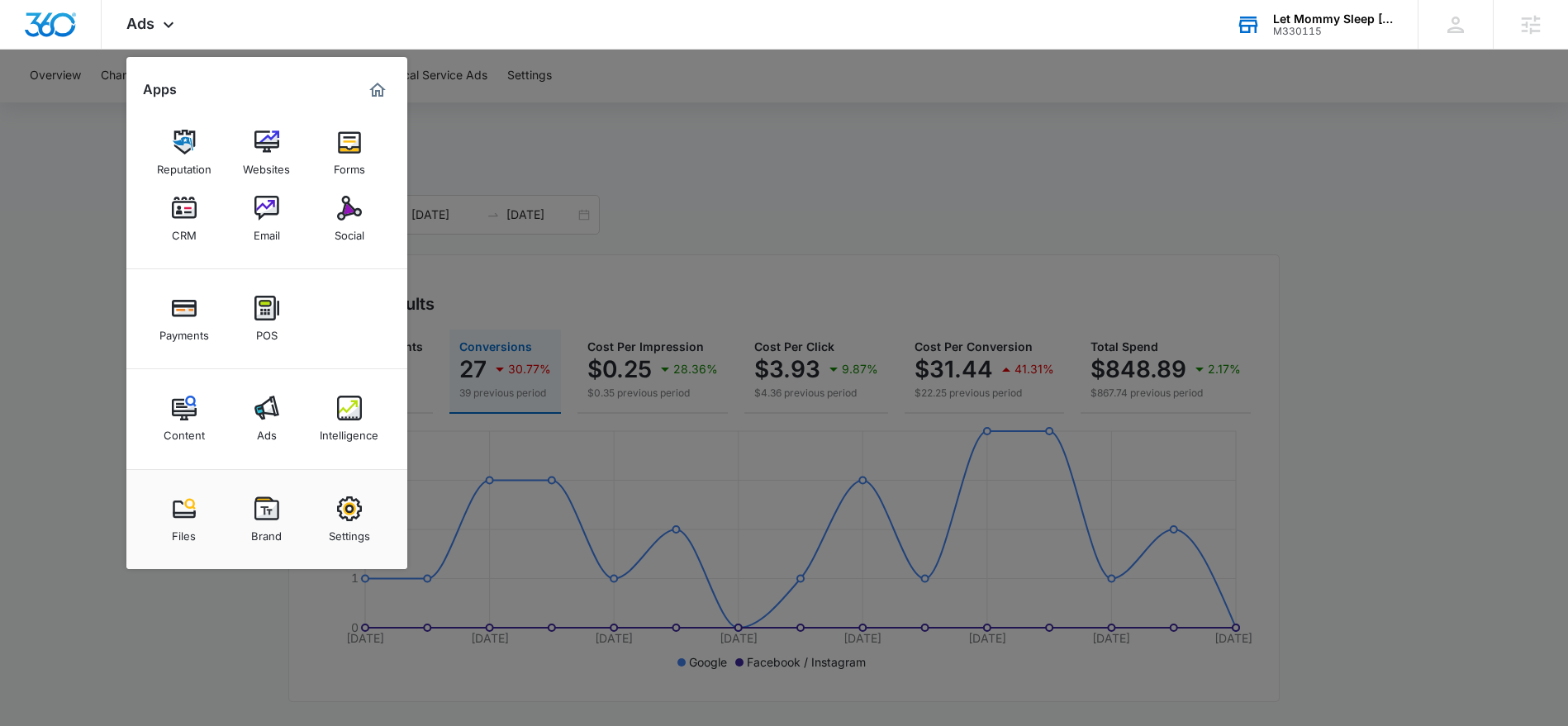
drag, startPoint x: 339, startPoint y: 424, endPoint x: 289, endPoint y: 408, distance: 52.5
click at [339, 424] on div "Intelligence" at bounding box center [349, 431] width 59 height 21
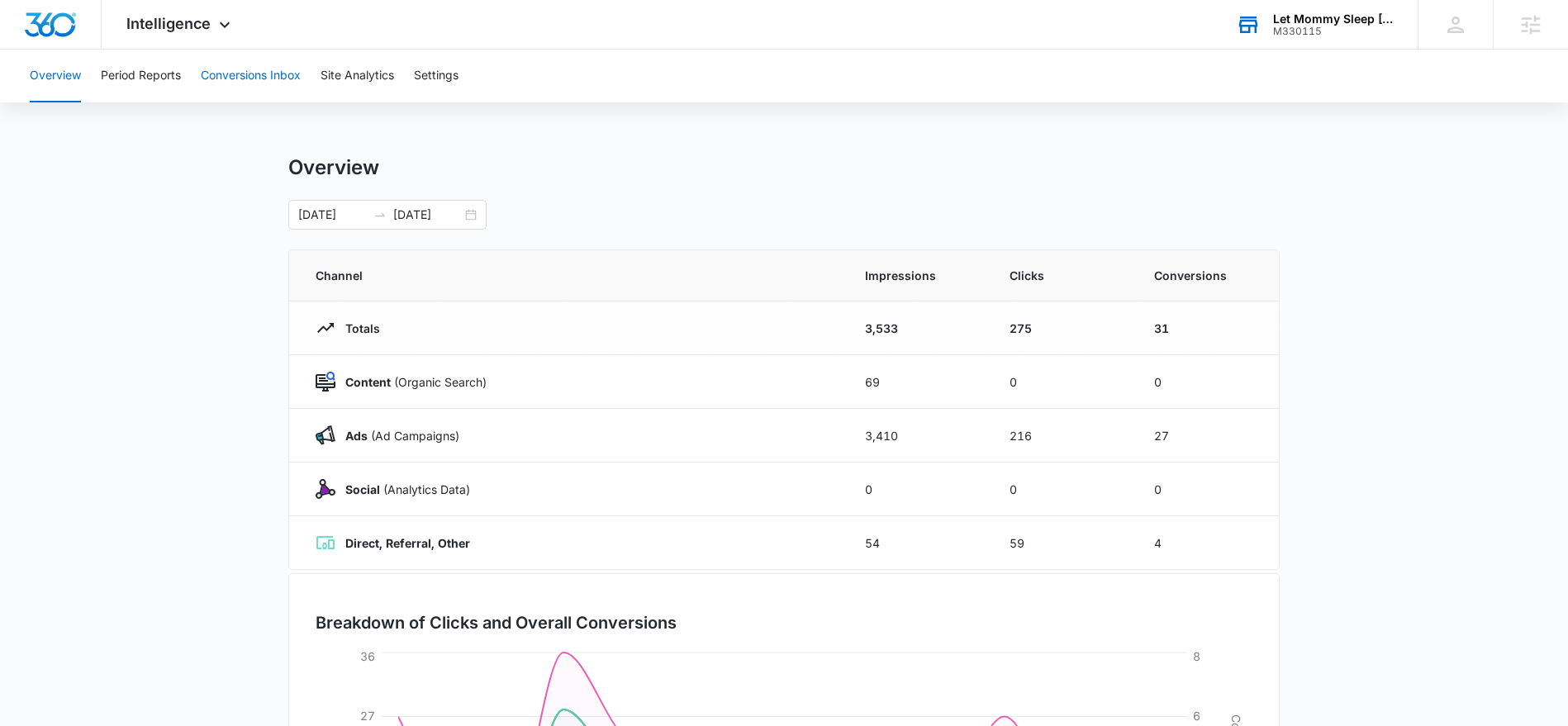
click at [245, 77] on button "Conversions Inbox" at bounding box center [251, 76] width 100 height 53
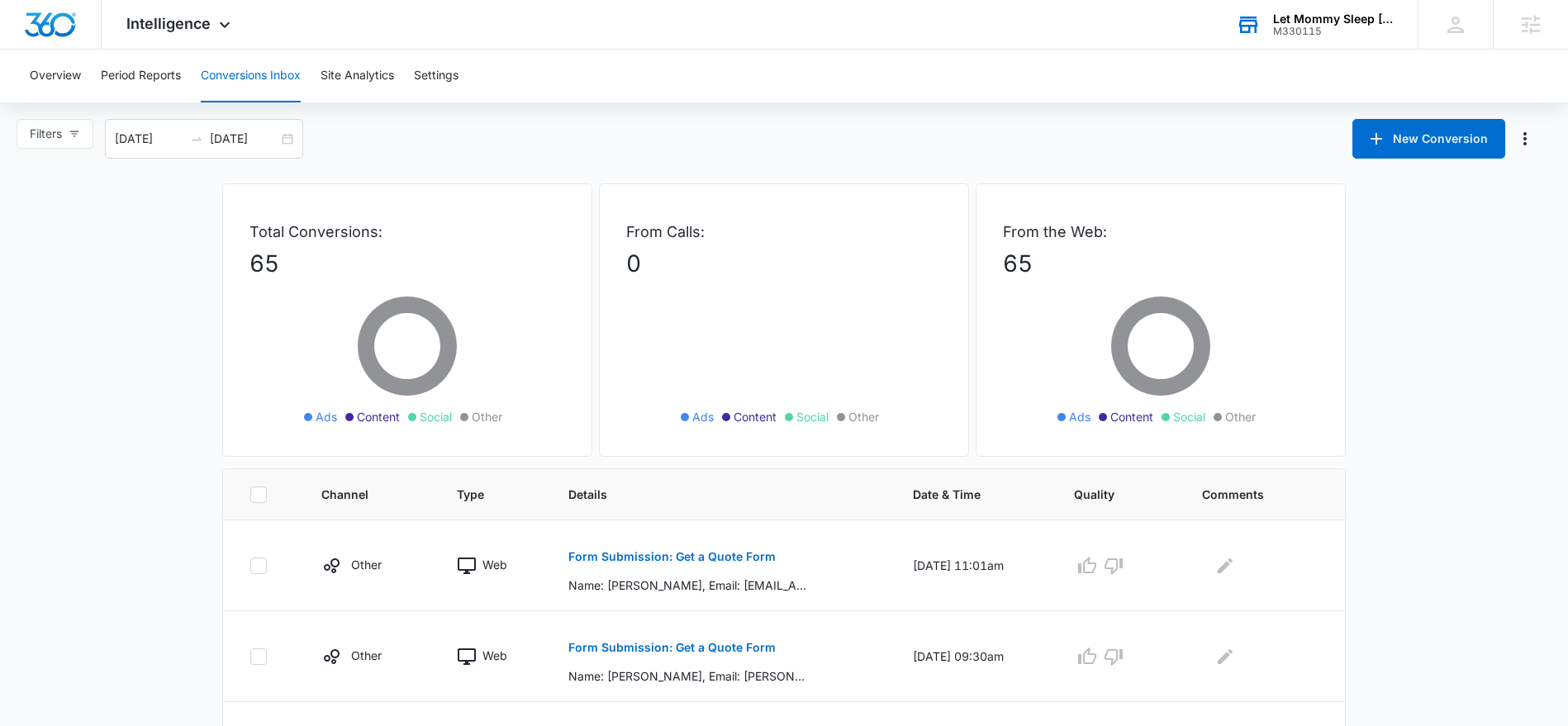
scroll to position [1, 0]
click at [218, 25] on icon at bounding box center [225, 29] width 20 height 20
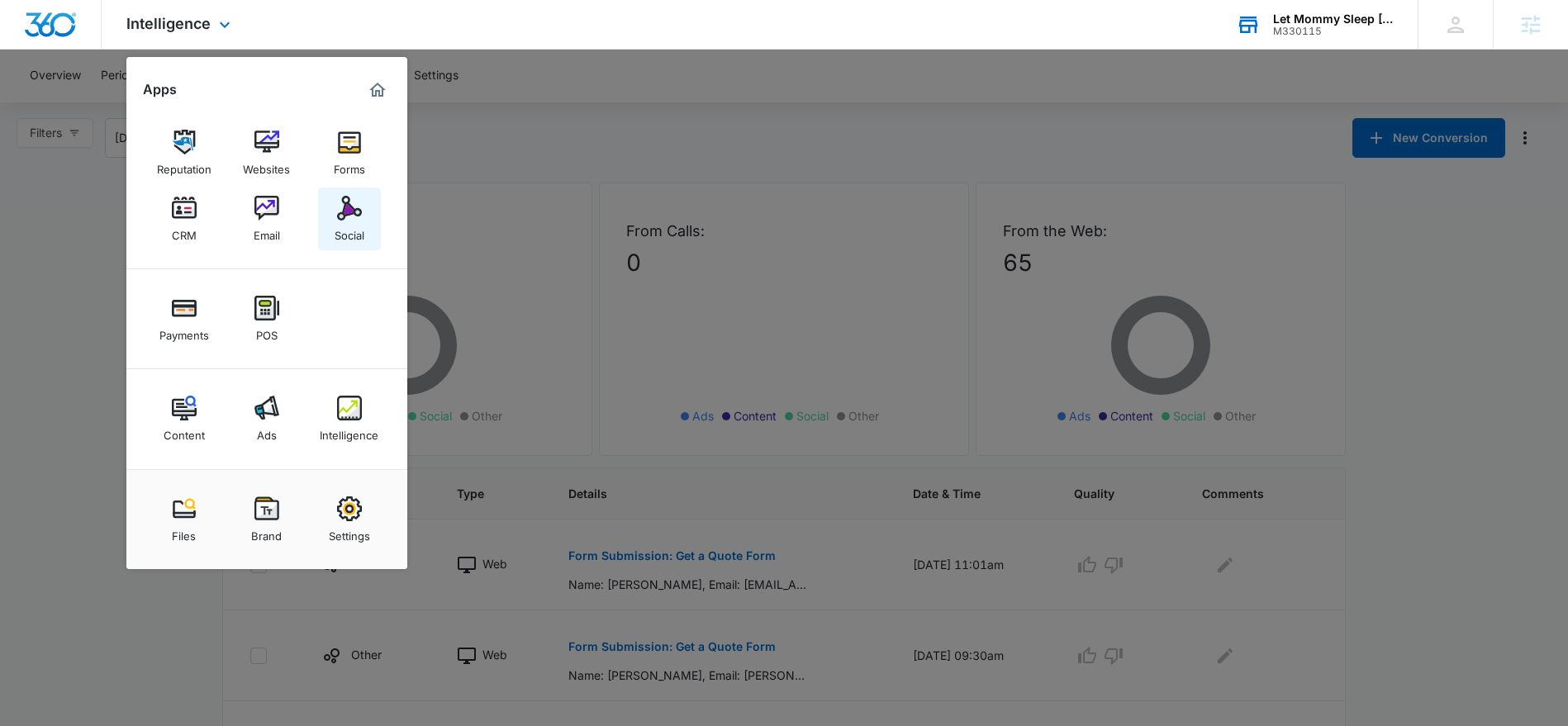
click at [349, 232] on div "Social" at bounding box center [349, 231] width 30 height 21
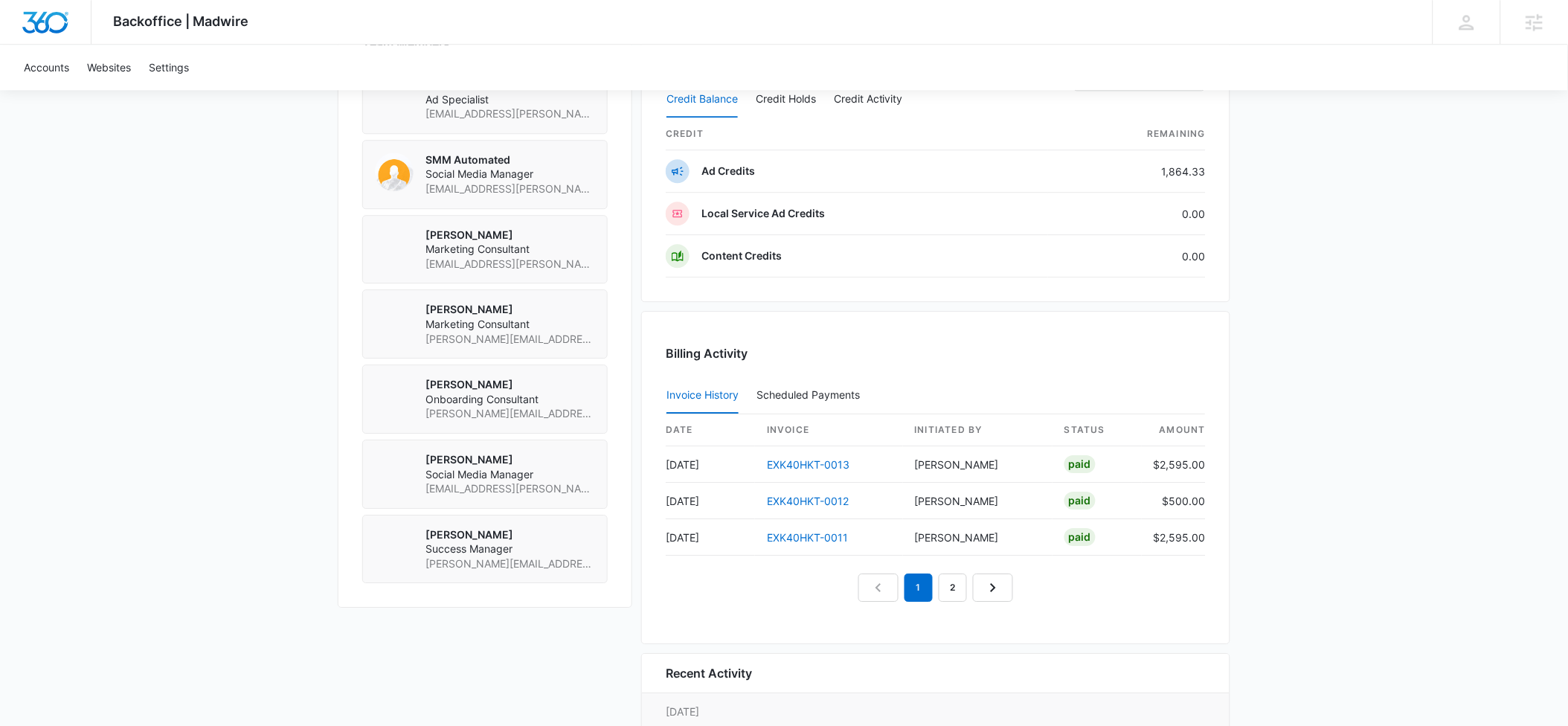
scroll to position [1174, 0]
click at [799, 537] on link "EXK40HKT-0011" at bounding box center [807, 535] width 81 height 13
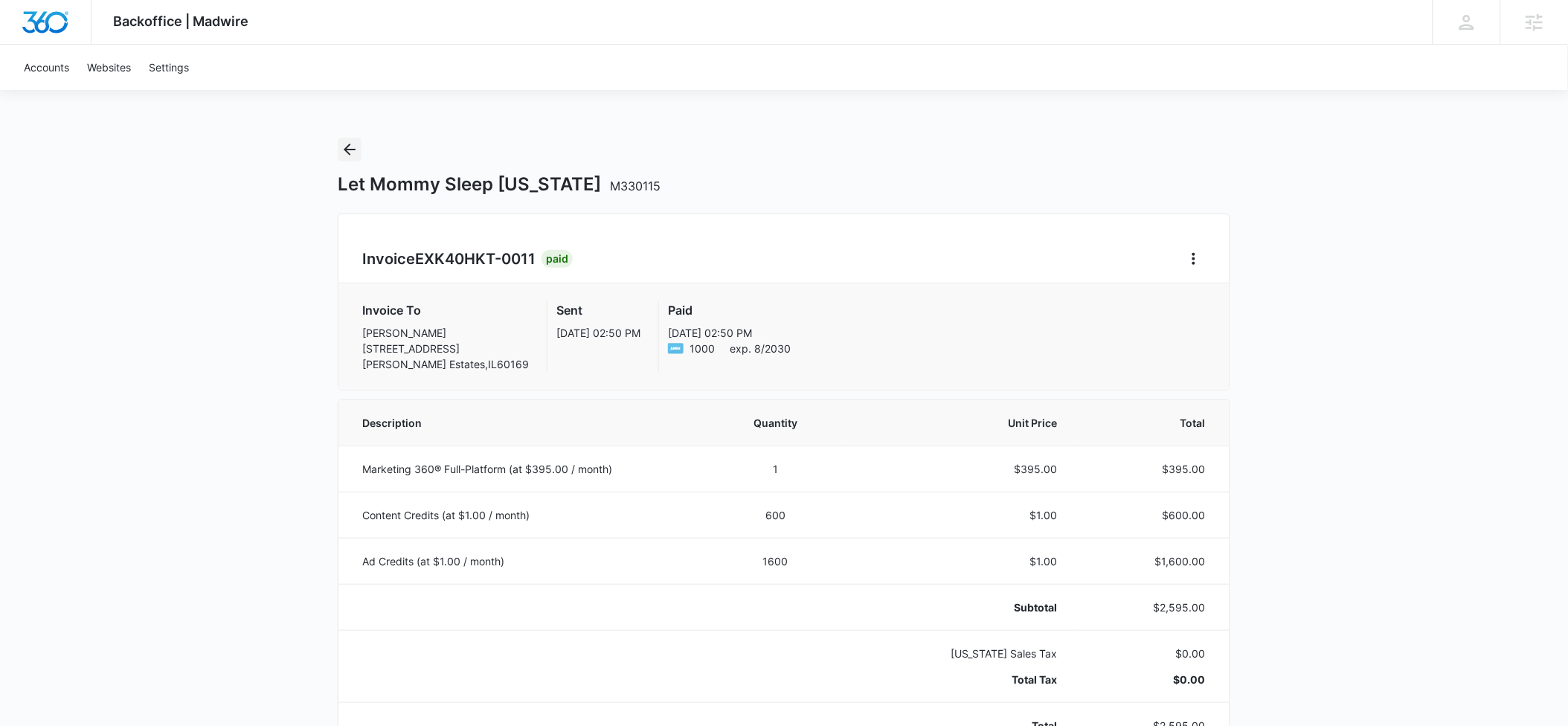
click at [348, 153] on icon "Back" at bounding box center [349, 149] width 12 height 12
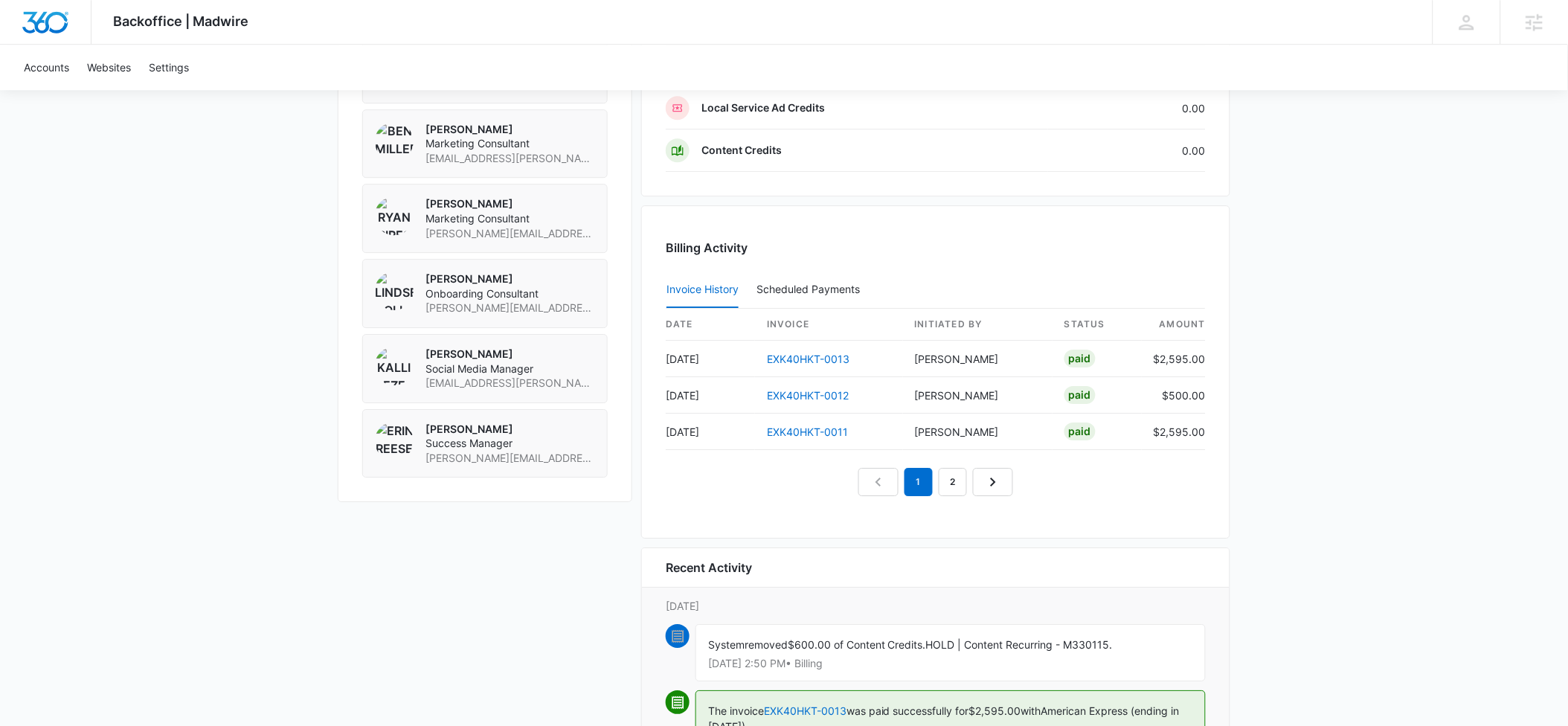
scroll to position [1278, 0]
click at [955, 484] on link "2" at bounding box center [953, 481] width 28 height 28
click at [909, 476] on link "1" at bounding box center [902, 481] width 28 height 28
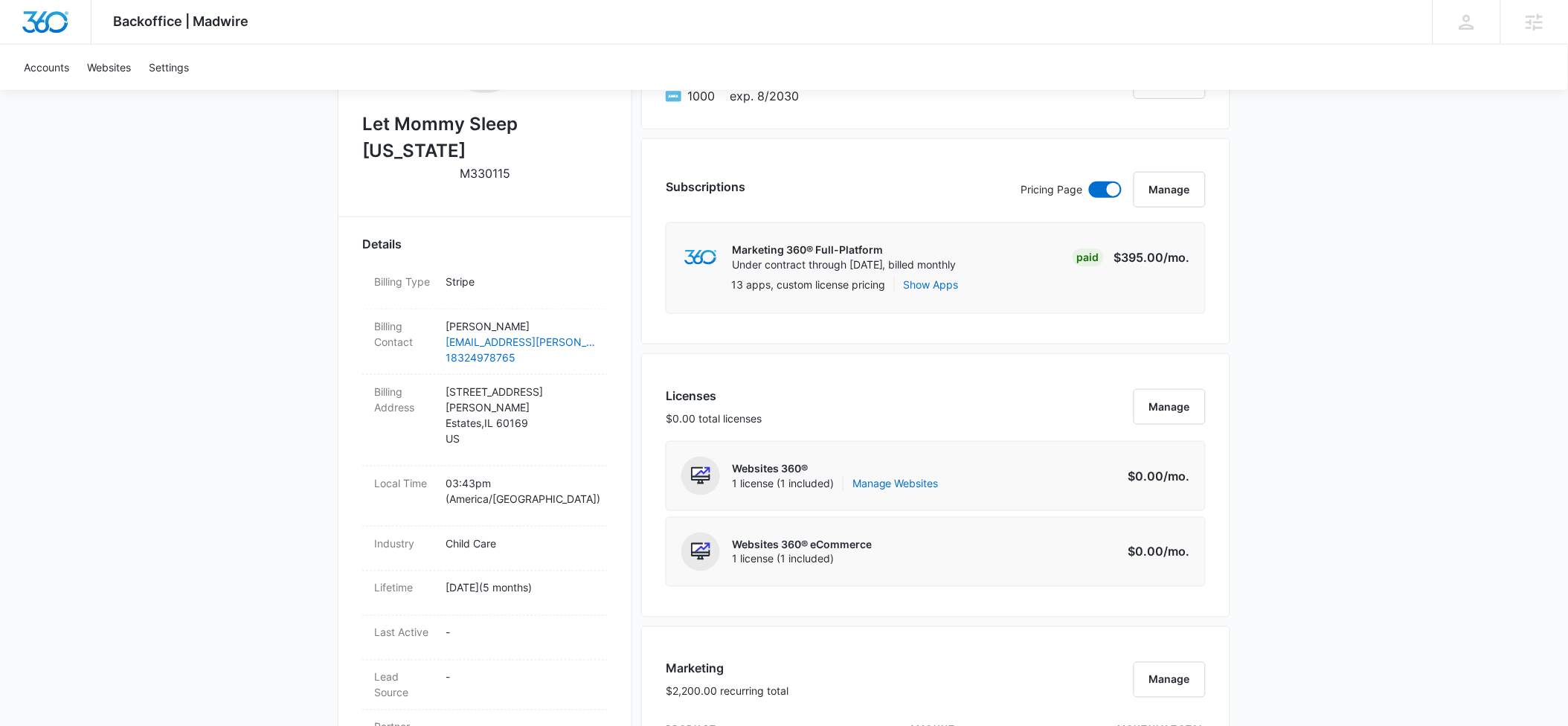
scroll to position [325, 0]
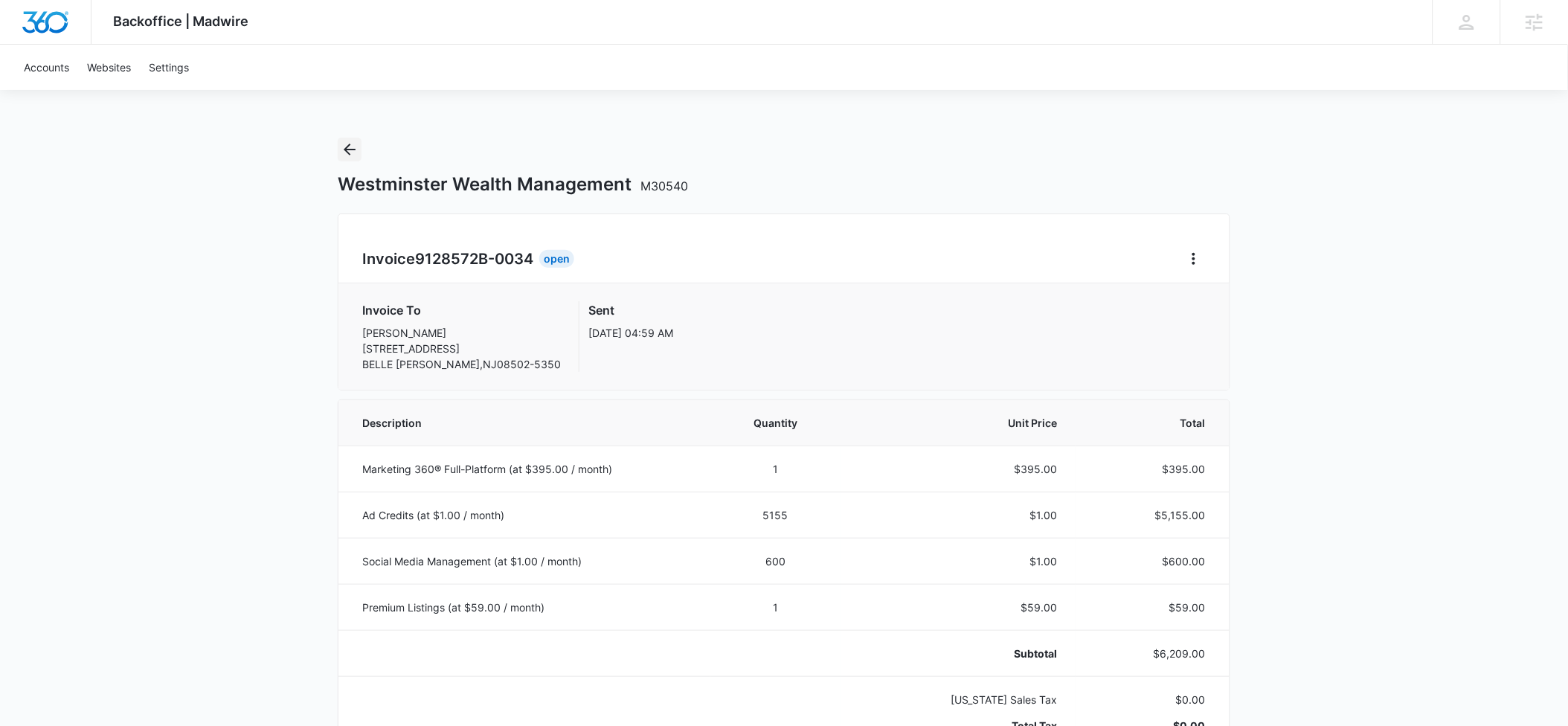
click at [349, 150] on icon "Back" at bounding box center [349, 149] width 18 height 18
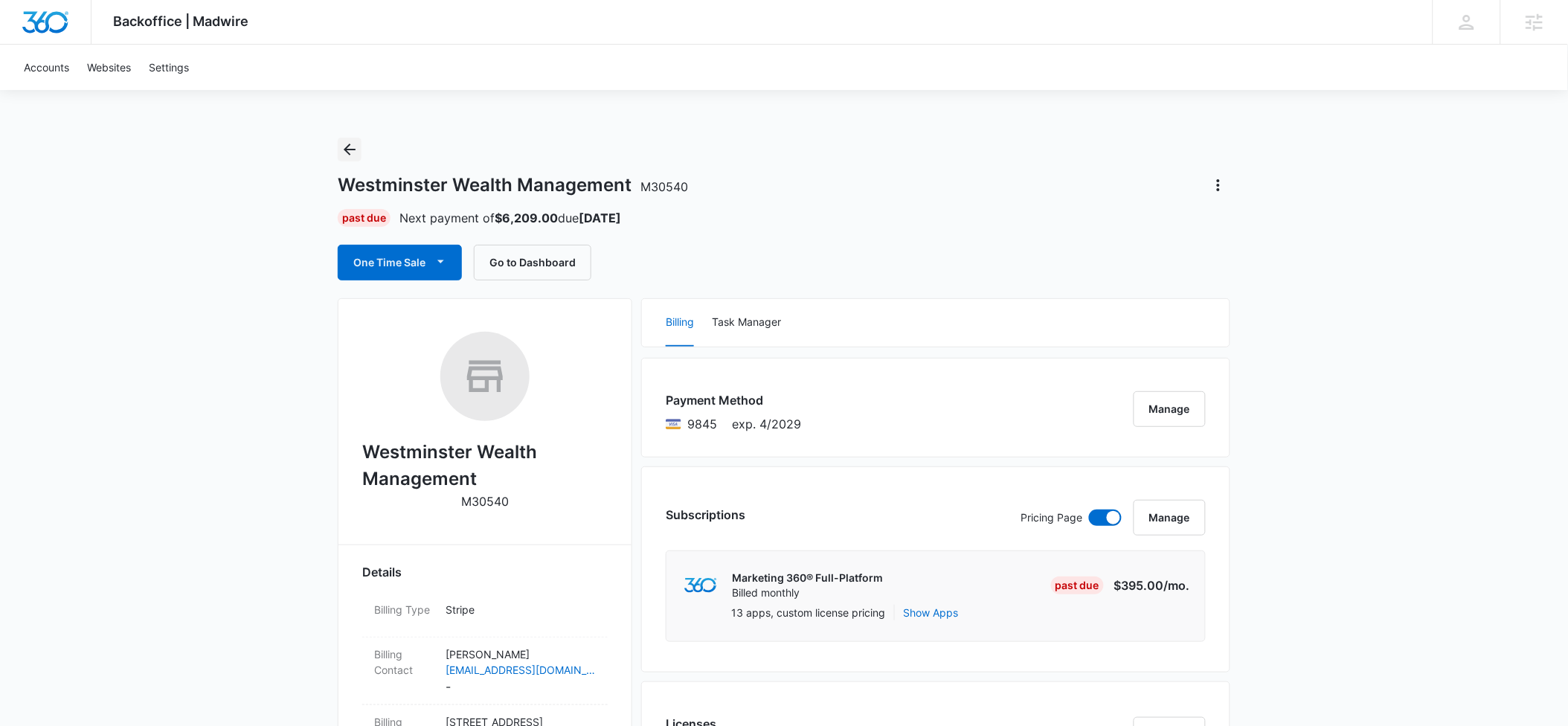
click at [353, 148] on icon "Back" at bounding box center [349, 149] width 18 height 18
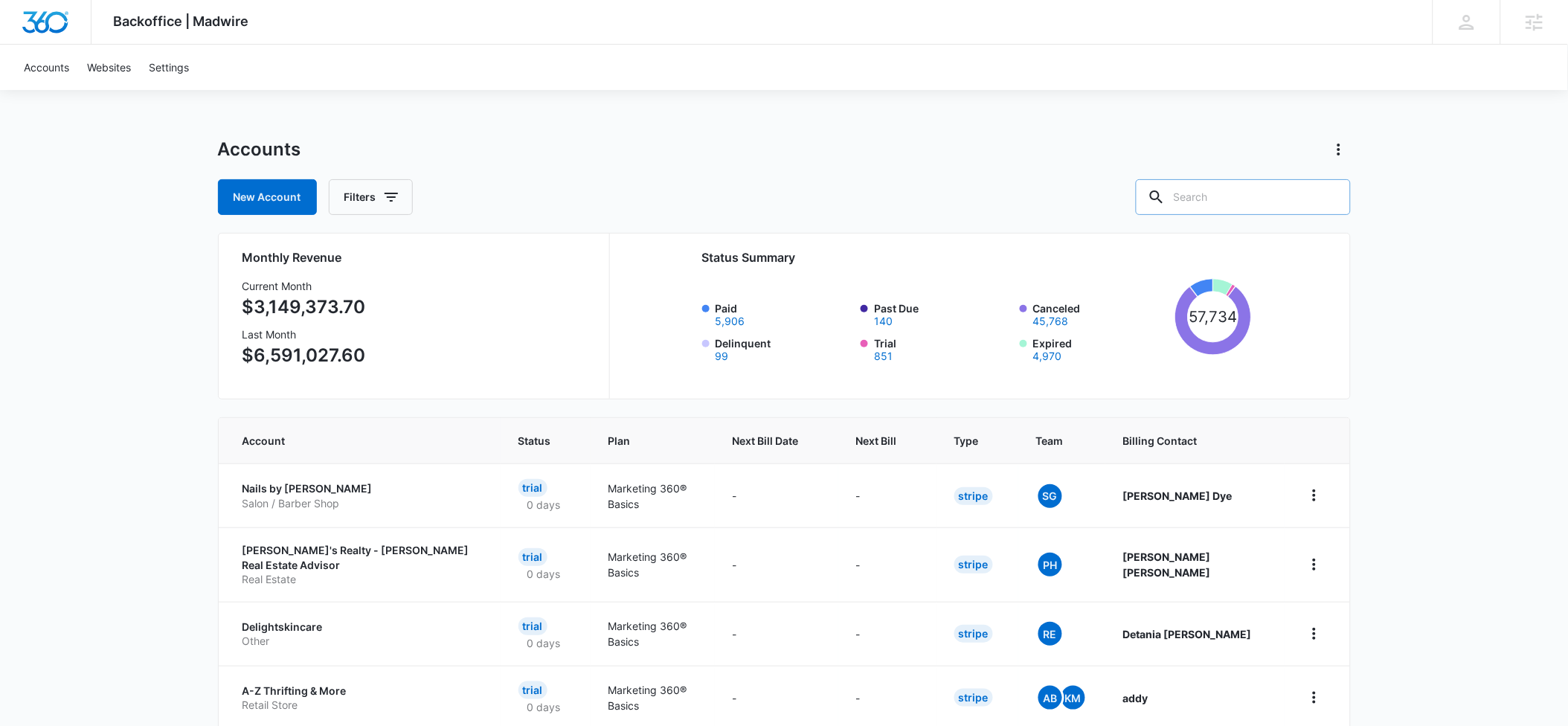
click at [1216, 190] on input "text" at bounding box center [1243, 197] width 215 height 36
type input "black lake"
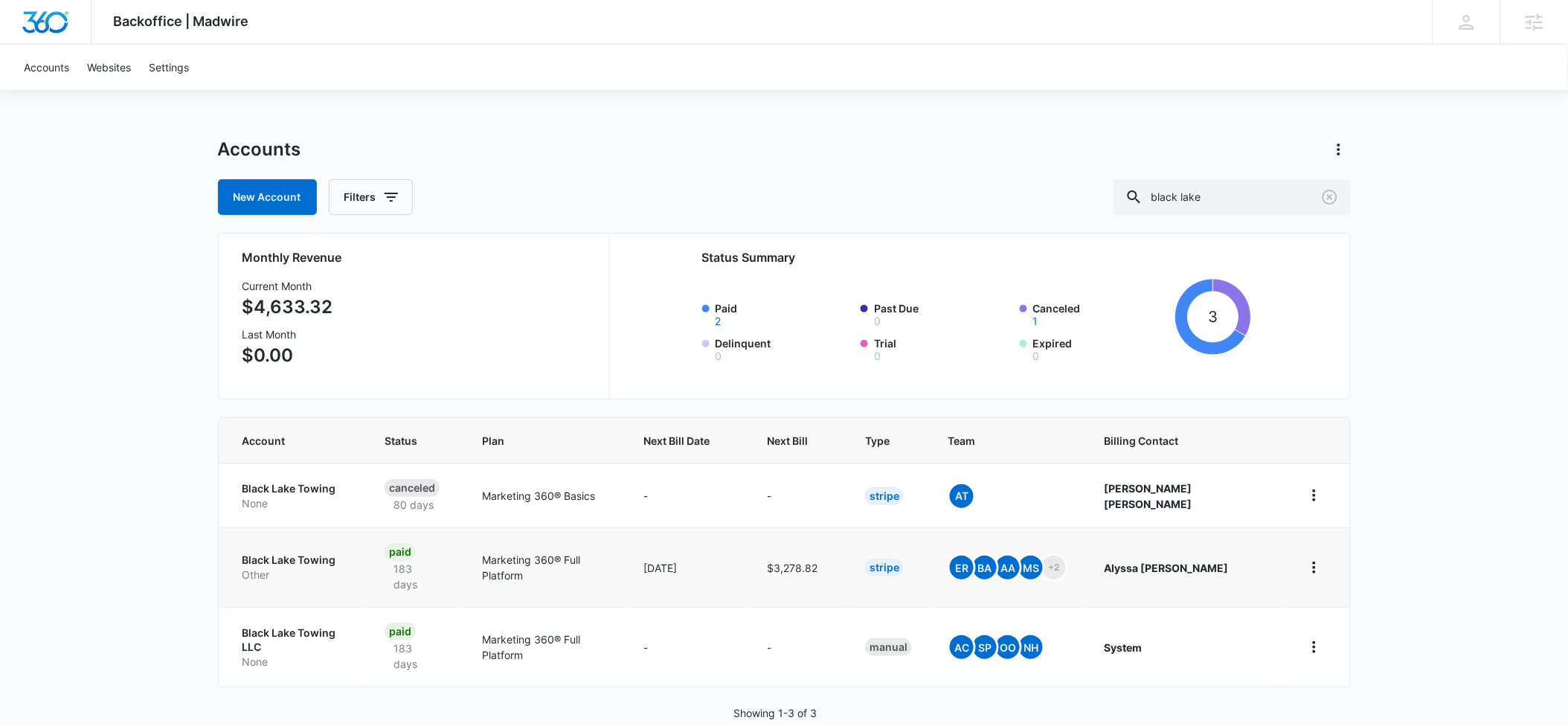
click at [282, 553] on p "Black Lake Towing" at bounding box center [295, 560] width 107 height 15
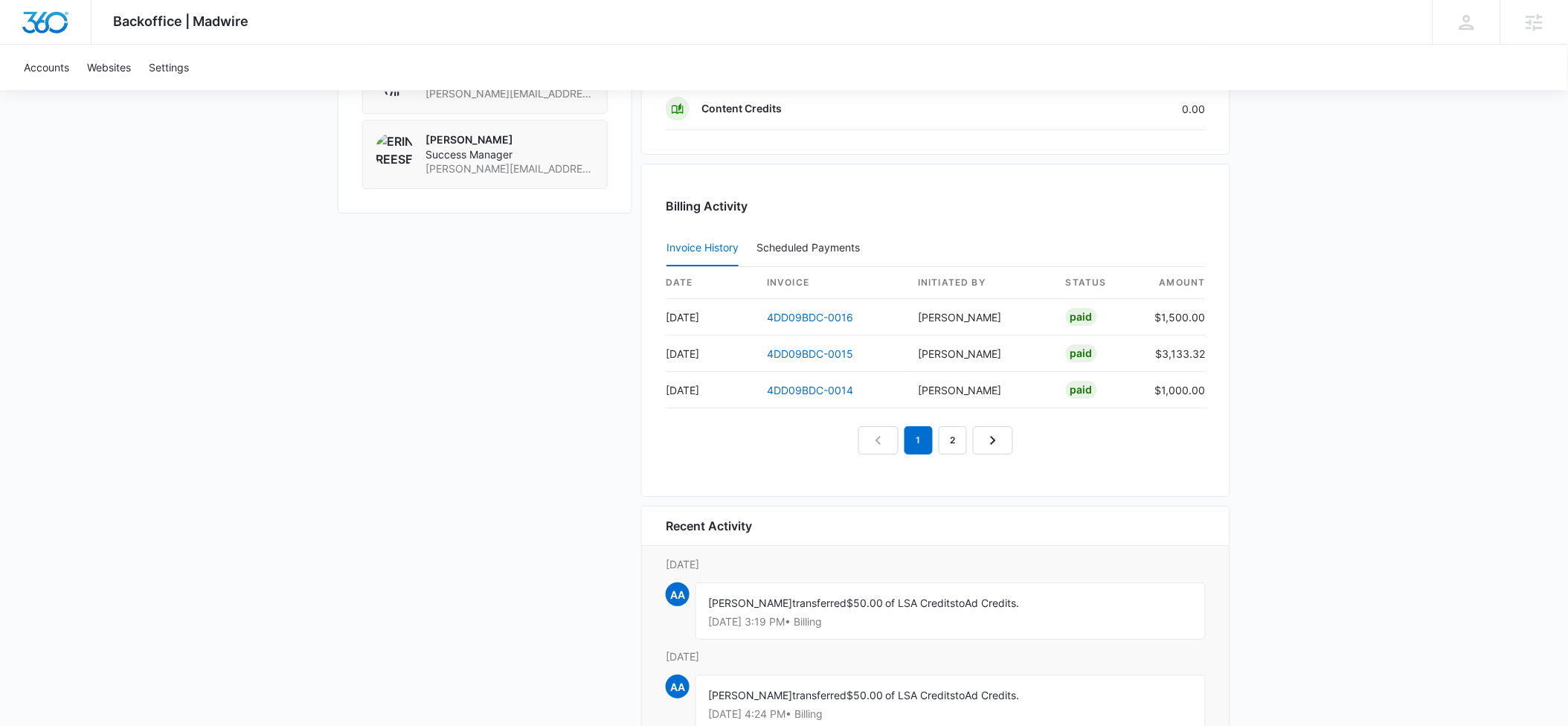
scroll to position [1455, 0]
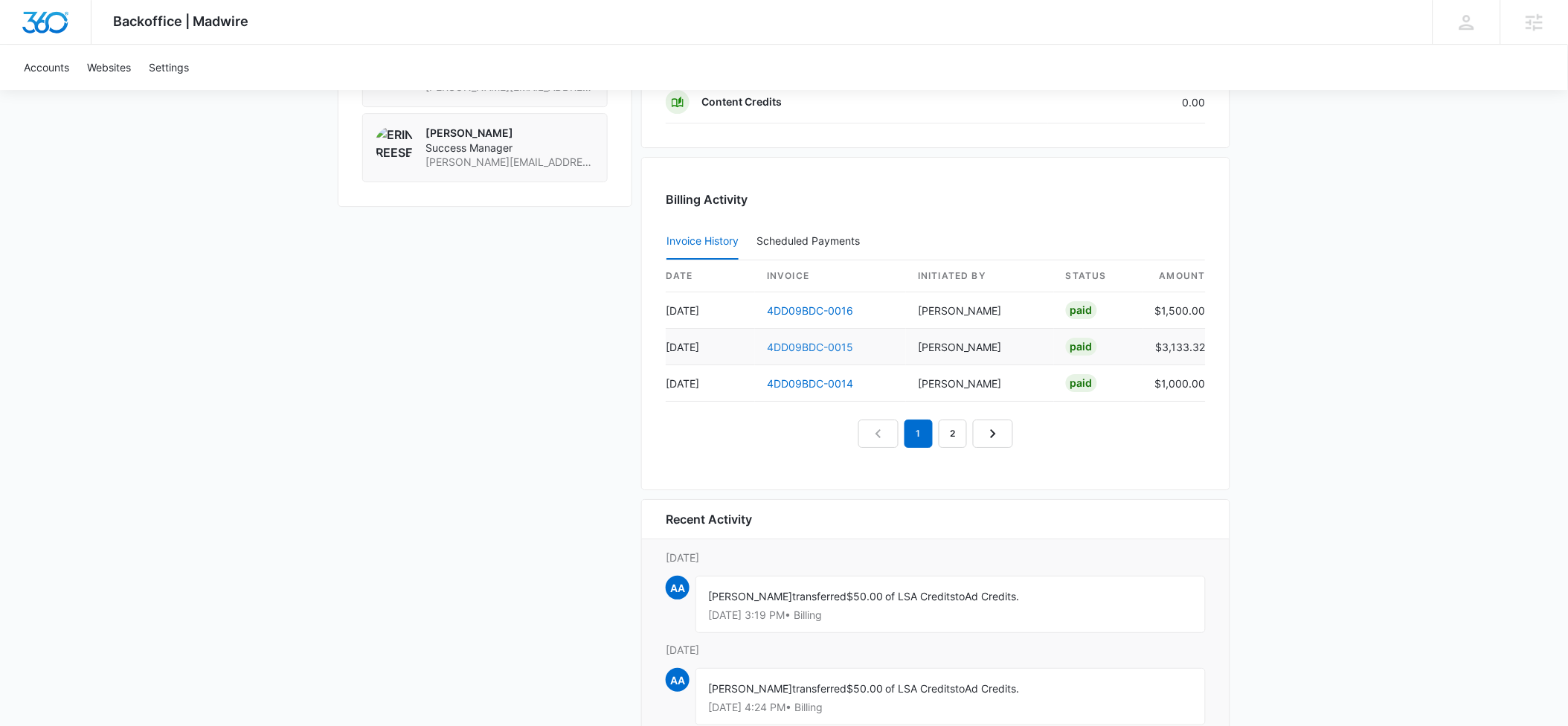
click at [801, 348] on link "4DD09BDC-0015" at bounding box center [809, 347] width 86 height 13
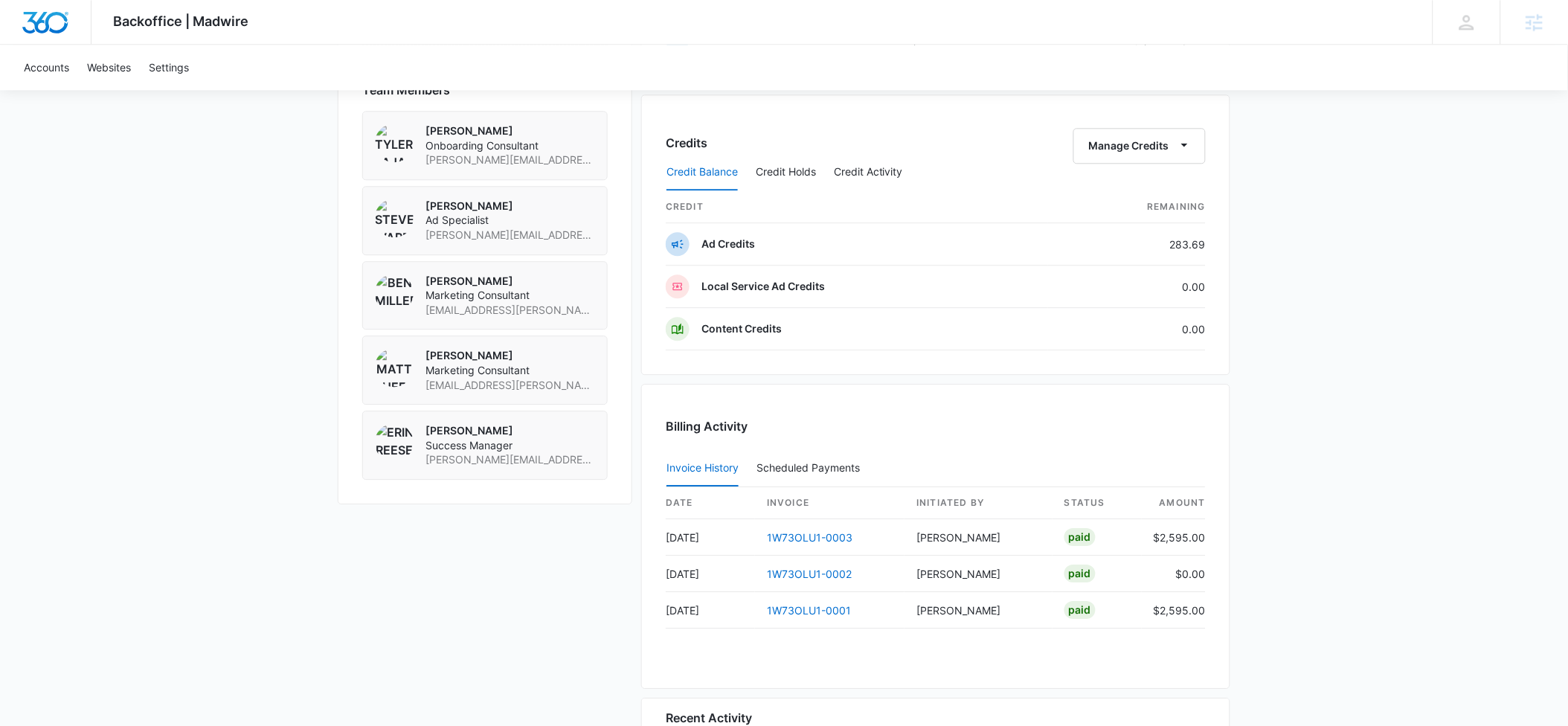
scroll to position [1107, 0]
